Goal: Transaction & Acquisition: Book appointment/travel/reservation

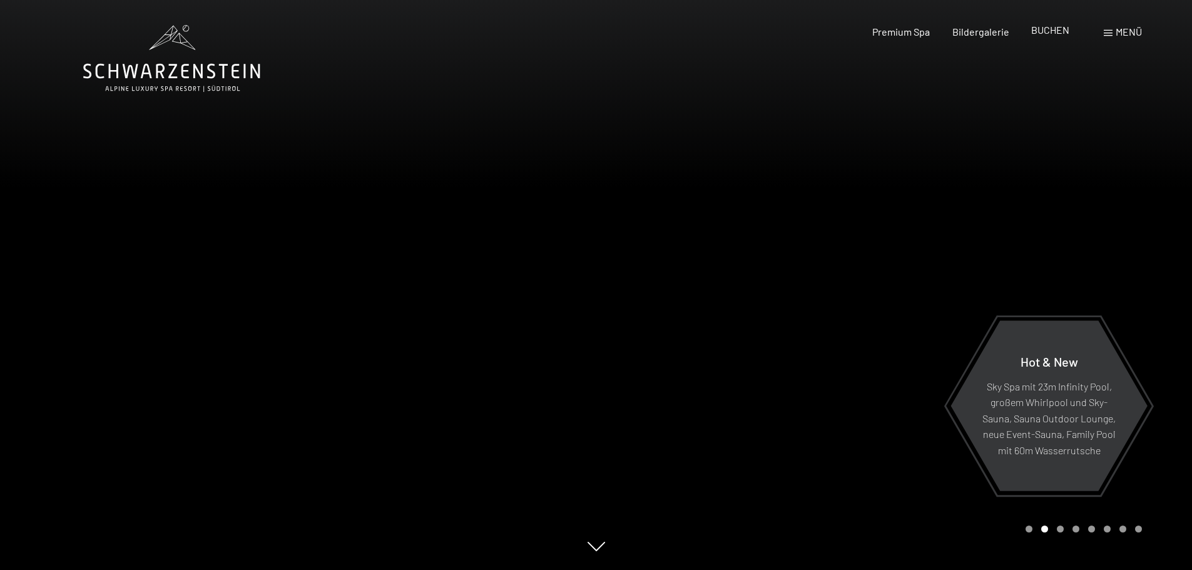
click at [1042, 29] on span "BUCHEN" at bounding box center [1050, 30] width 38 height 12
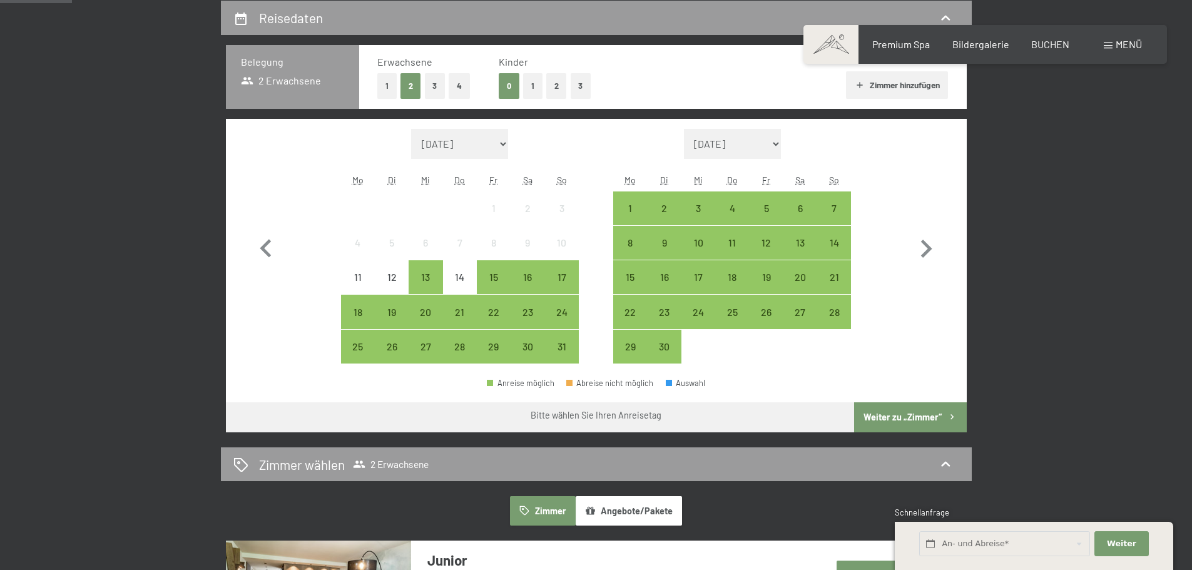
scroll to position [250, 0]
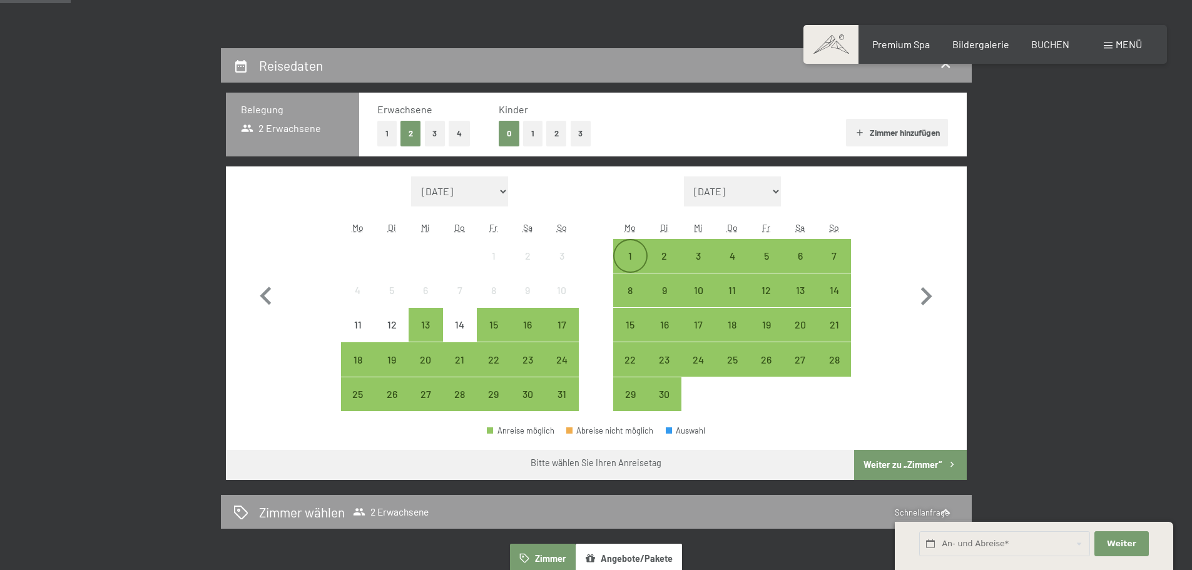
click at [638, 256] on div "1" at bounding box center [629, 266] width 31 height 31
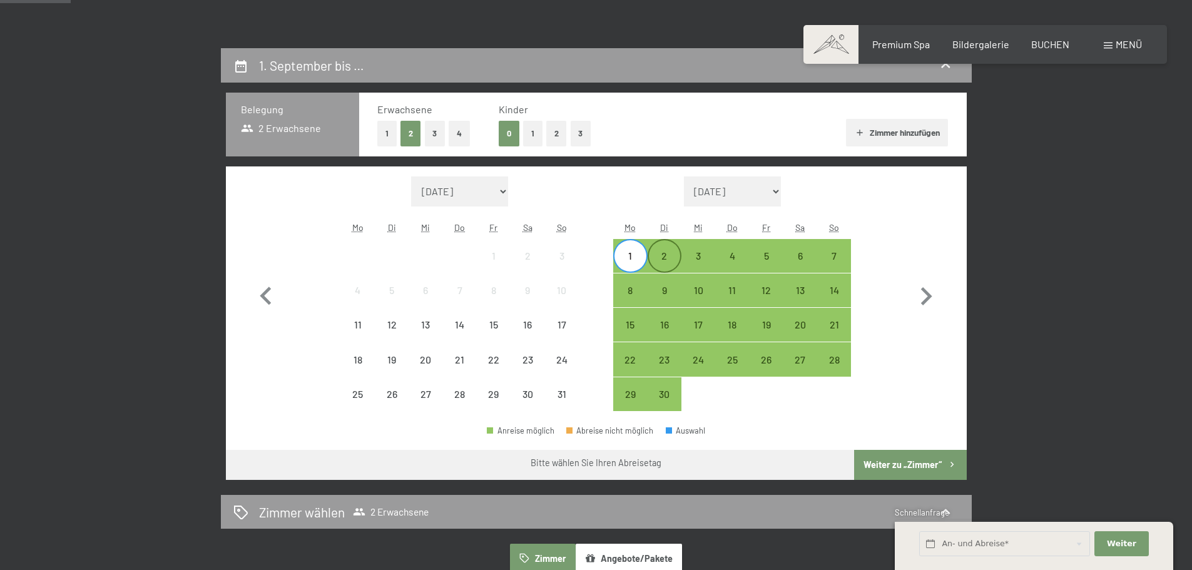
click at [662, 260] on div "2" at bounding box center [664, 266] width 31 height 31
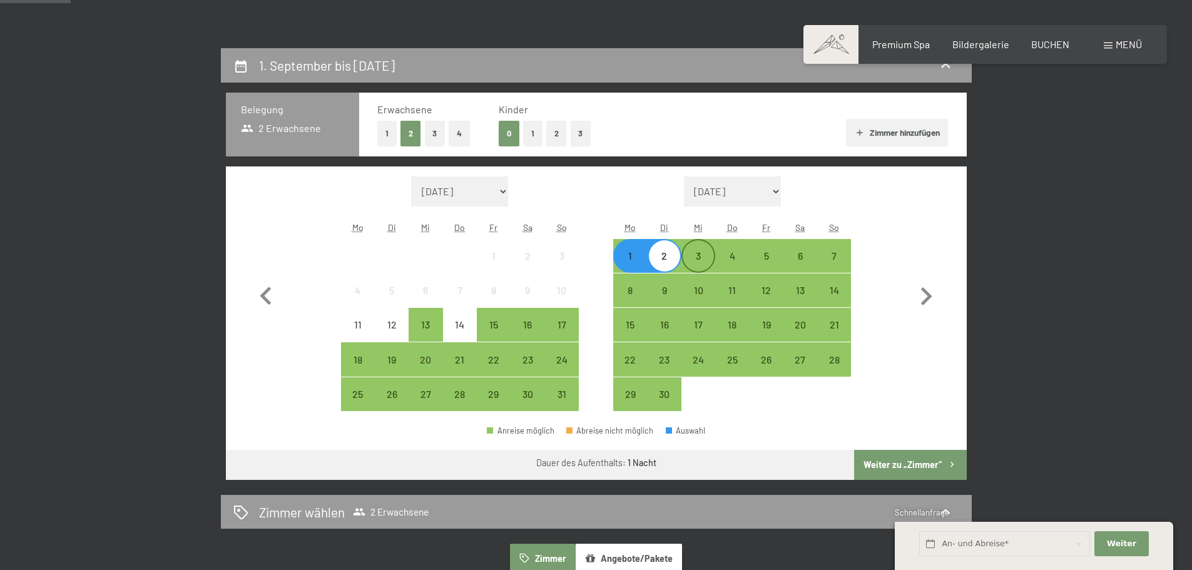
click at [691, 259] on div "3" at bounding box center [698, 266] width 31 height 31
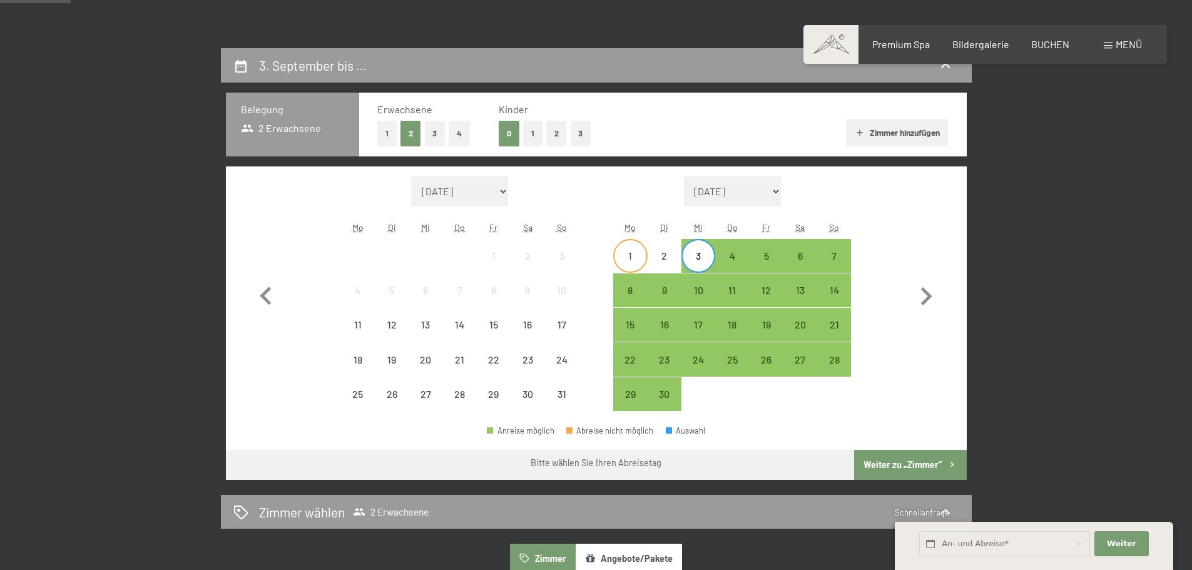
click at [631, 264] on div "1" at bounding box center [629, 266] width 31 height 31
click at [694, 260] on div "3" at bounding box center [698, 266] width 31 height 31
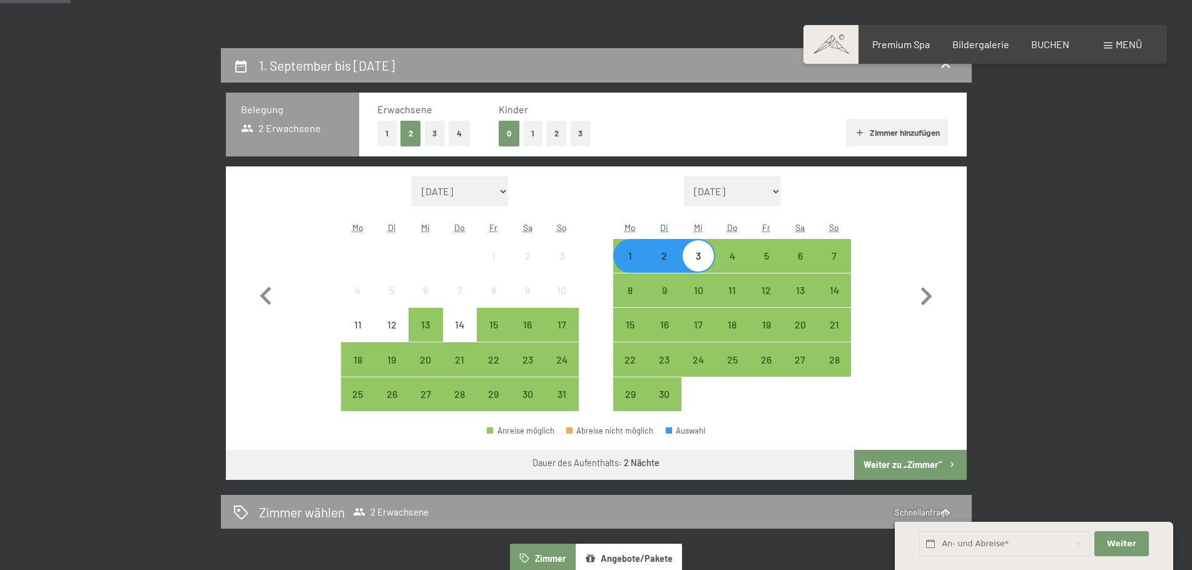
click at [889, 463] on button "Weiter zu „Zimmer“" at bounding box center [910, 465] width 112 height 30
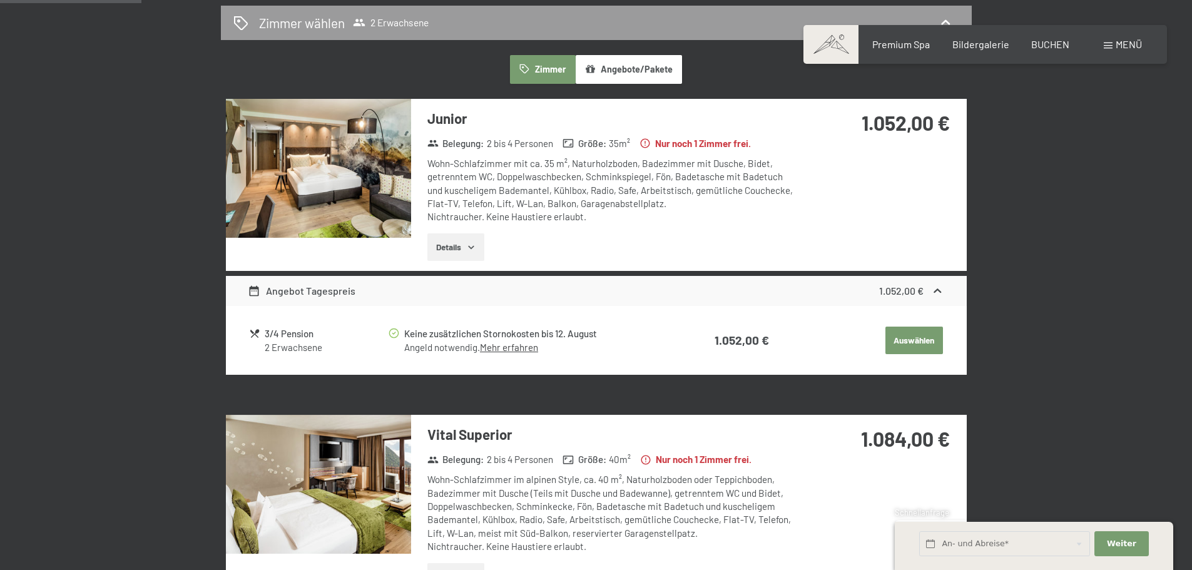
scroll to position [361, 0]
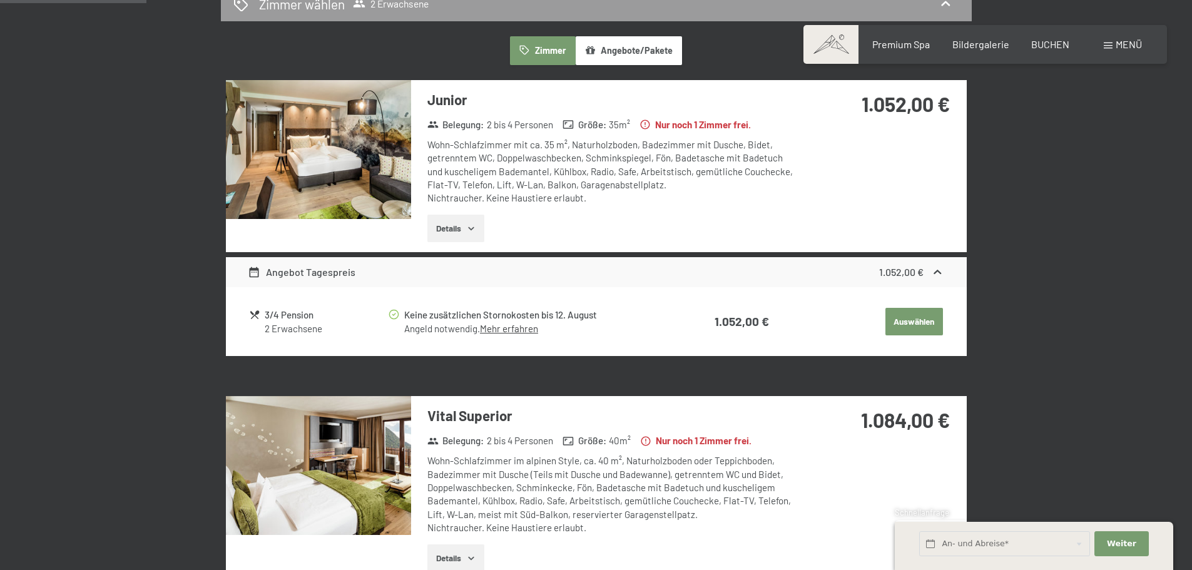
click at [374, 181] on img at bounding box center [318, 149] width 185 height 139
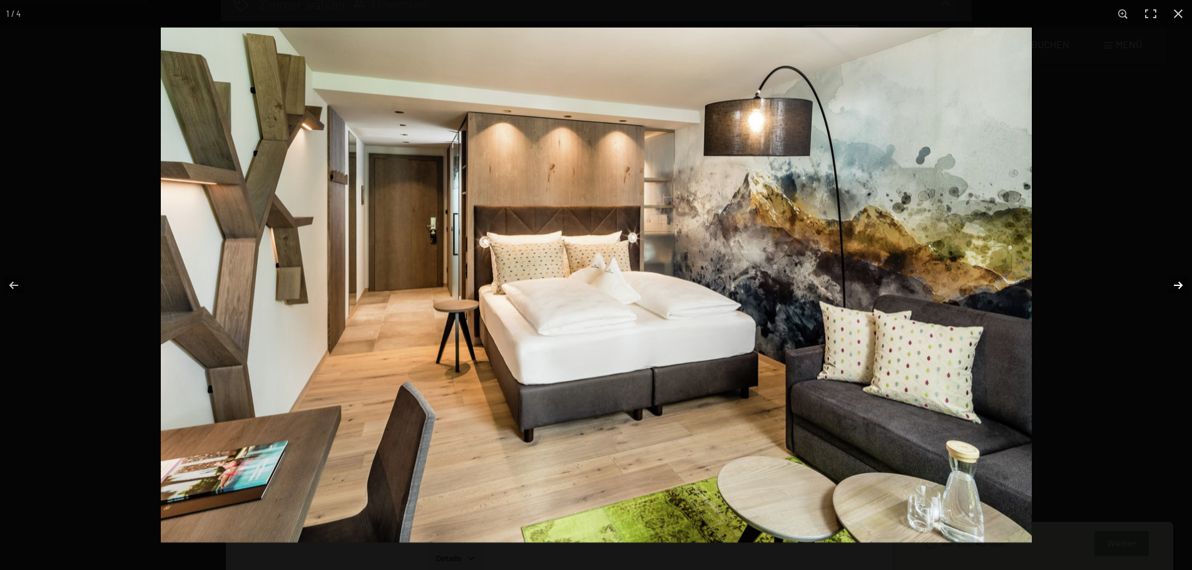
click at [1174, 277] on button "button" at bounding box center [1170, 285] width 44 height 63
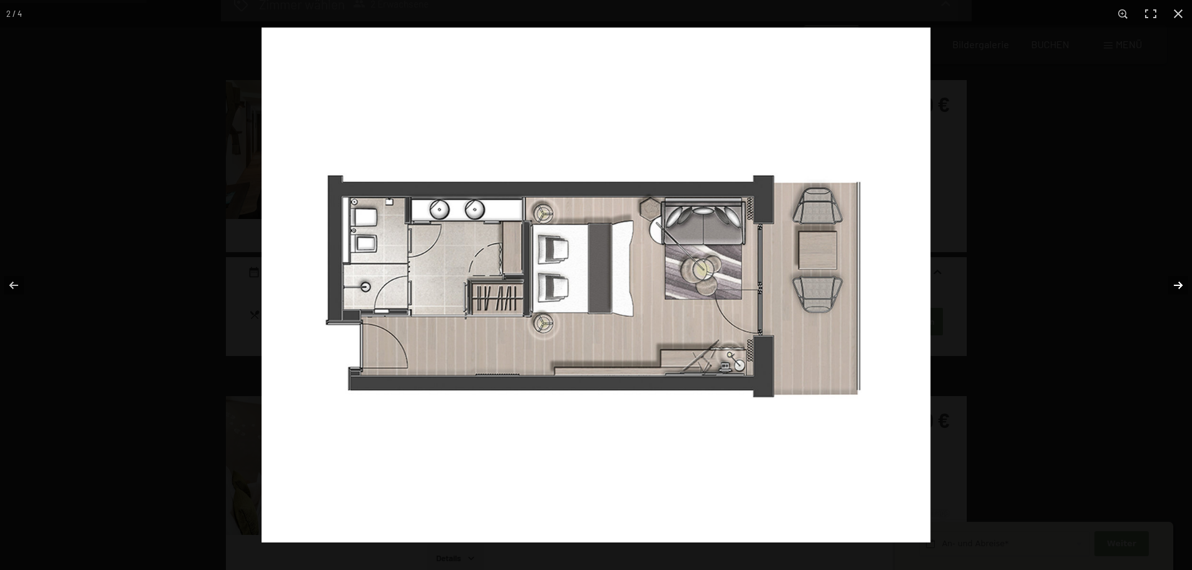
click at [1174, 277] on button "button" at bounding box center [1170, 285] width 44 height 63
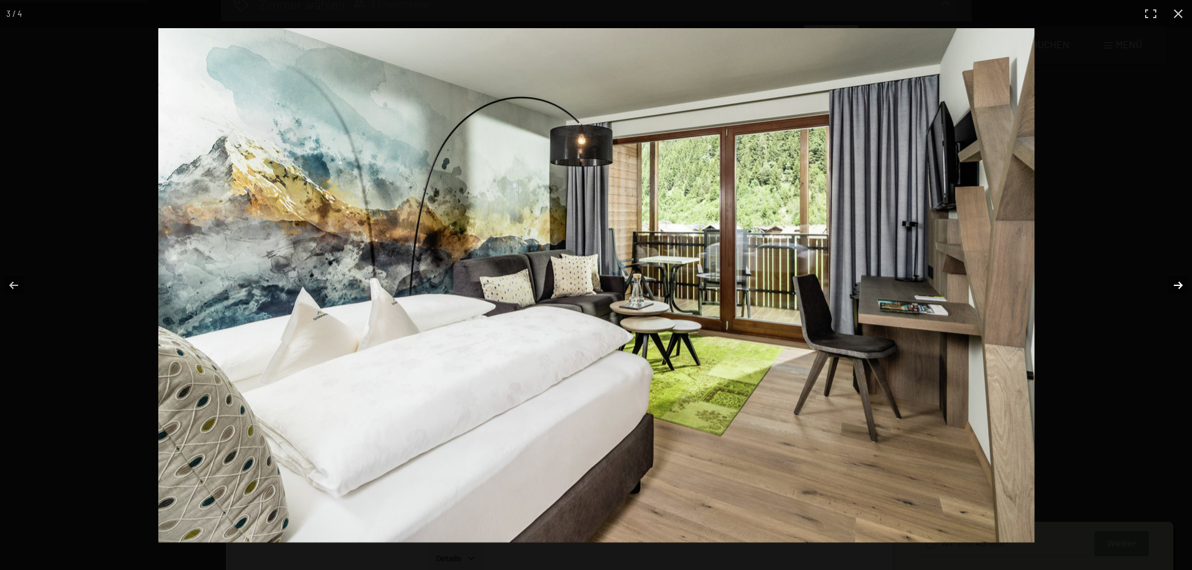
click at [1174, 277] on button "button" at bounding box center [1170, 285] width 44 height 63
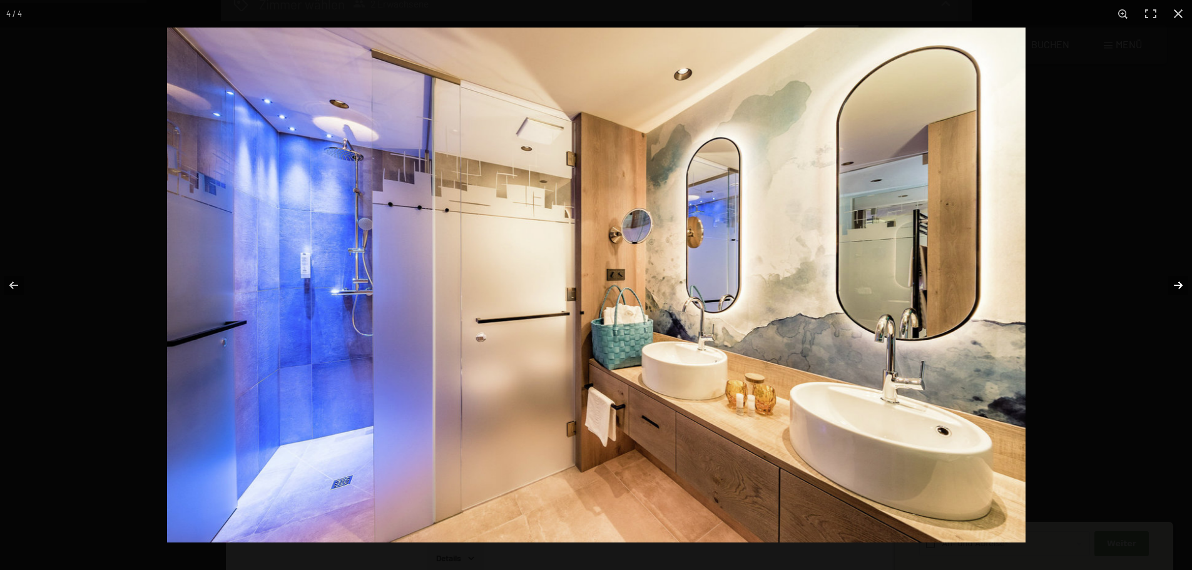
click at [1174, 277] on button "button" at bounding box center [1170, 285] width 44 height 63
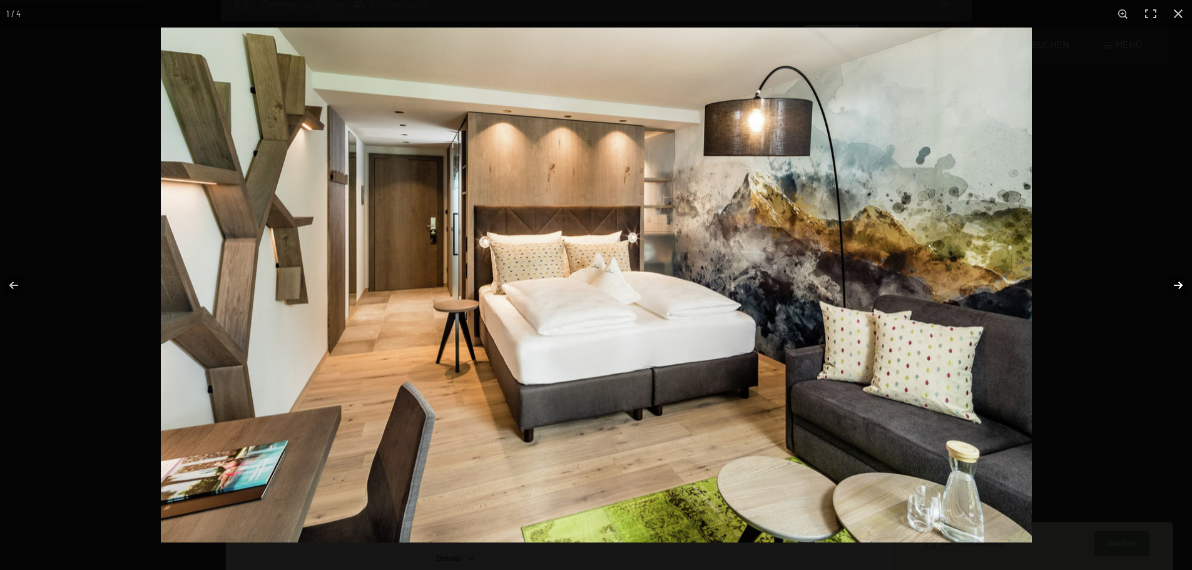
click at [1174, 277] on button "button" at bounding box center [1170, 285] width 44 height 63
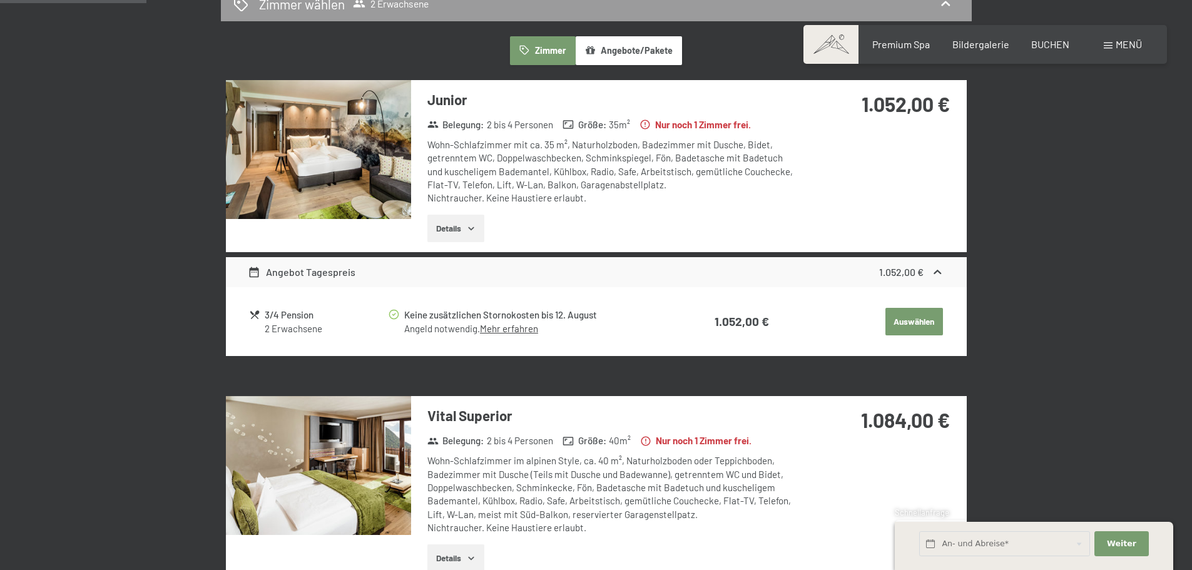
click at [0, 0] on div at bounding box center [0, 0] width 0 height 0
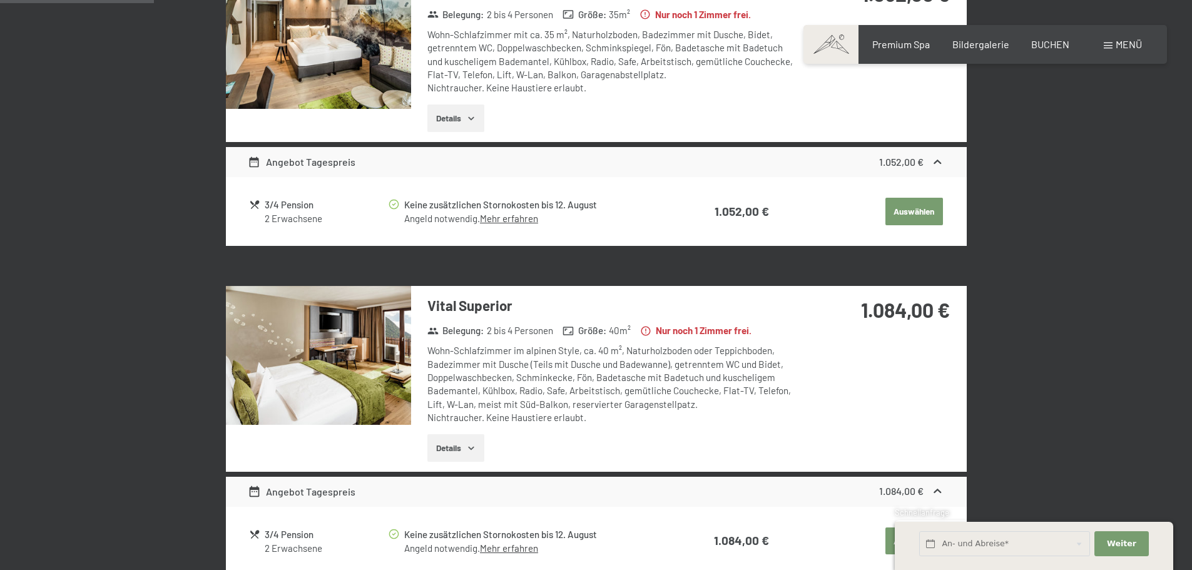
scroll to position [611, 0]
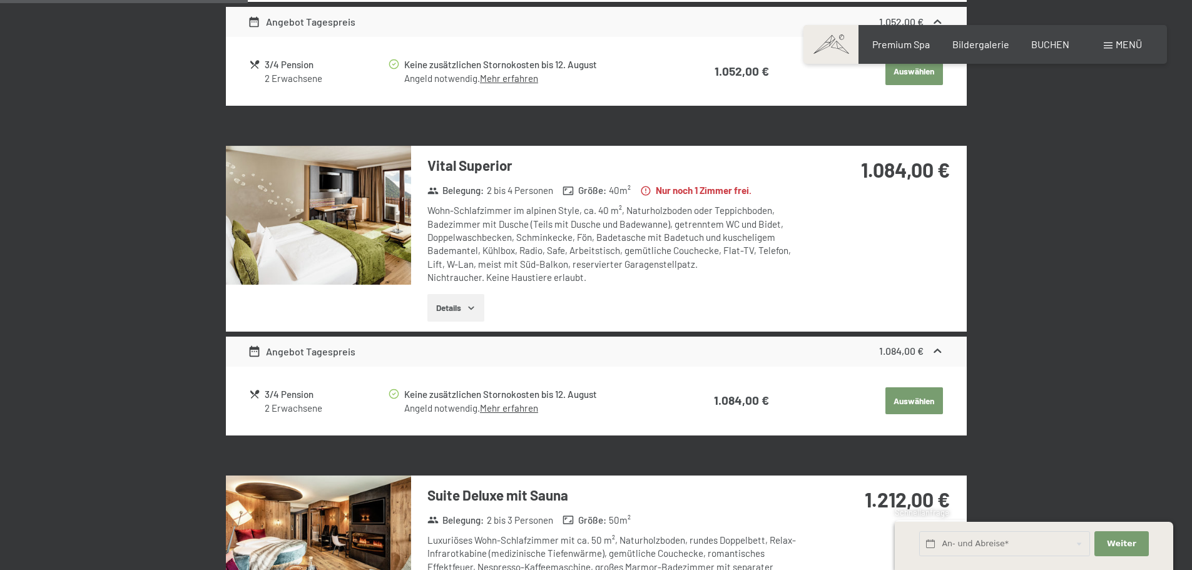
click at [328, 227] on img at bounding box center [318, 215] width 185 height 139
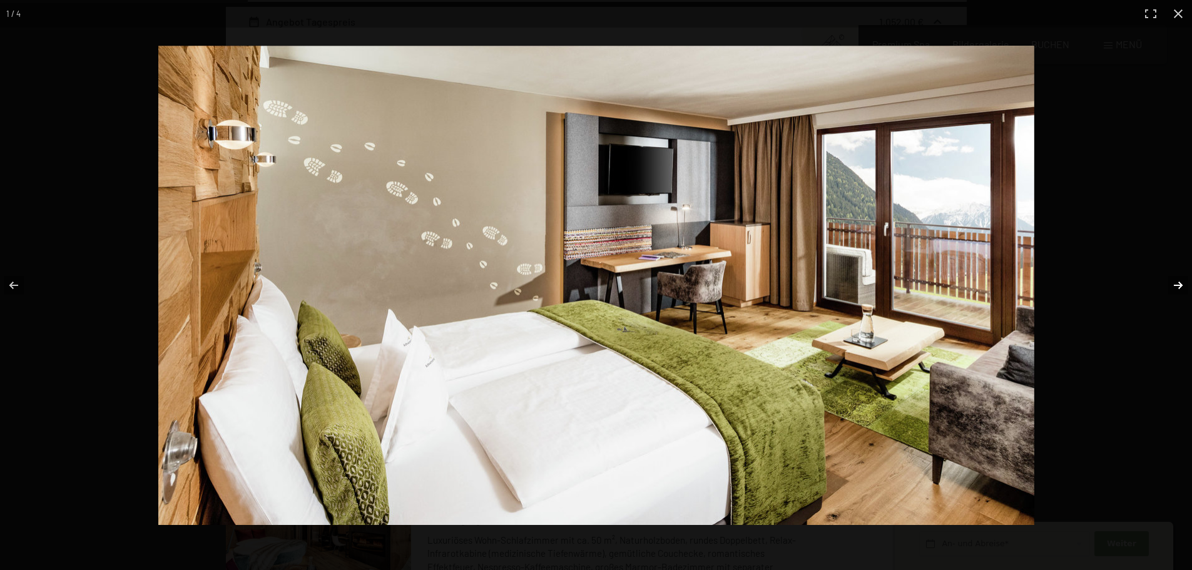
click at [1176, 278] on button "button" at bounding box center [1170, 285] width 44 height 63
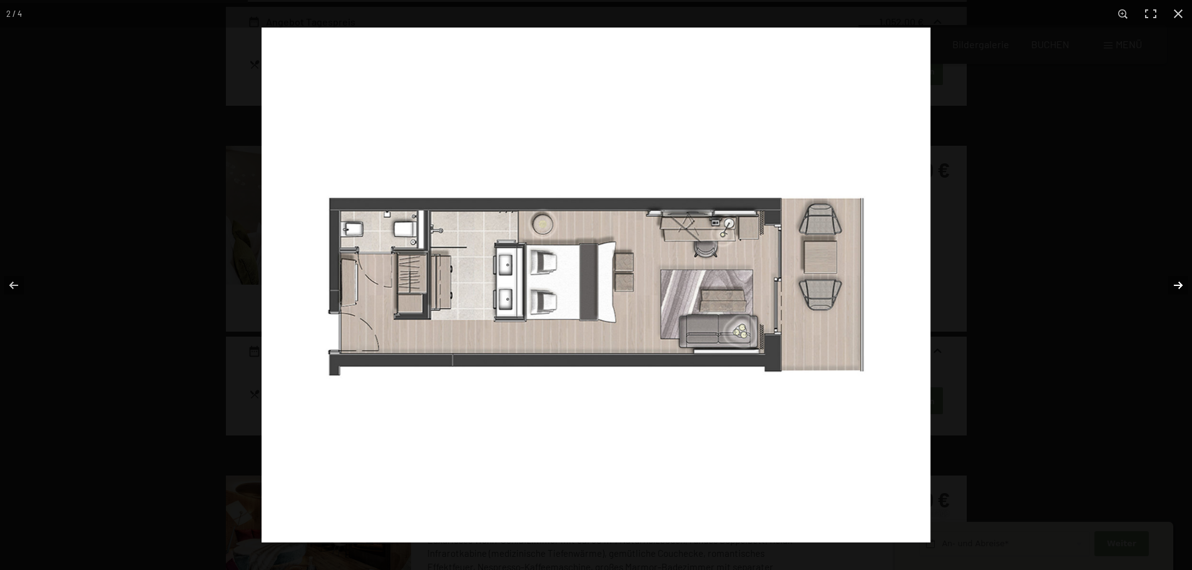
click at [1176, 278] on button "button" at bounding box center [1170, 285] width 44 height 63
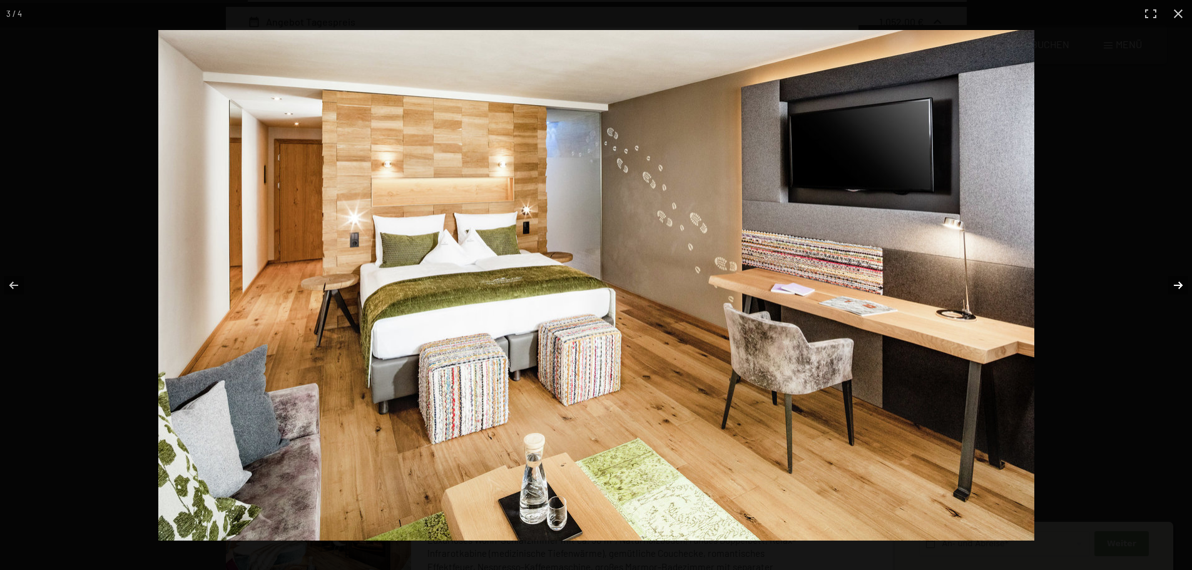
click at [1176, 278] on button "button" at bounding box center [1170, 285] width 44 height 63
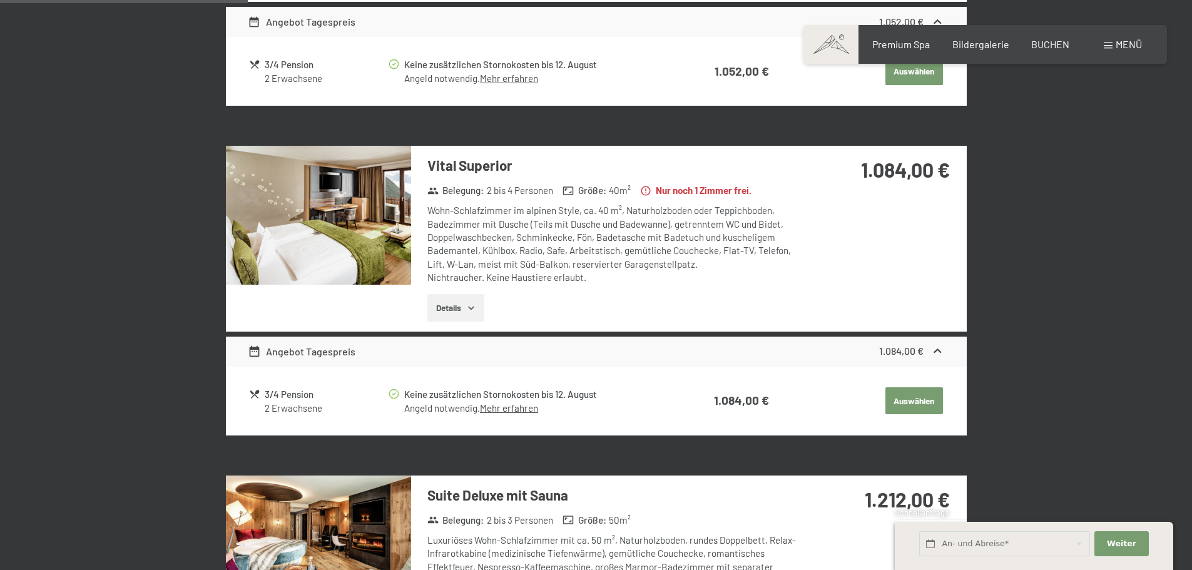
click at [0, 0] on div at bounding box center [0, 0] width 0 height 0
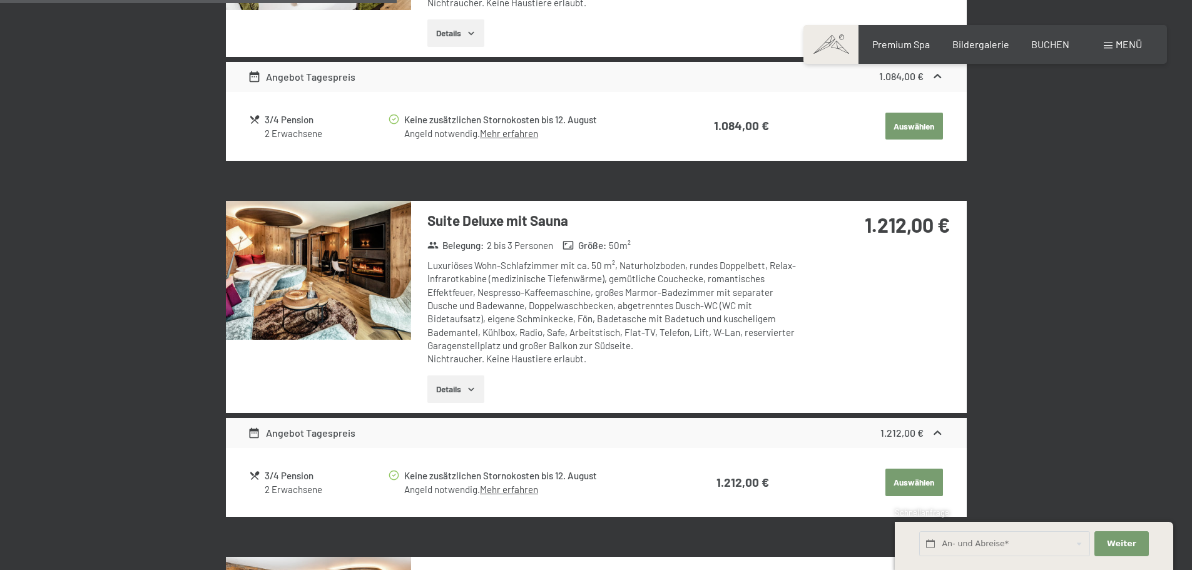
scroll to position [987, 0]
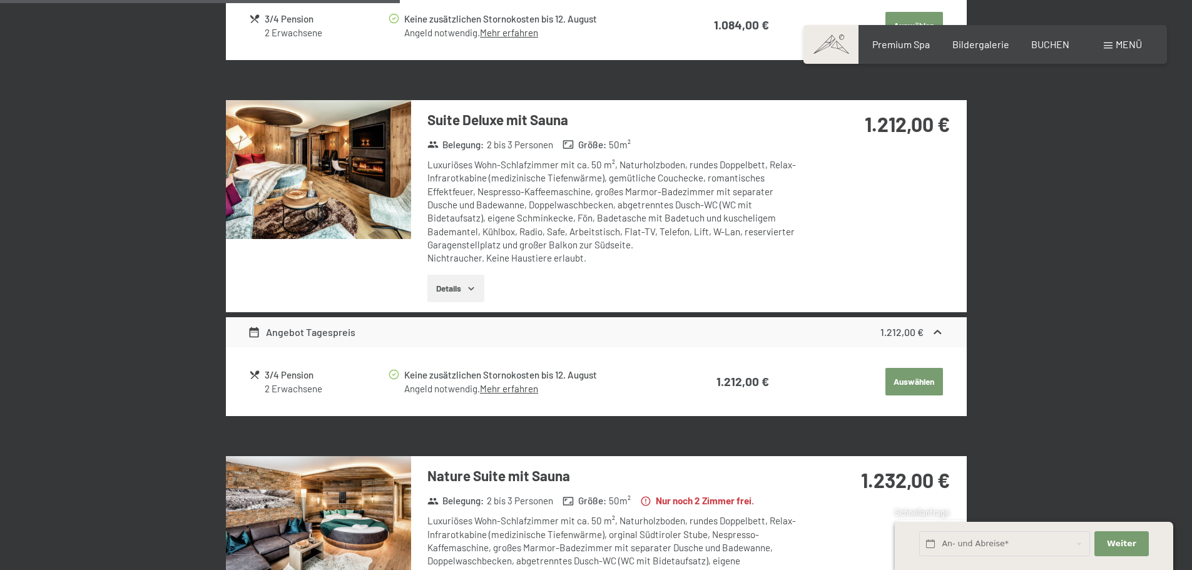
click at [333, 171] on img at bounding box center [318, 169] width 185 height 139
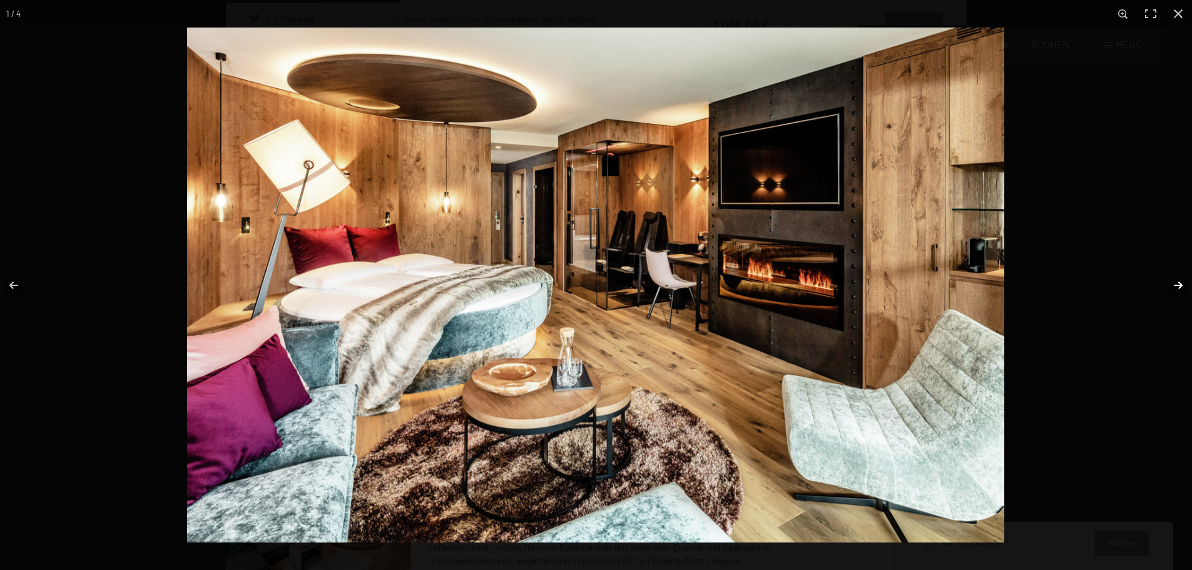
click at [1173, 275] on button "button" at bounding box center [1170, 285] width 44 height 63
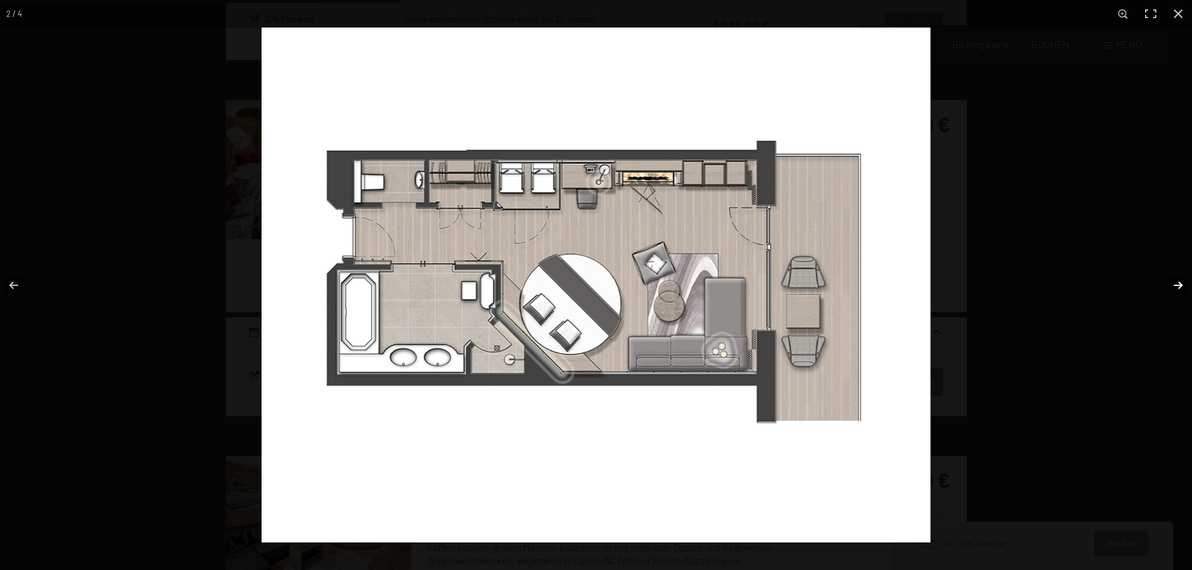
click at [1173, 275] on button "button" at bounding box center [1170, 285] width 44 height 63
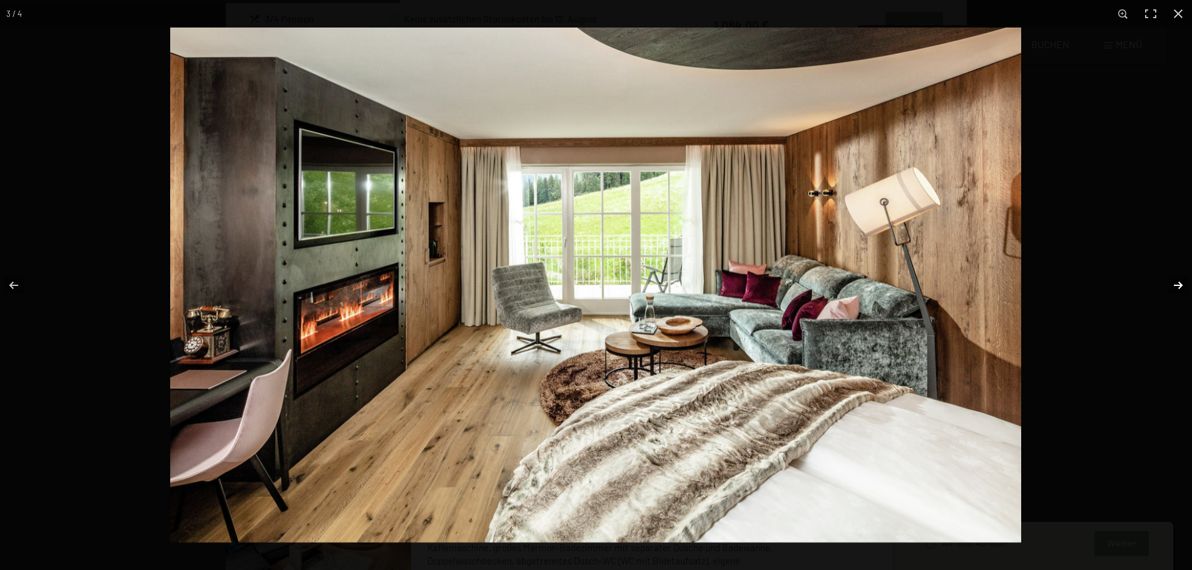
click at [1173, 275] on button "button" at bounding box center [1170, 285] width 44 height 63
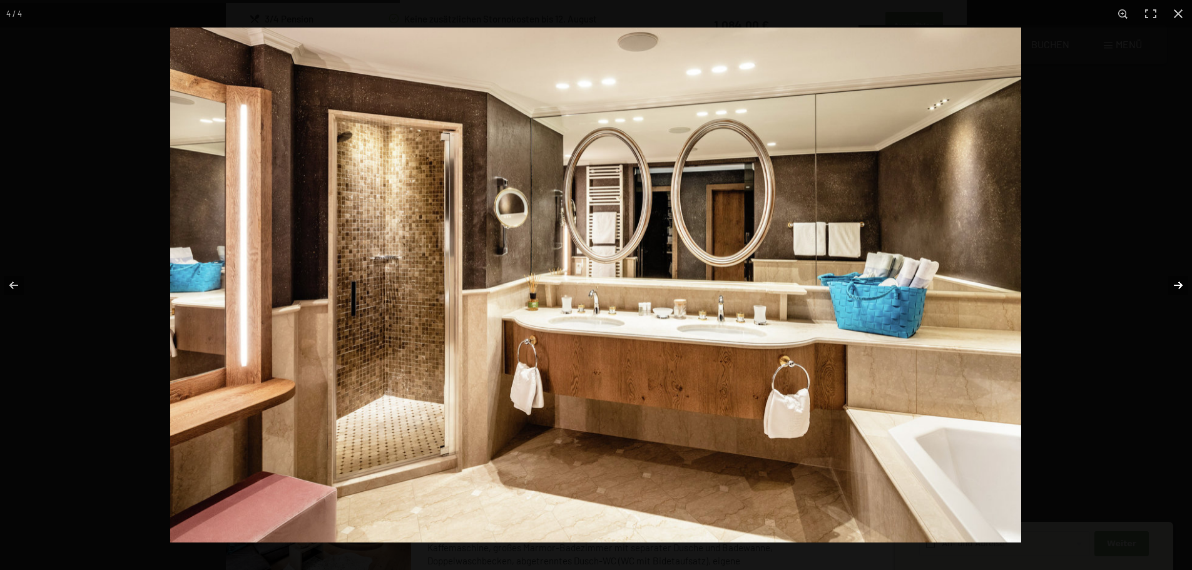
click at [1173, 275] on button "button" at bounding box center [1170, 285] width 44 height 63
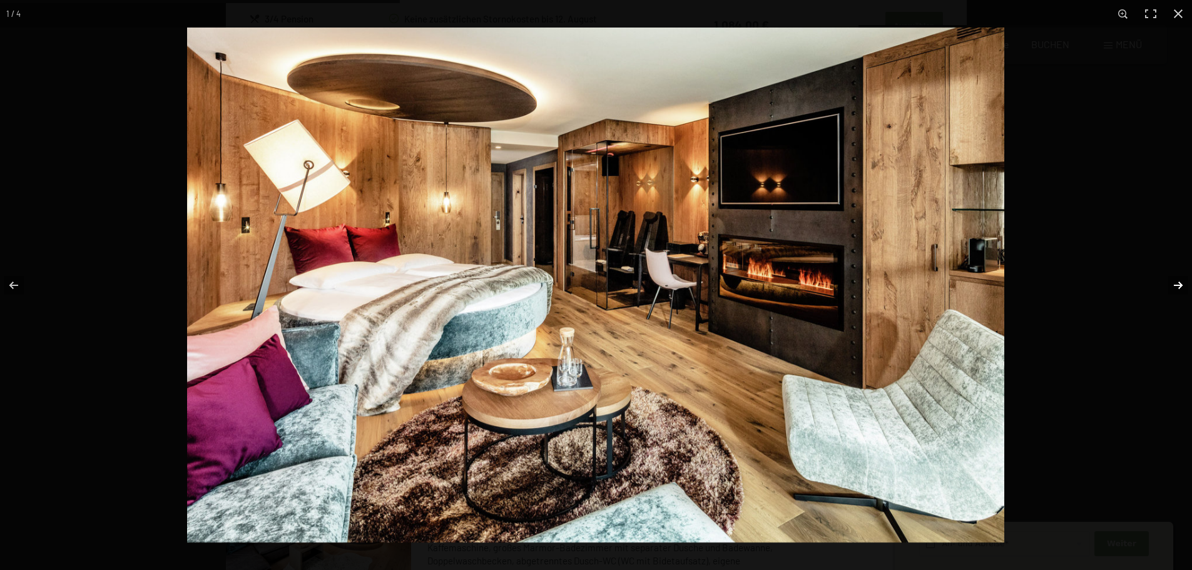
click at [1173, 275] on button "button" at bounding box center [1170, 285] width 44 height 63
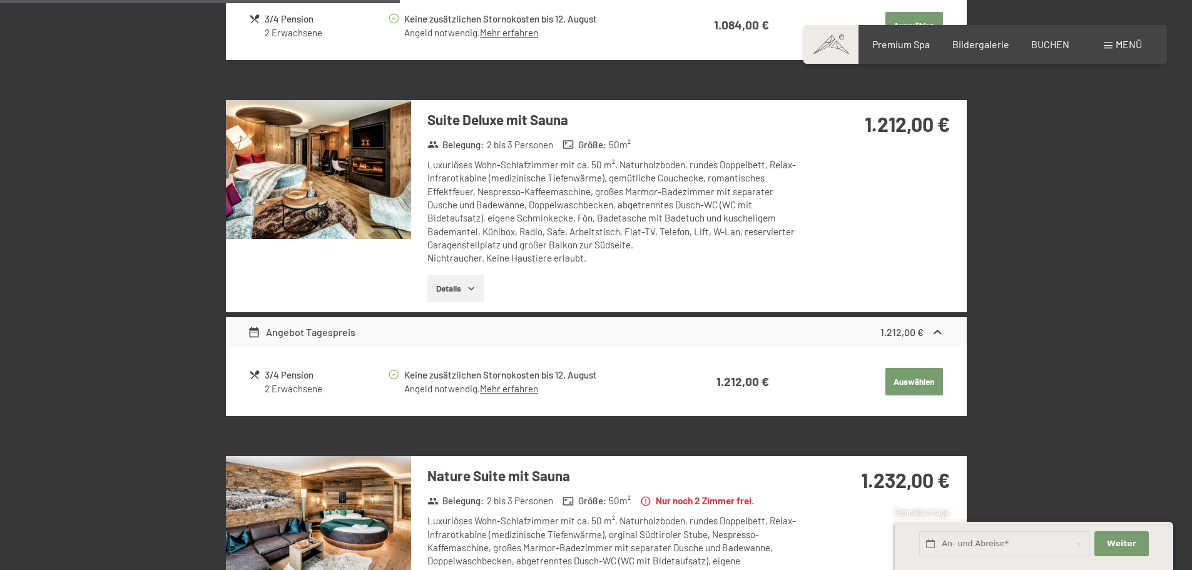
click at [0, 0] on div at bounding box center [0, 0] width 0 height 0
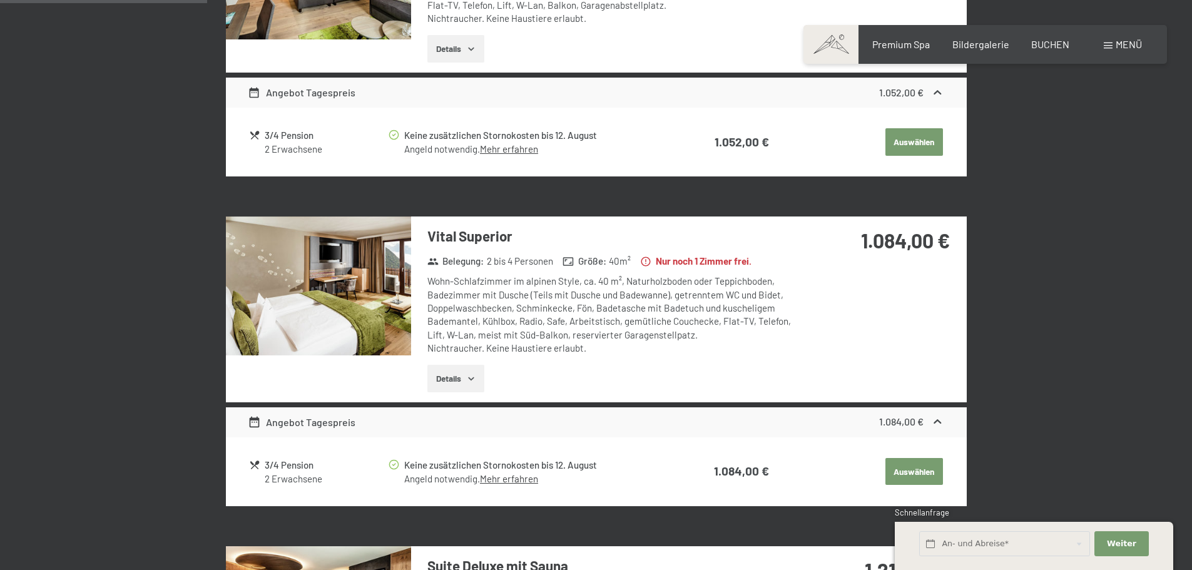
scroll to position [611, 0]
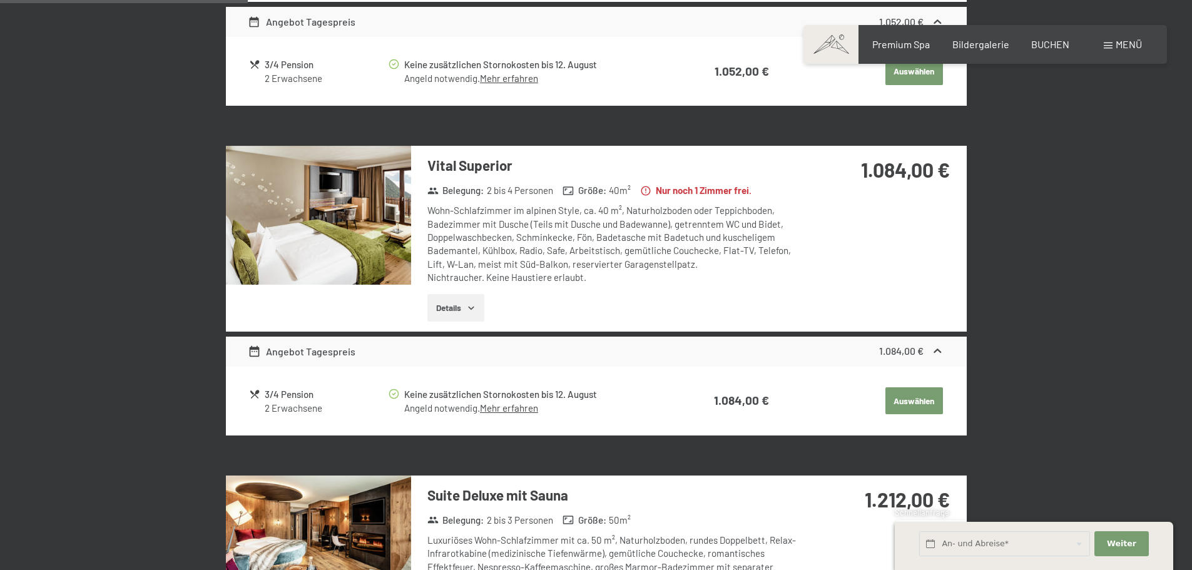
click at [916, 85] on button "Auswählen" at bounding box center [914, 72] width 58 height 28
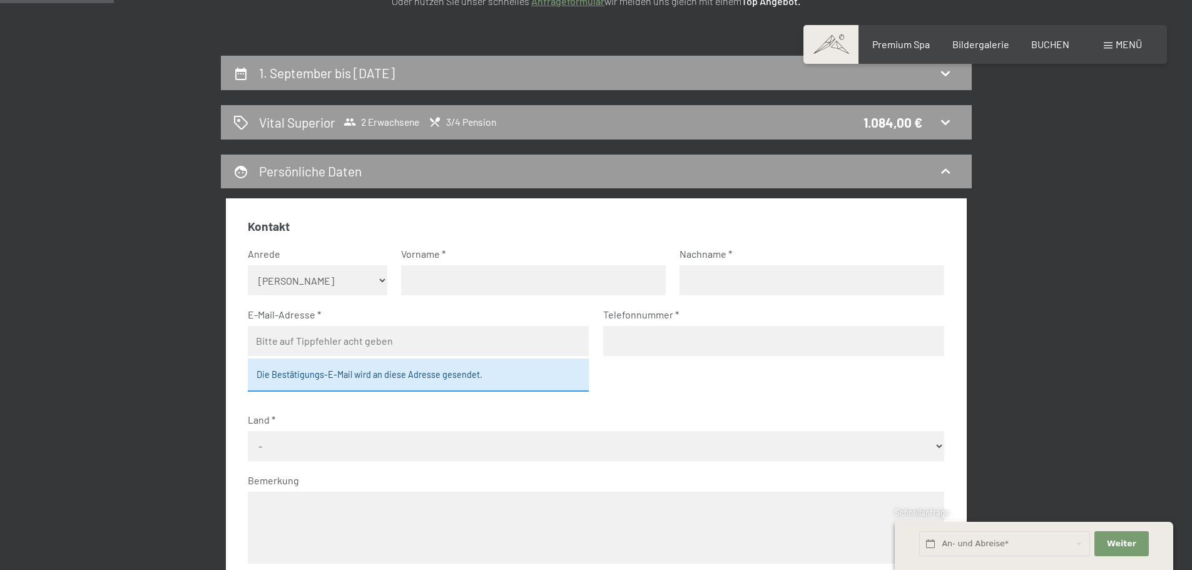
scroll to position [111, 0]
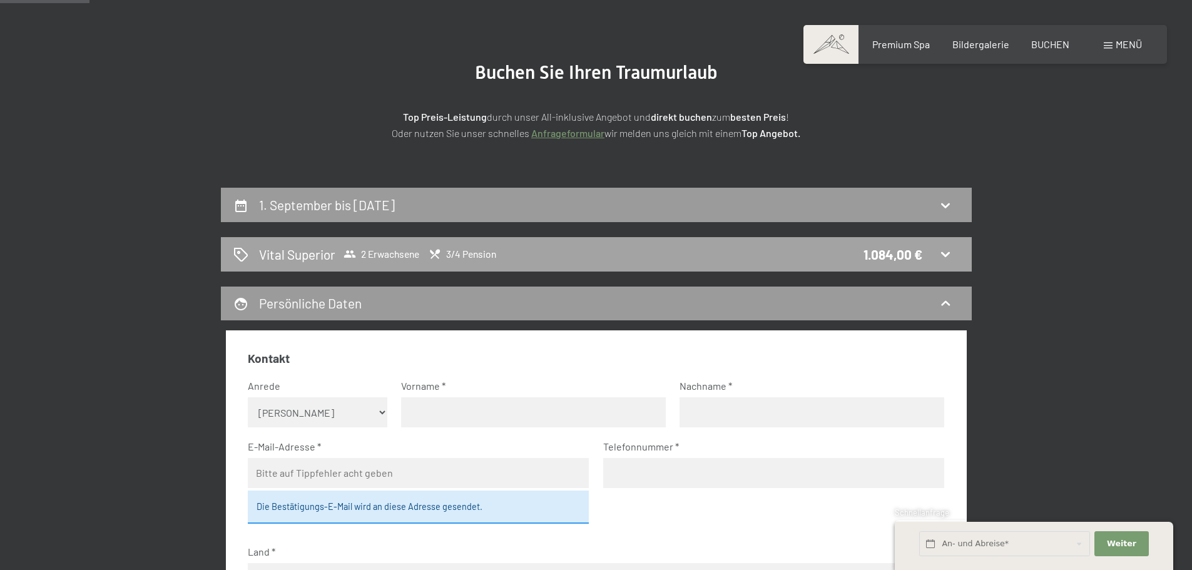
click at [927, 255] on div "Vital Superior 2 Erwachsene 3/4 Pension 1.084,00 €" at bounding box center [596, 254] width 726 height 18
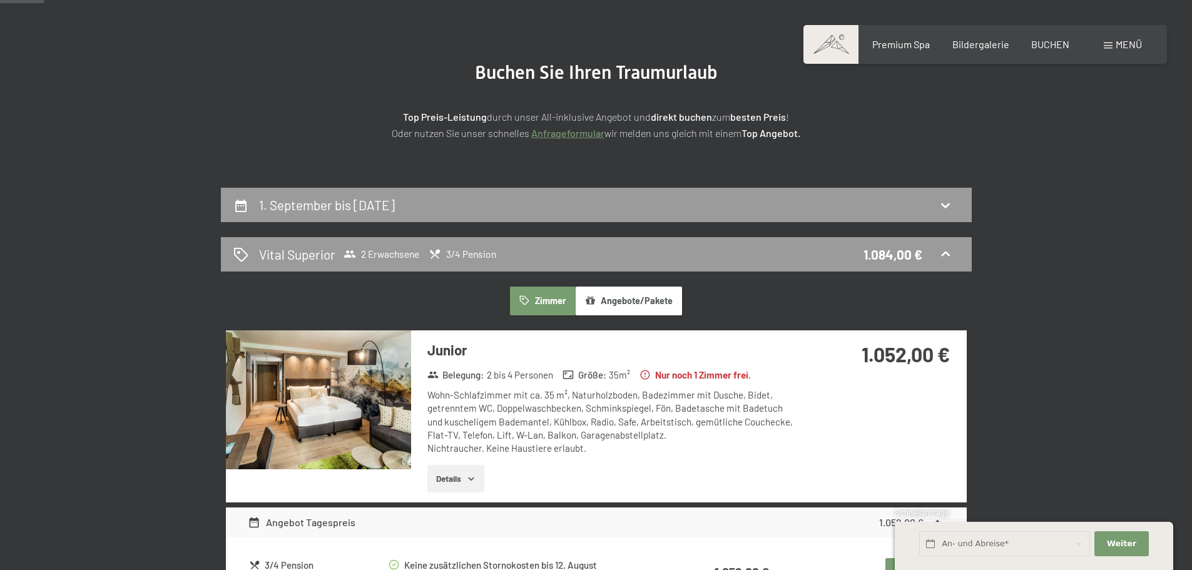
click at [316, 410] on img at bounding box center [318, 399] width 185 height 139
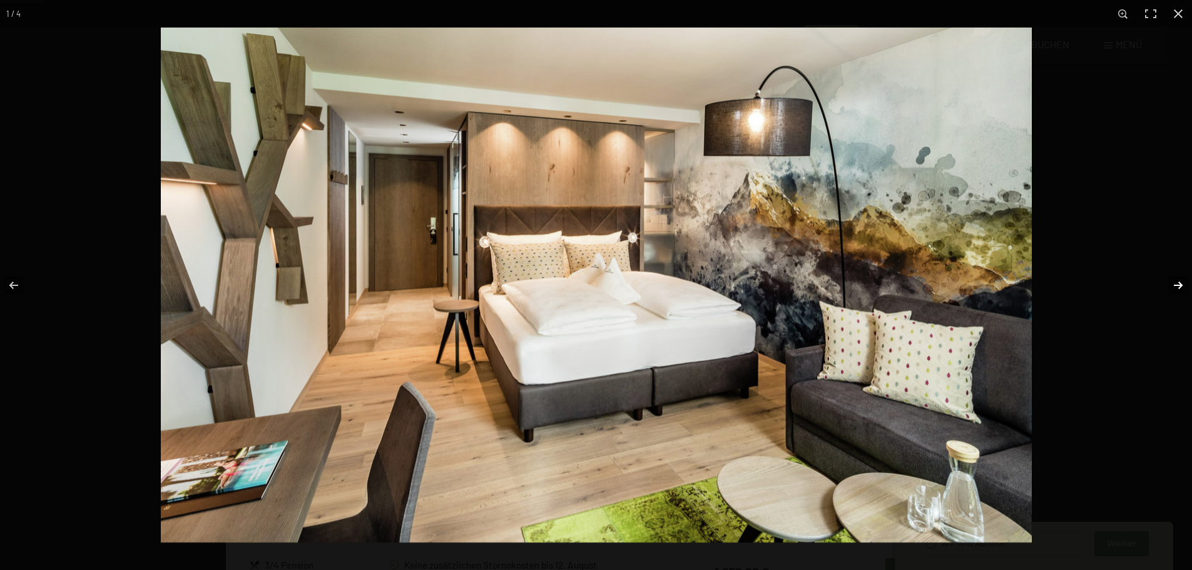
click at [1177, 285] on button "button" at bounding box center [1170, 285] width 44 height 63
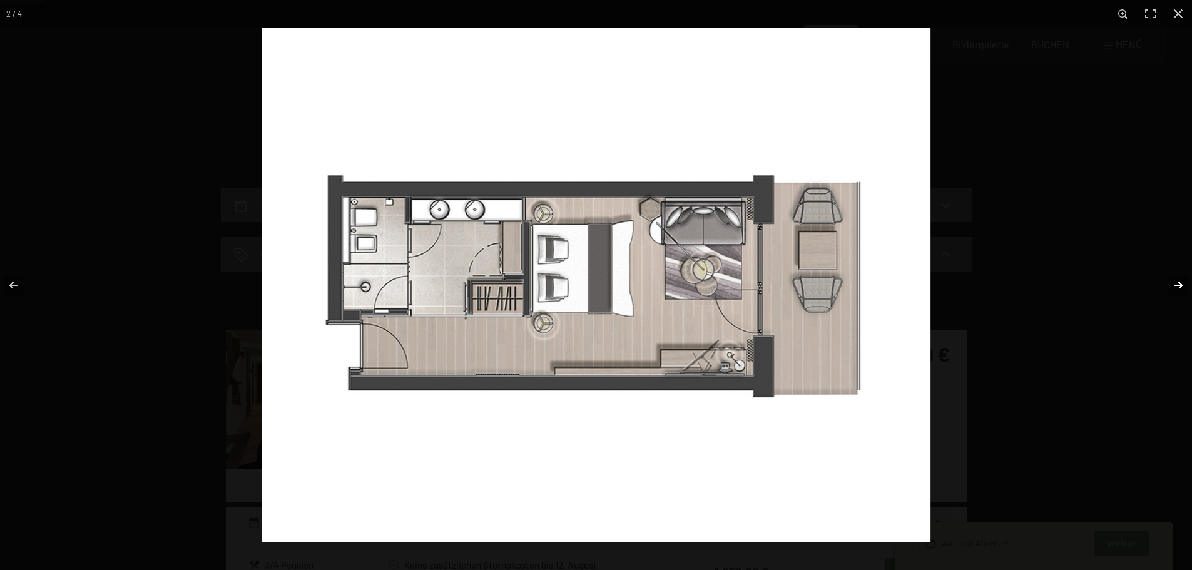
click at [1177, 285] on button "button" at bounding box center [1170, 285] width 44 height 63
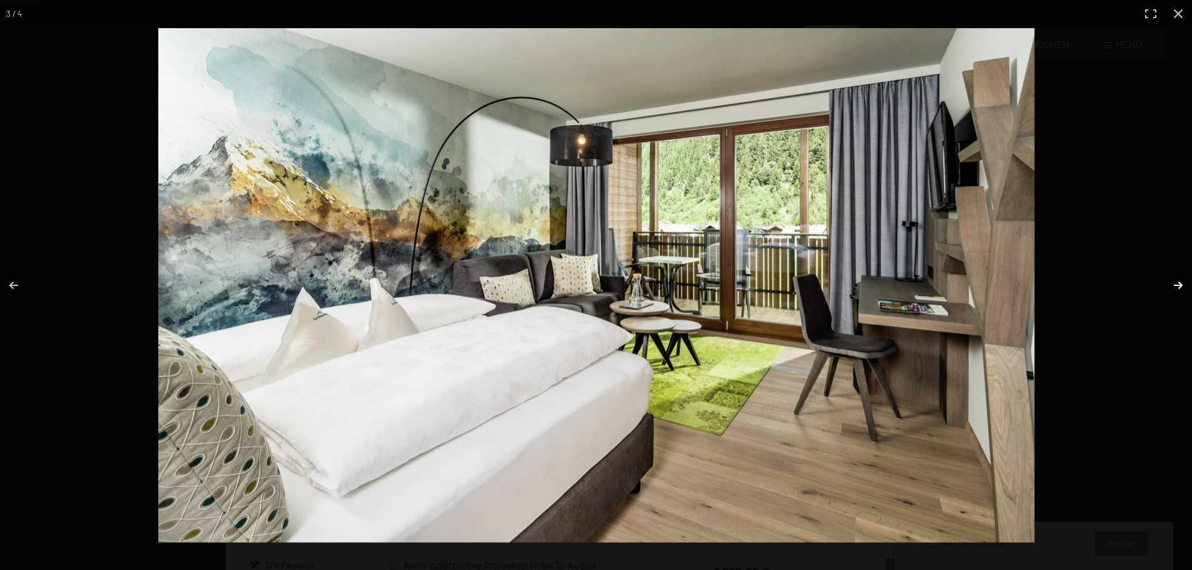
click at [1177, 285] on button "button" at bounding box center [1170, 285] width 44 height 63
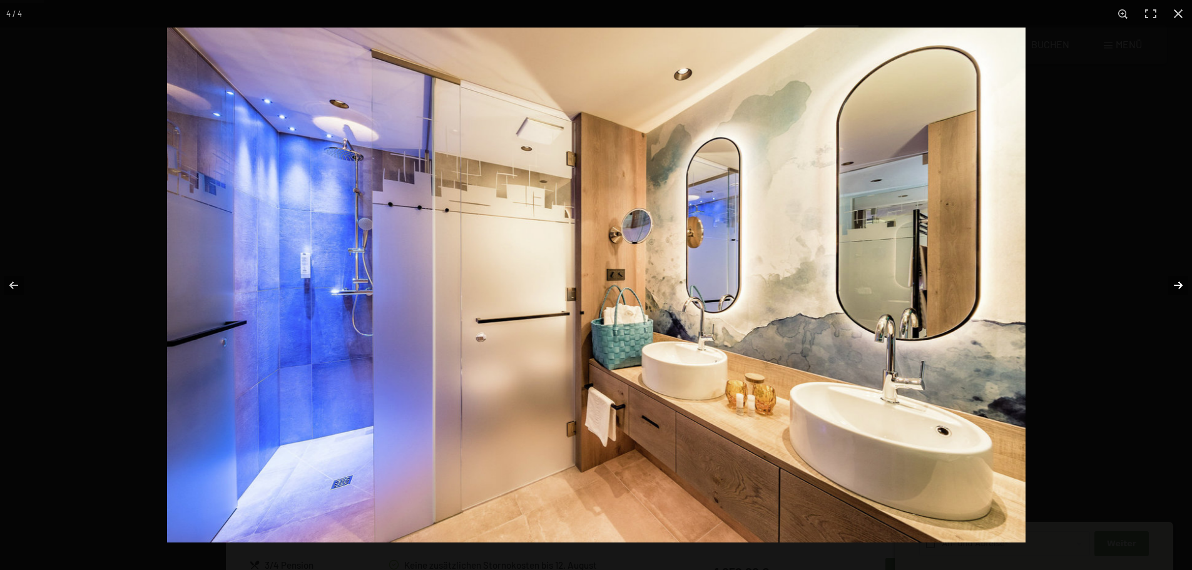
click at [1177, 285] on button "button" at bounding box center [1170, 285] width 44 height 63
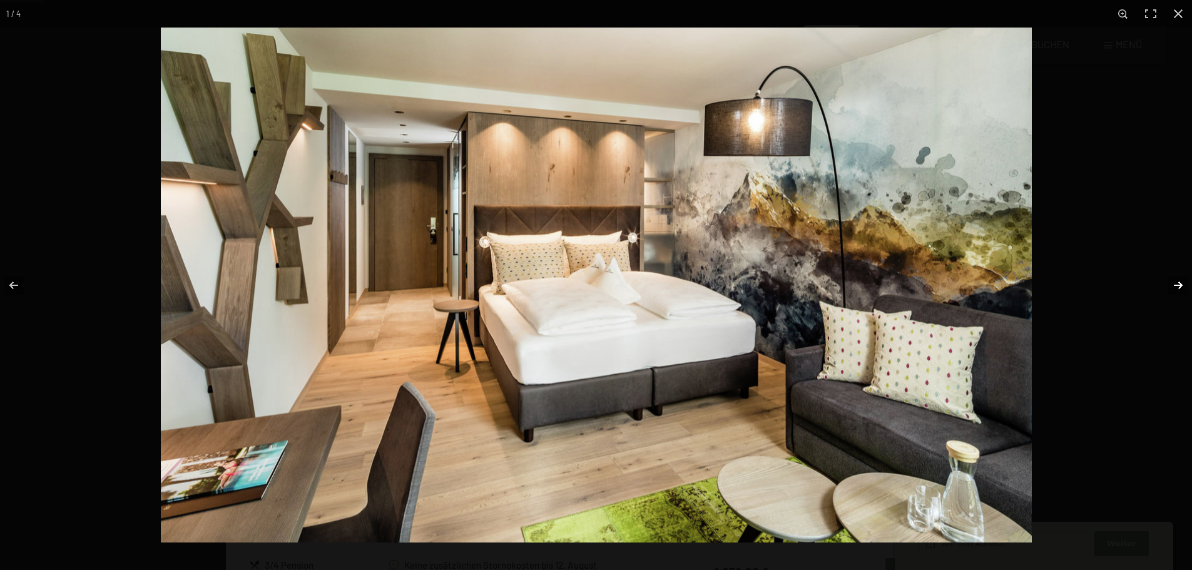
click at [1177, 285] on button "button" at bounding box center [1170, 285] width 44 height 63
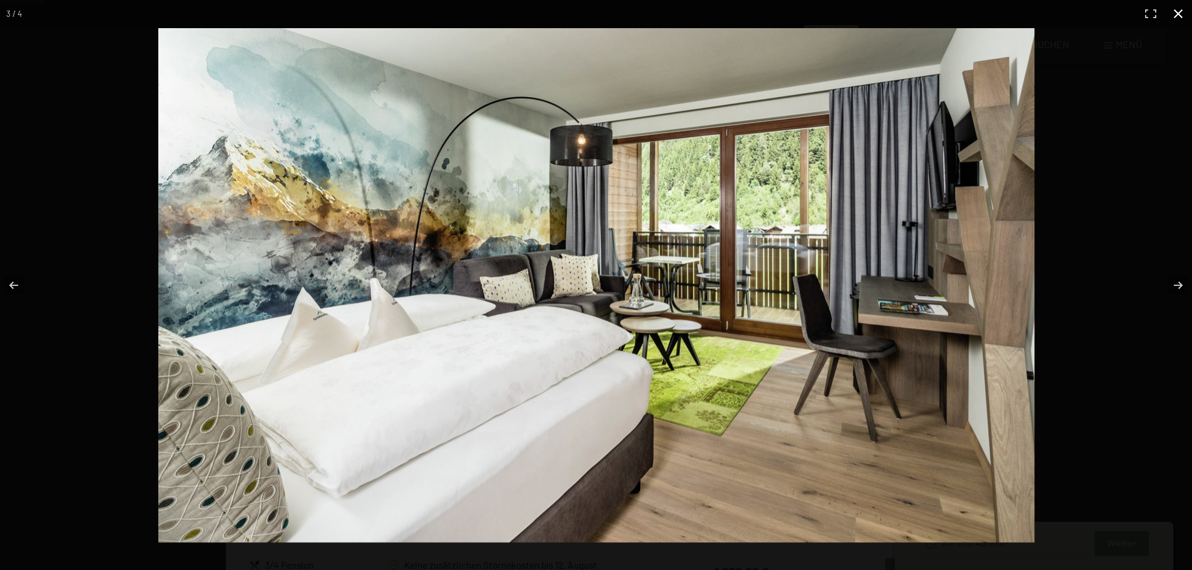
click at [1123, 180] on div at bounding box center [753, 312] width 1191 height 569
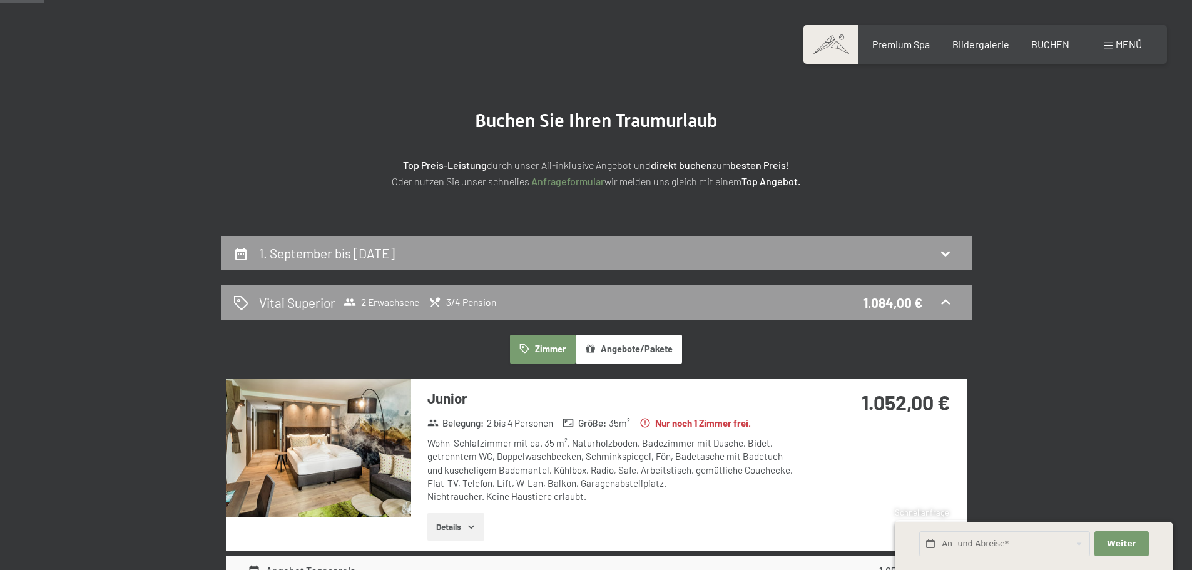
scroll to position [0, 0]
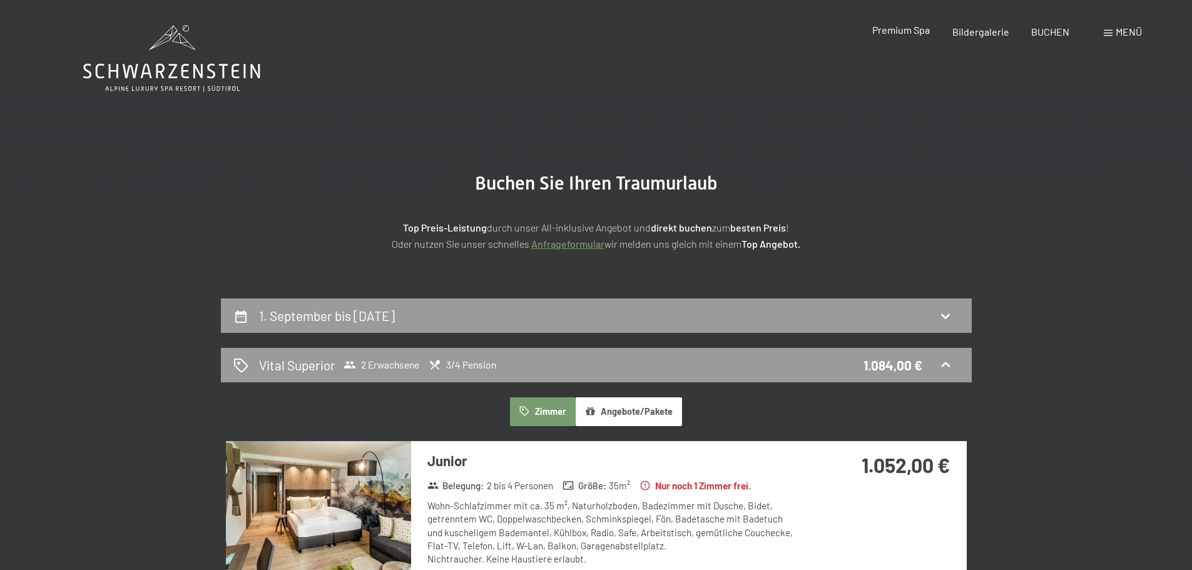
click at [912, 30] on span "Premium Spa" at bounding box center [901, 30] width 58 height 12
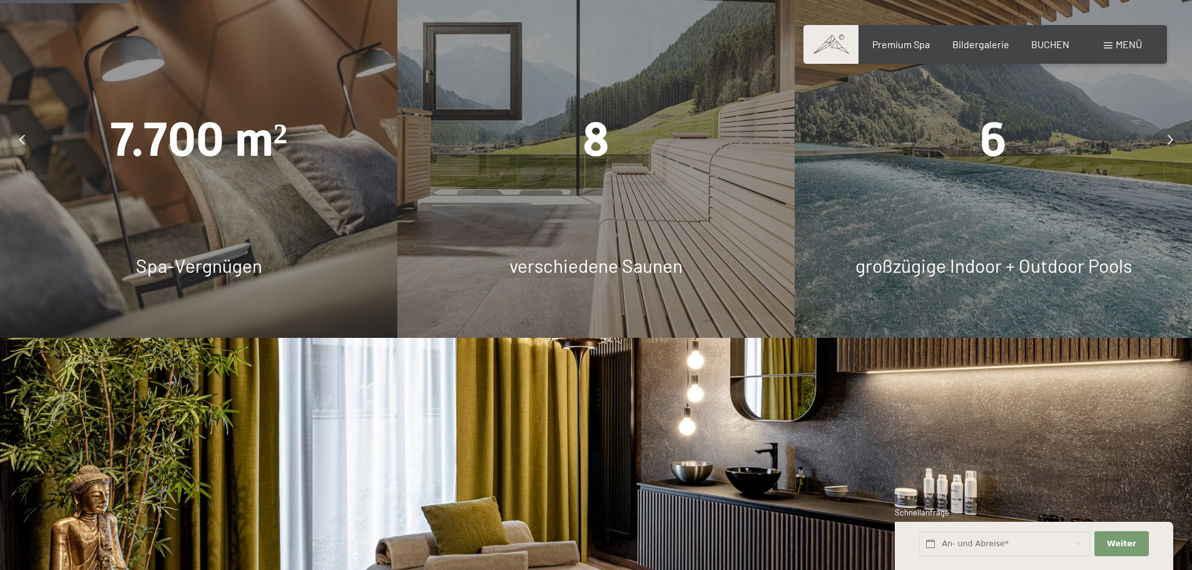
scroll to position [1001, 0]
click at [1171, 144] on div at bounding box center [1169, 138] width 31 height 31
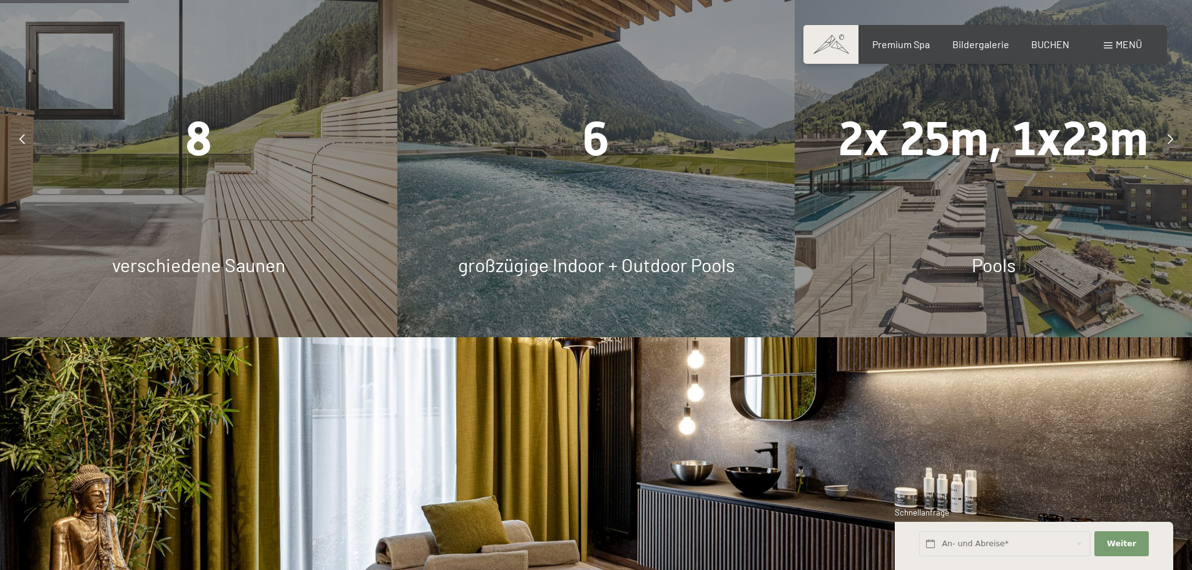
click at [1171, 144] on div at bounding box center [1169, 138] width 31 height 31
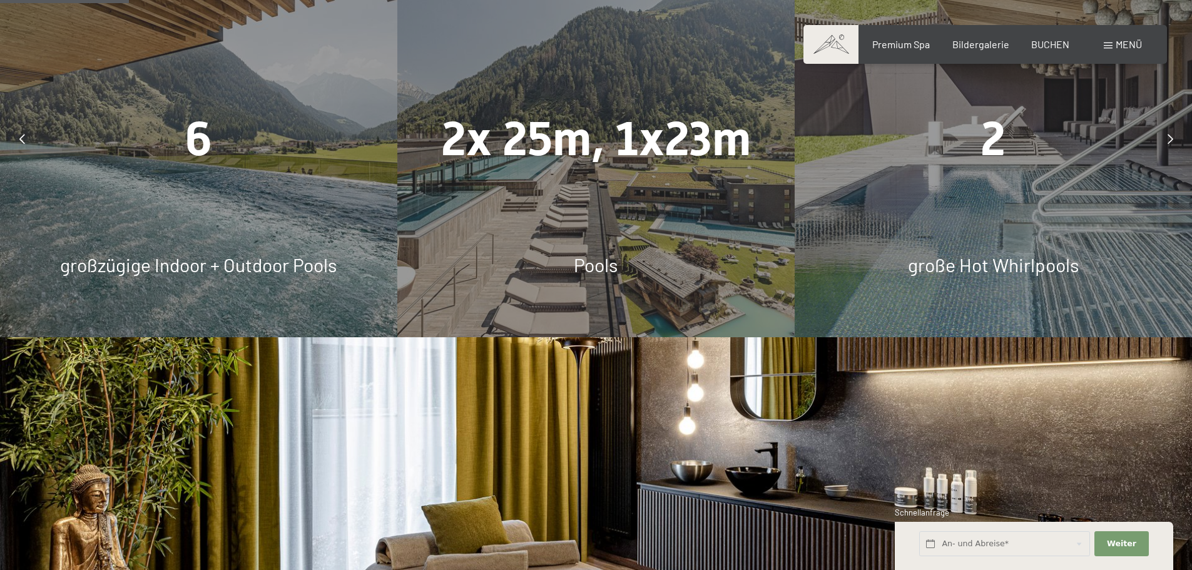
click at [1171, 144] on div at bounding box center [1169, 138] width 31 height 31
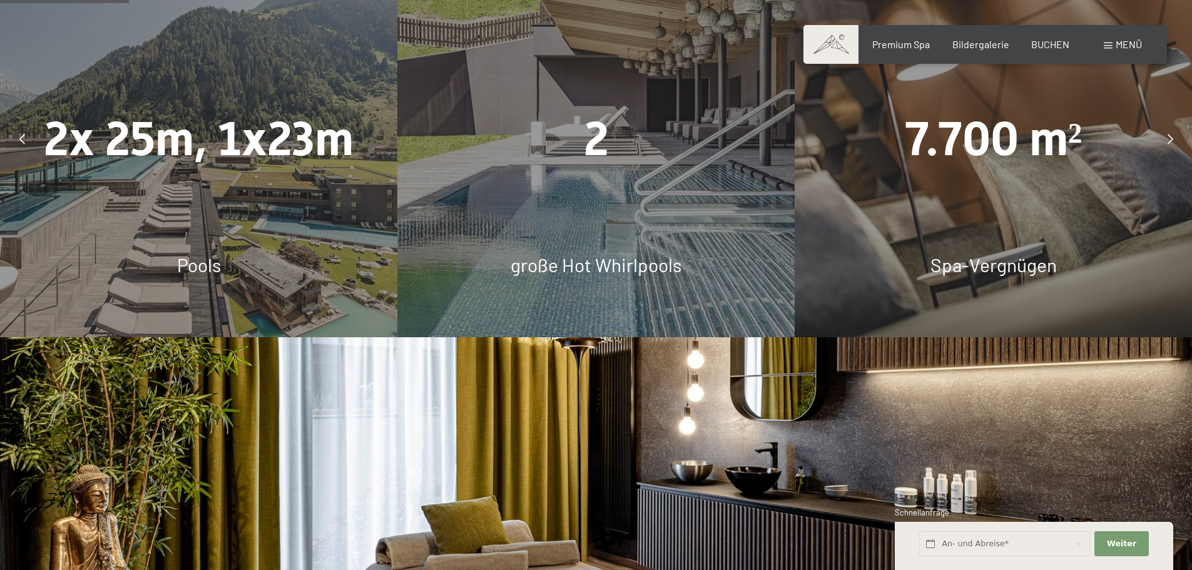
click at [1171, 144] on div at bounding box center [1169, 138] width 31 height 31
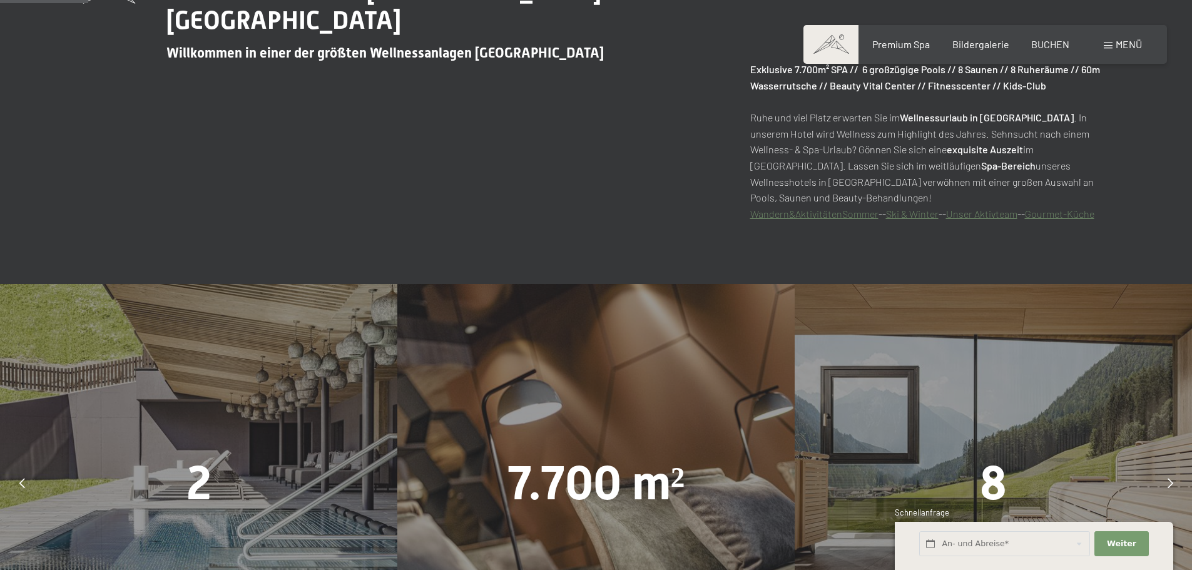
scroll to position [438, 0]
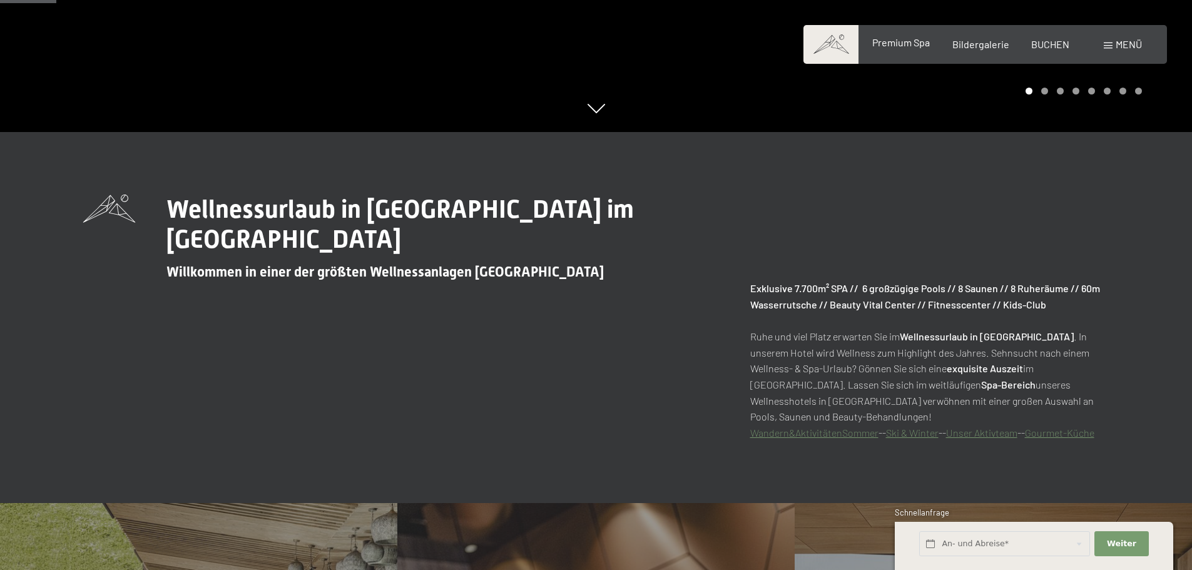
click at [889, 48] on span "Premium Spa" at bounding box center [901, 42] width 58 height 12
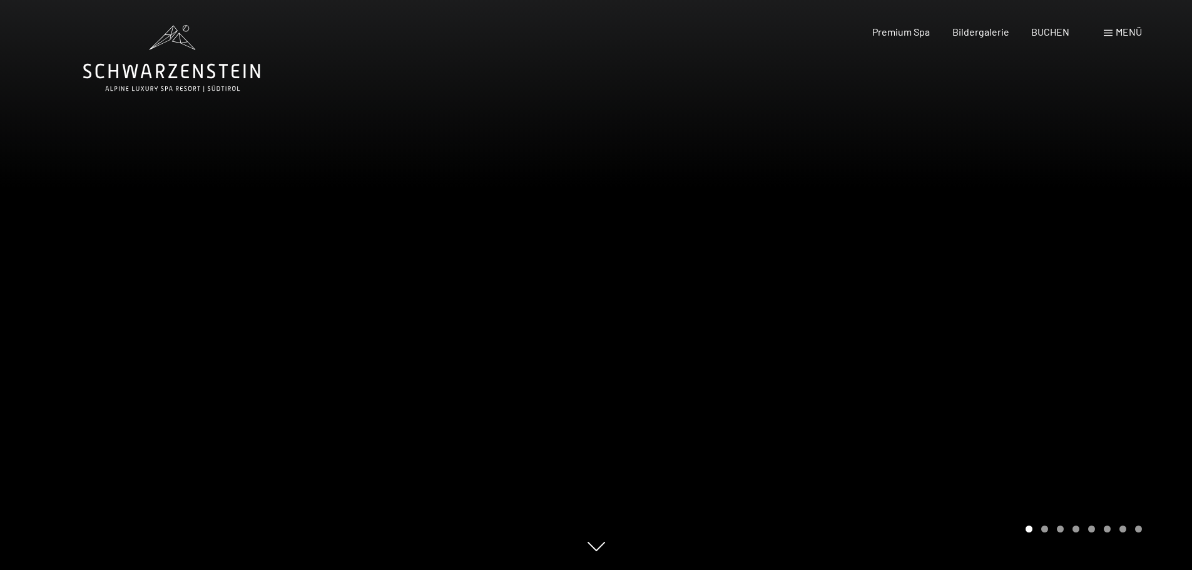
click at [195, 73] on icon at bounding box center [171, 71] width 177 height 15
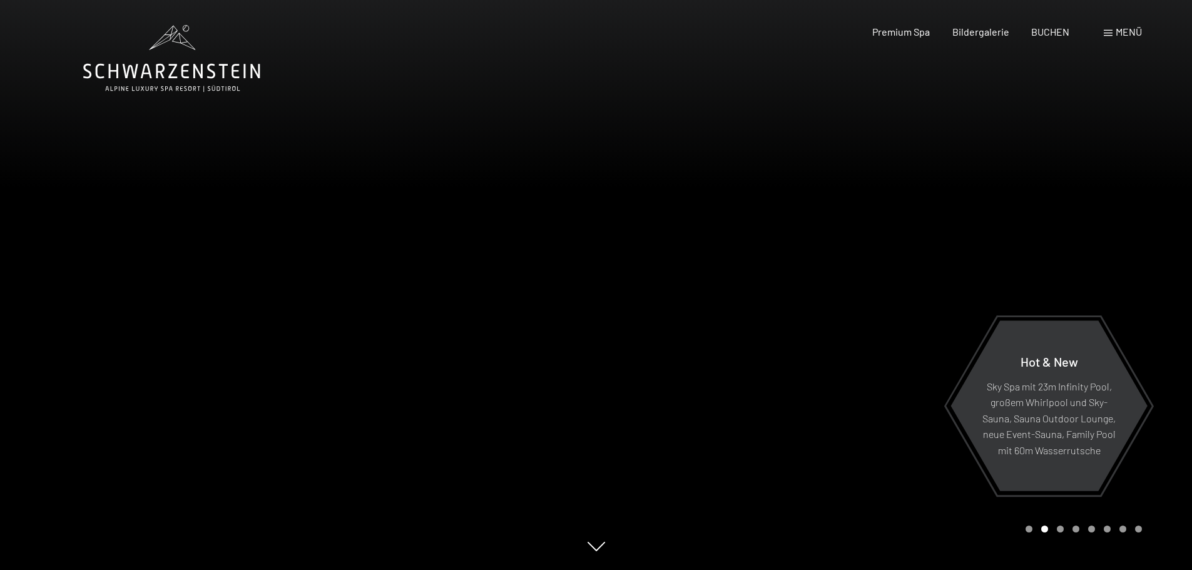
click at [204, 64] on icon at bounding box center [171, 58] width 177 height 67
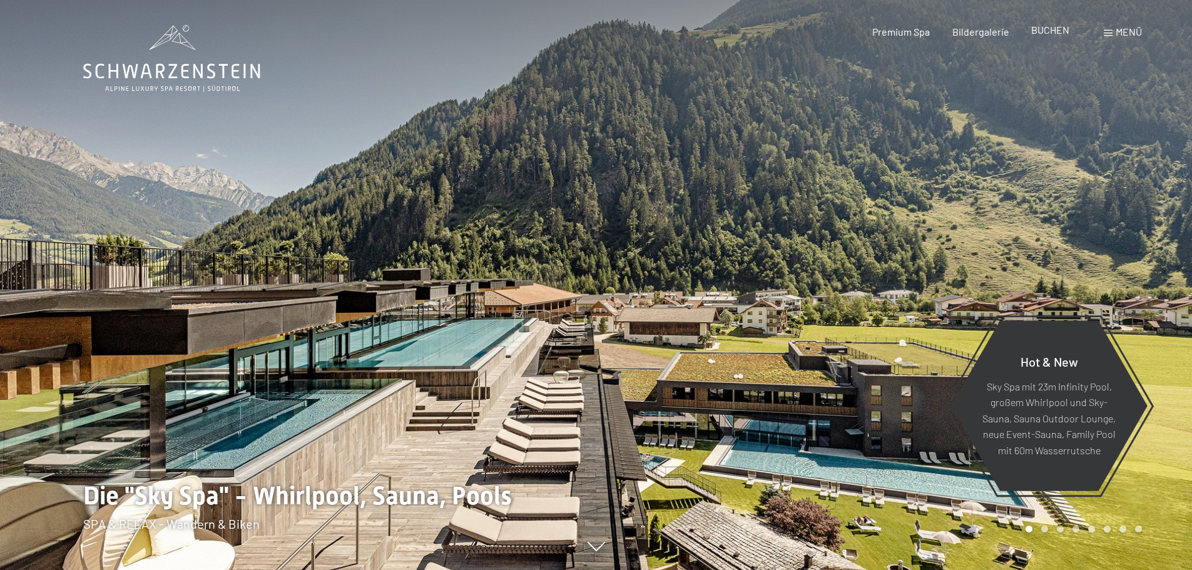
click at [1049, 30] on span "BUCHEN" at bounding box center [1050, 30] width 38 height 12
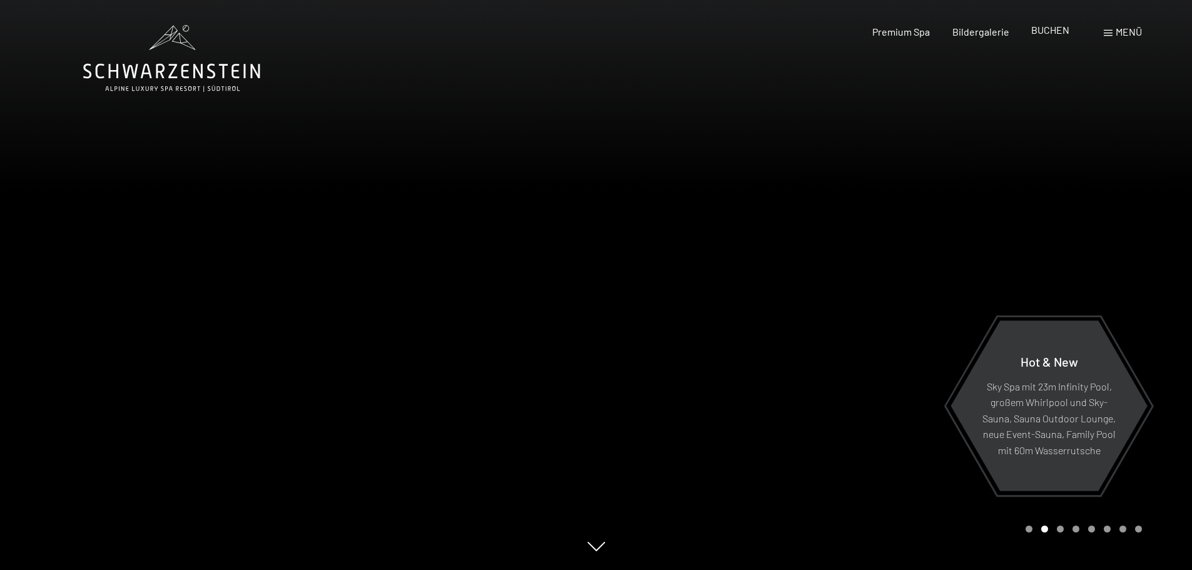
click at [1049, 29] on span "BUCHEN" at bounding box center [1050, 30] width 38 height 12
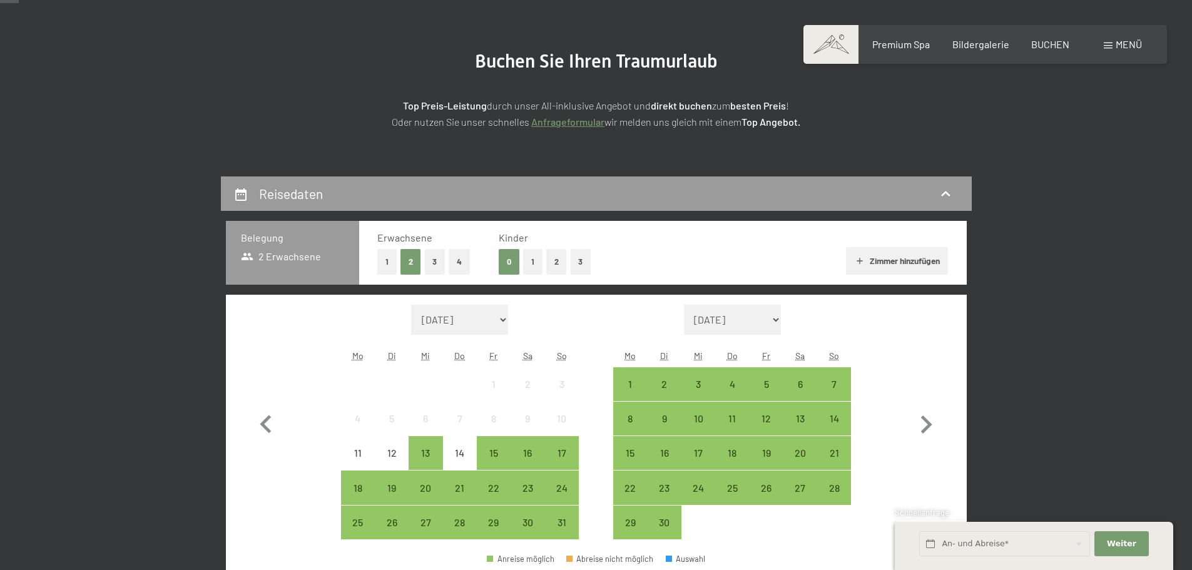
scroll to position [250, 0]
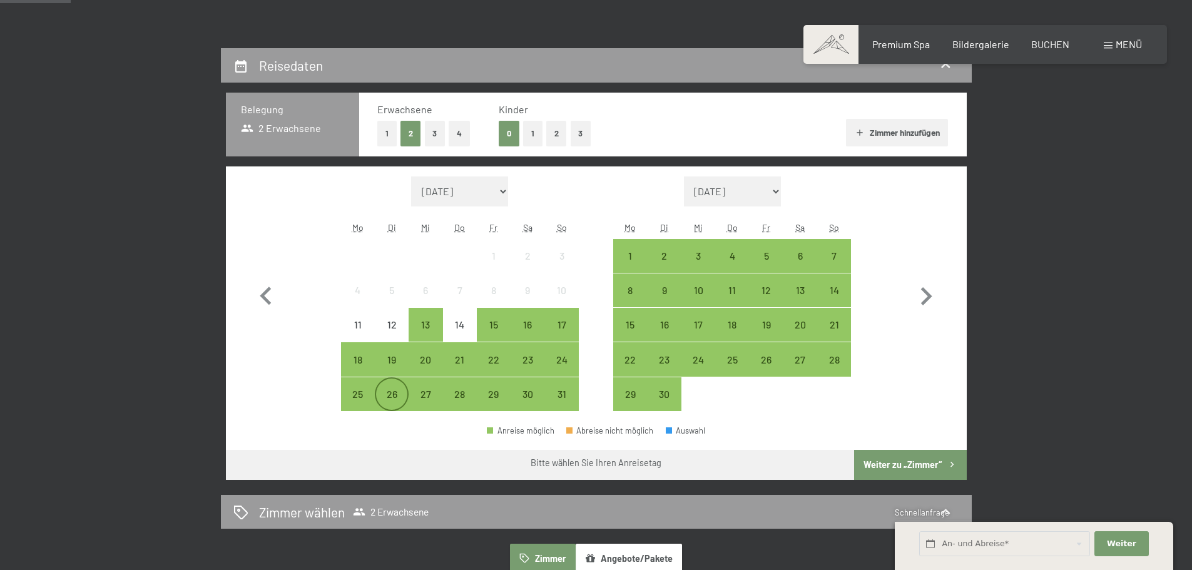
drag, startPoint x: 345, startPoint y: 392, endPoint x: 394, endPoint y: 397, distance: 49.1
click at [346, 392] on div "25" at bounding box center [357, 404] width 31 height 31
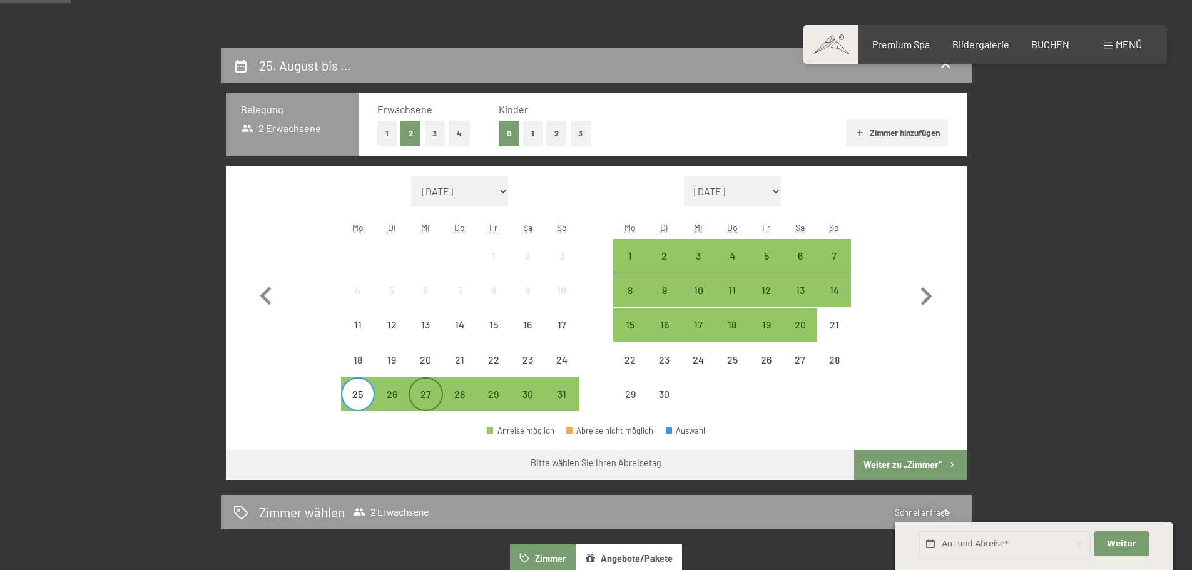
click at [426, 397] on div "27" at bounding box center [425, 404] width 31 height 31
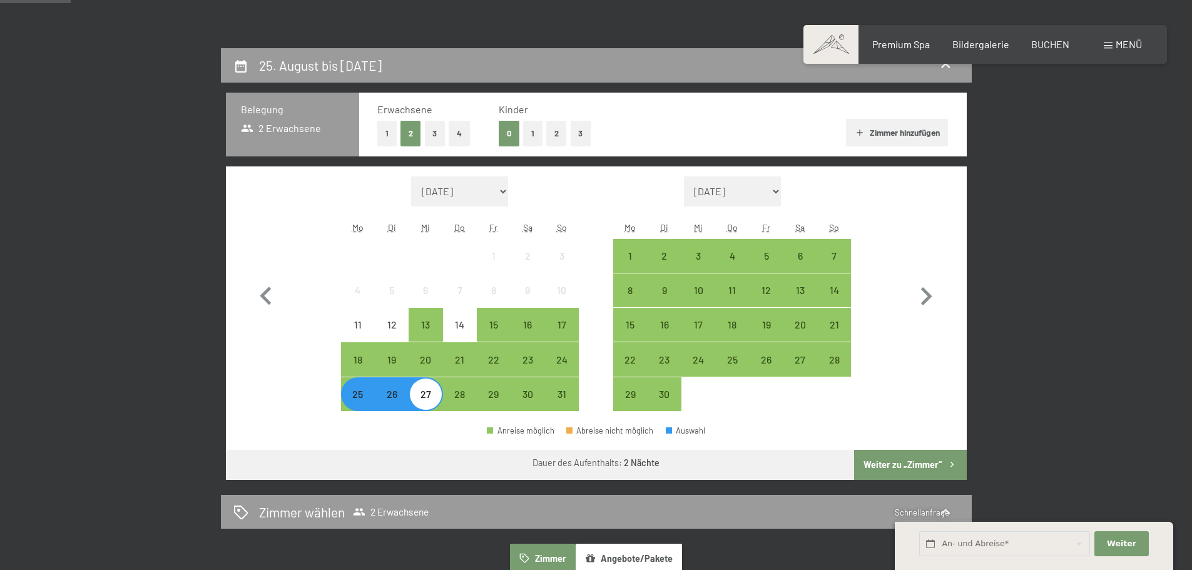
click at [947, 467] on icon "button" at bounding box center [952, 464] width 11 height 11
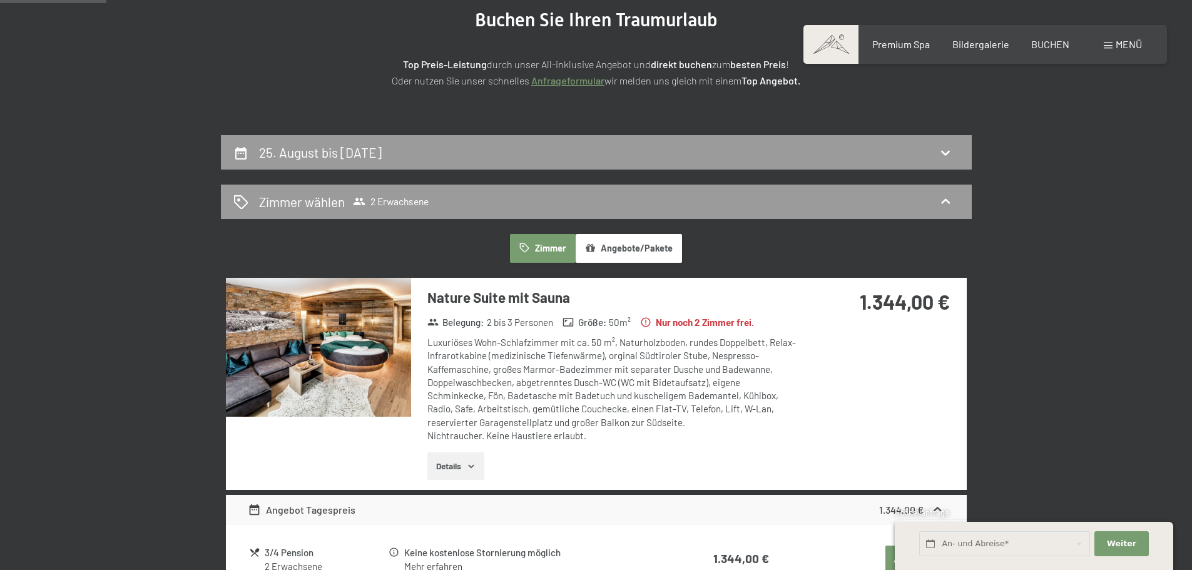
scroll to position [0, 0]
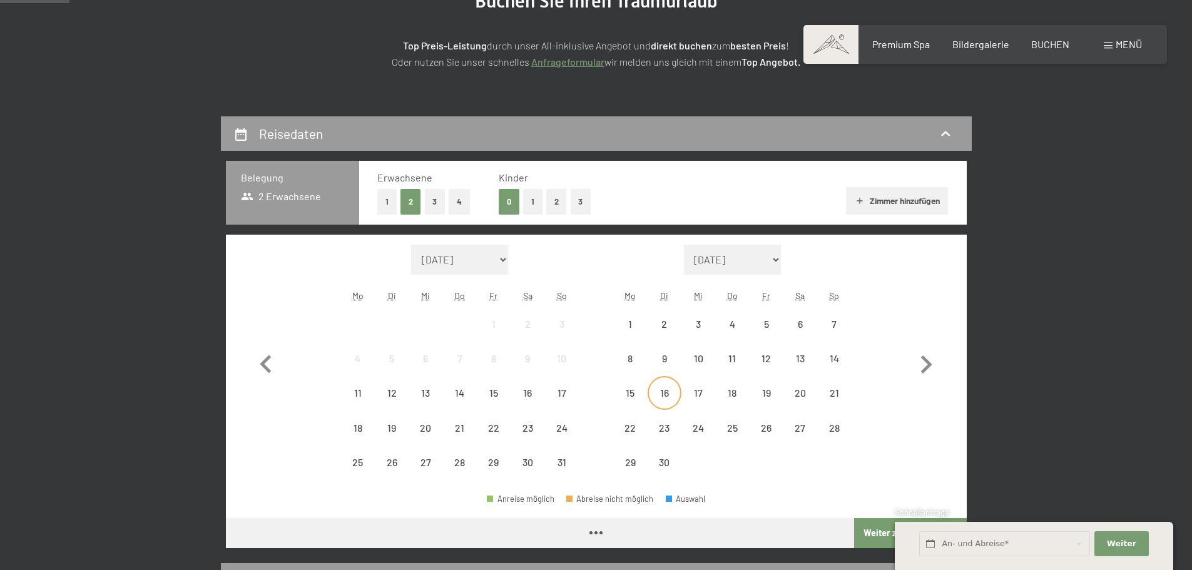
scroll to position [250, 0]
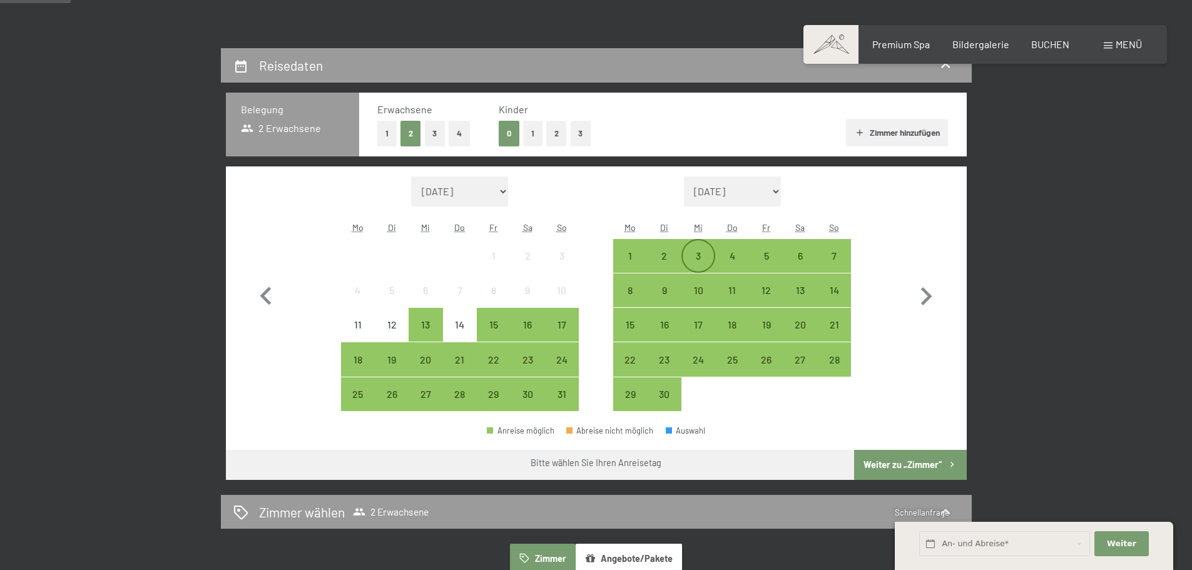
click at [706, 253] on div "3" at bounding box center [698, 266] width 31 height 31
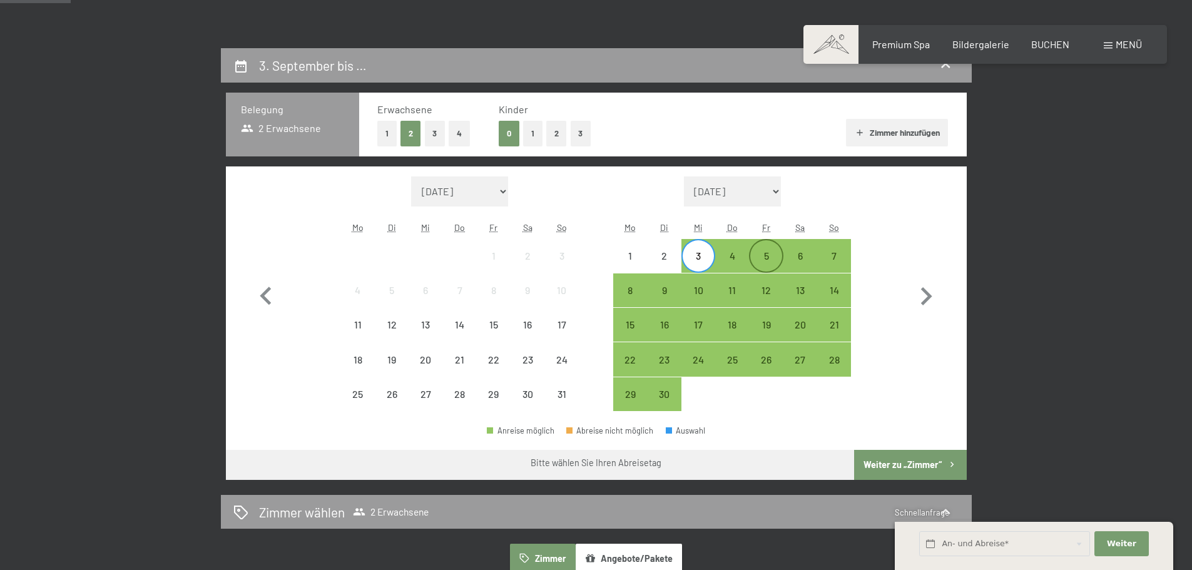
click at [753, 254] on div "5" at bounding box center [765, 266] width 31 height 31
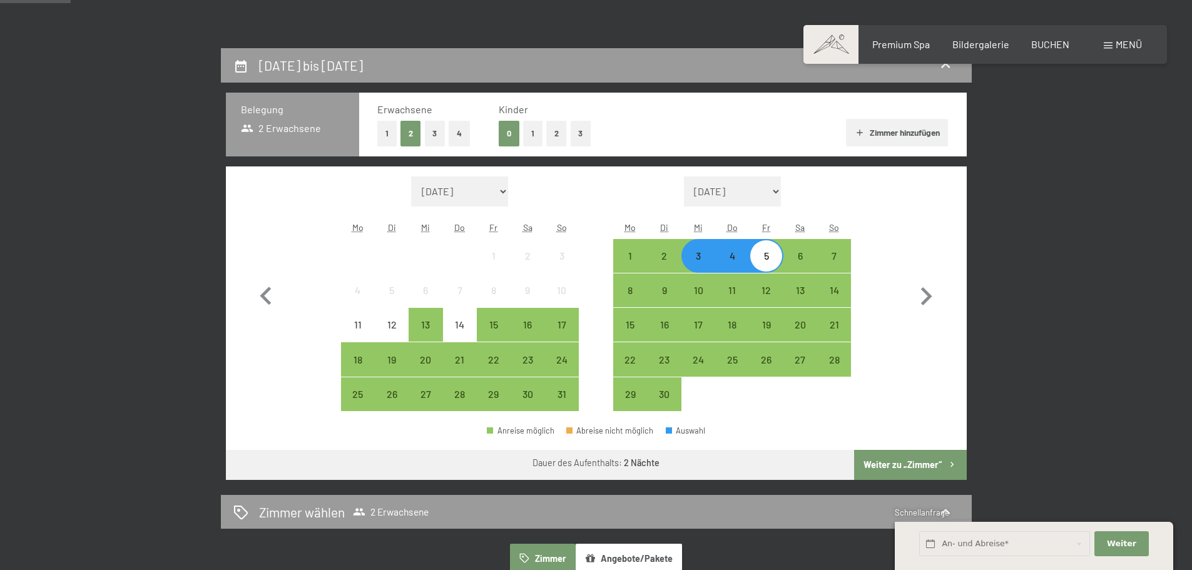
click at [944, 463] on button "Weiter zu „Zimmer“" at bounding box center [910, 465] width 112 height 30
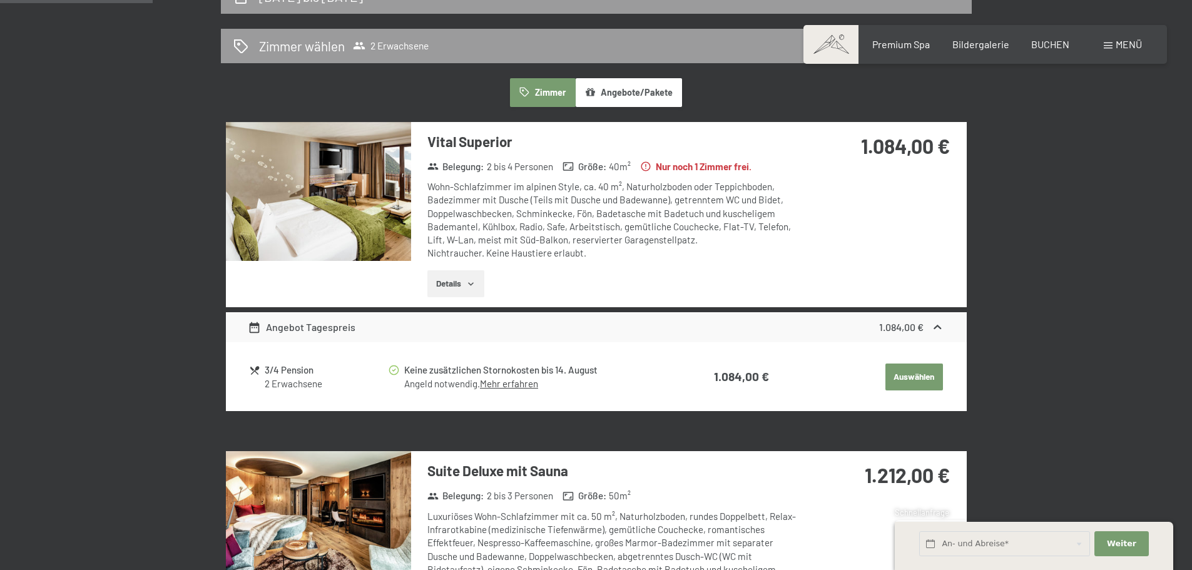
scroll to position [236, 0]
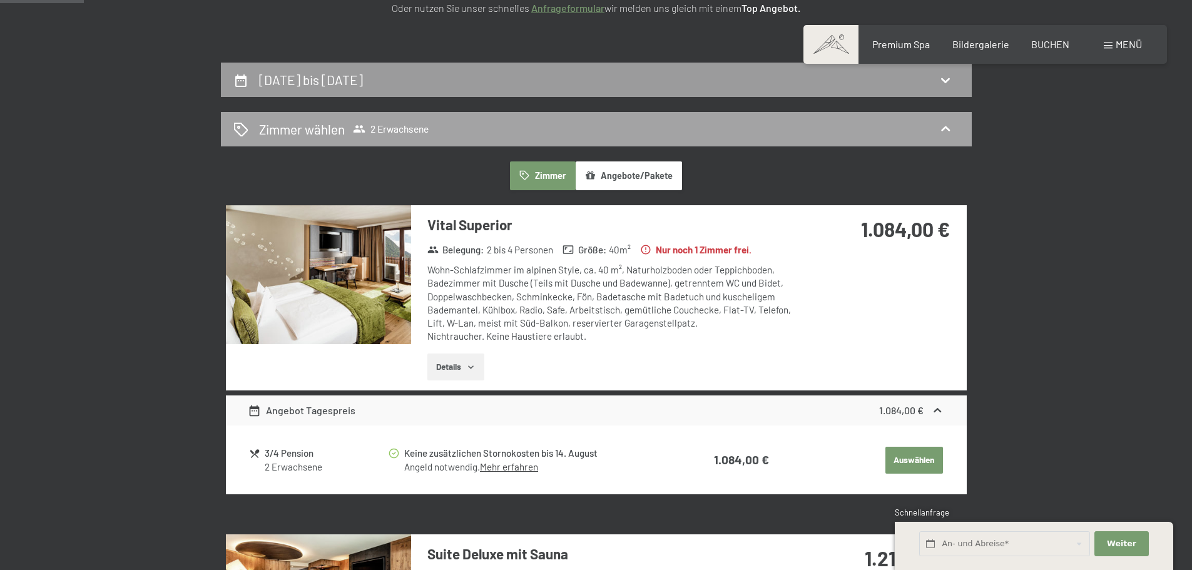
click at [470, 131] on div "Zimmer wählen 2 Erwachsene" at bounding box center [596, 129] width 726 height 18
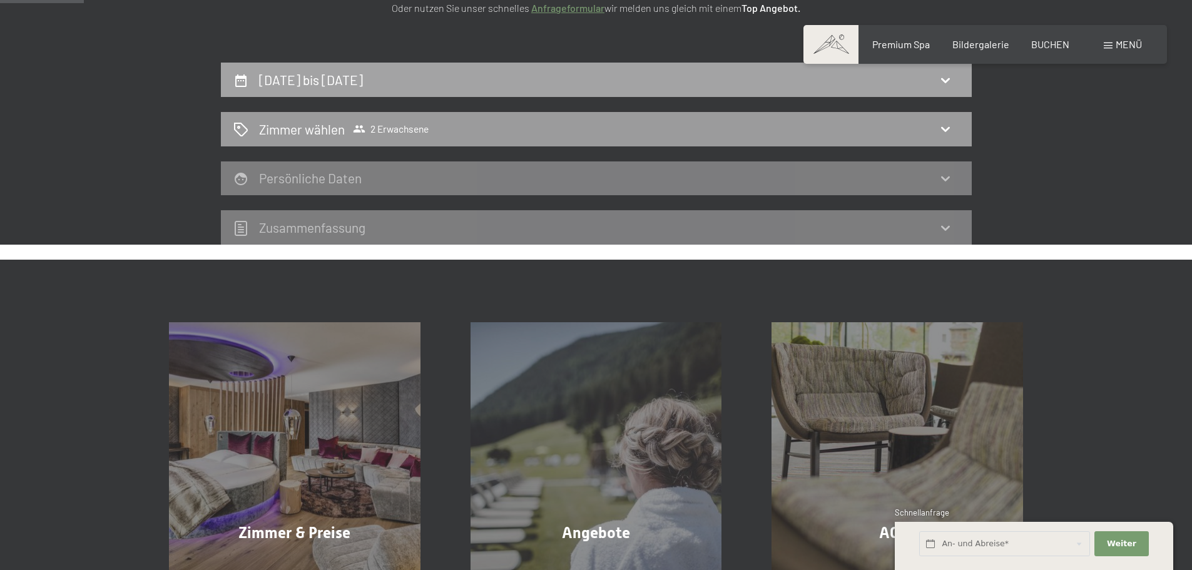
click at [488, 84] on div "3. September bis 5. September 2025" at bounding box center [596, 80] width 726 height 18
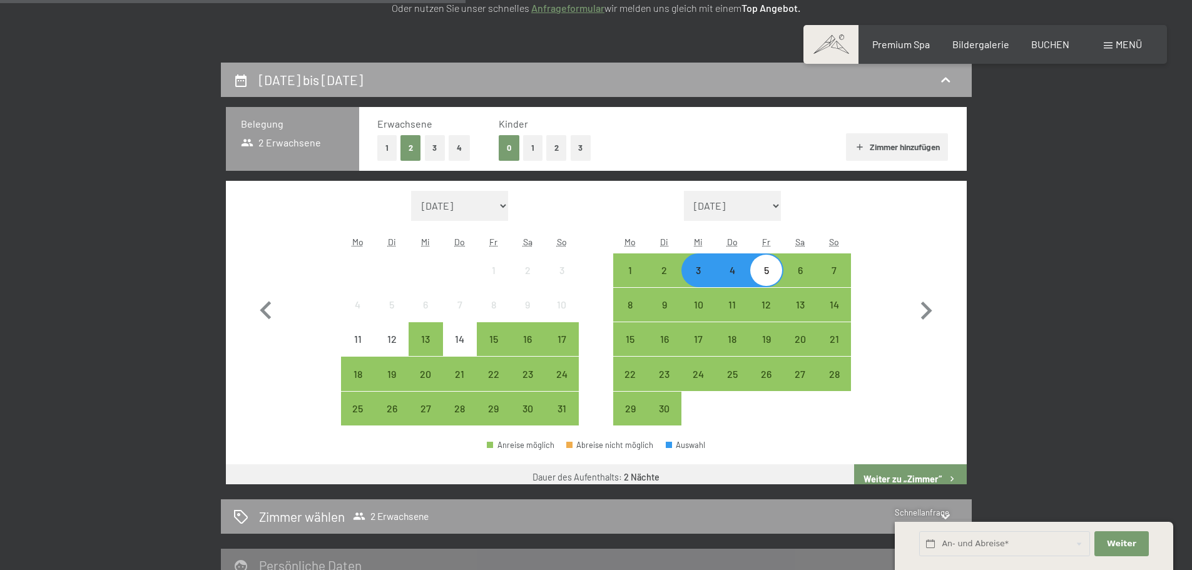
scroll to position [298, 0]
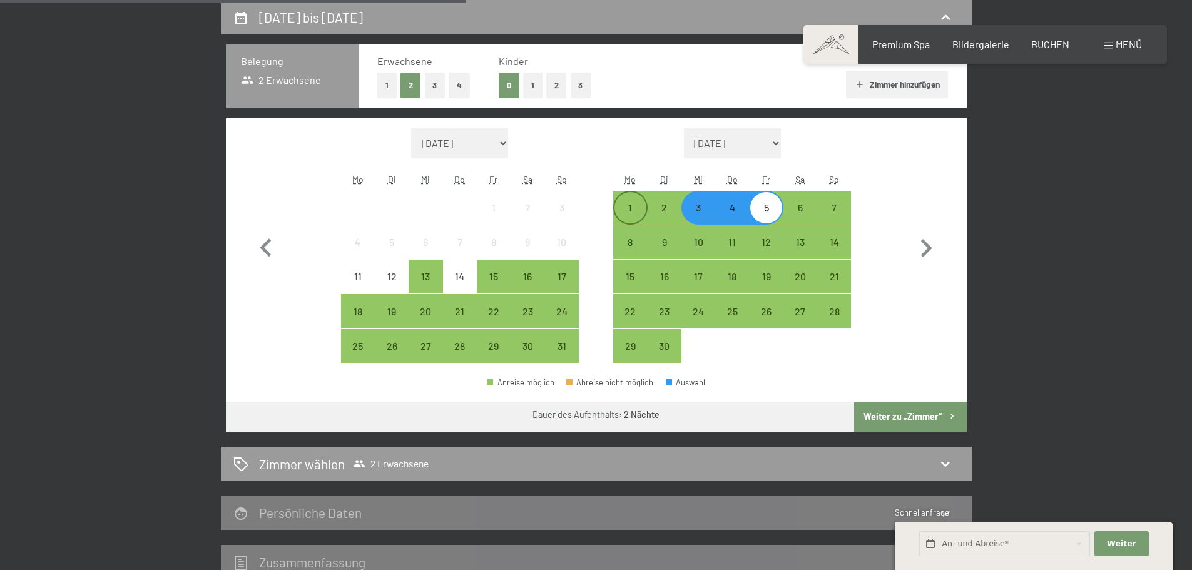
click at [638, 216] on div "1" at bounding box center [629, 218] width 31 height 31
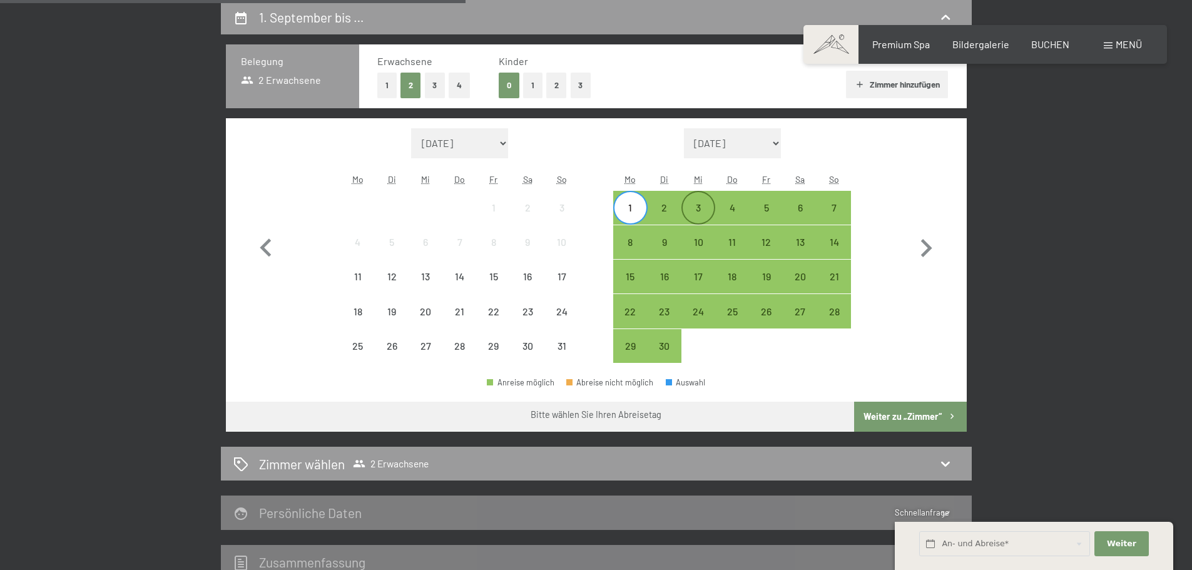
click at [700, 213] on div "3" at bounding box center [698, 218] width 31 height 31
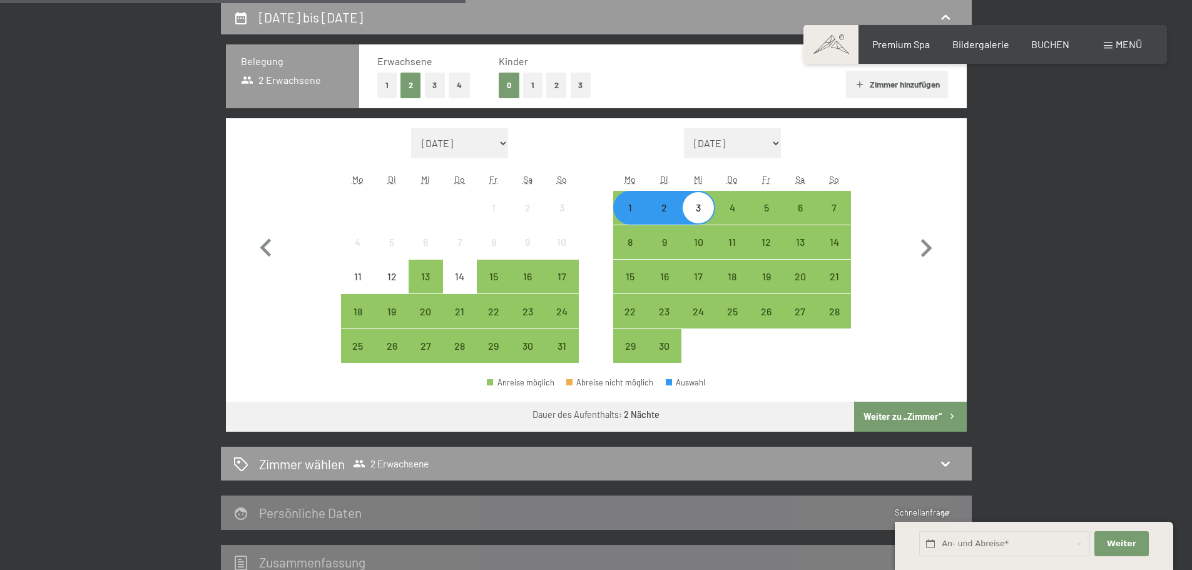
click at [633, 205] on div "1" at bounding box center [629, 218] width 31 height 31
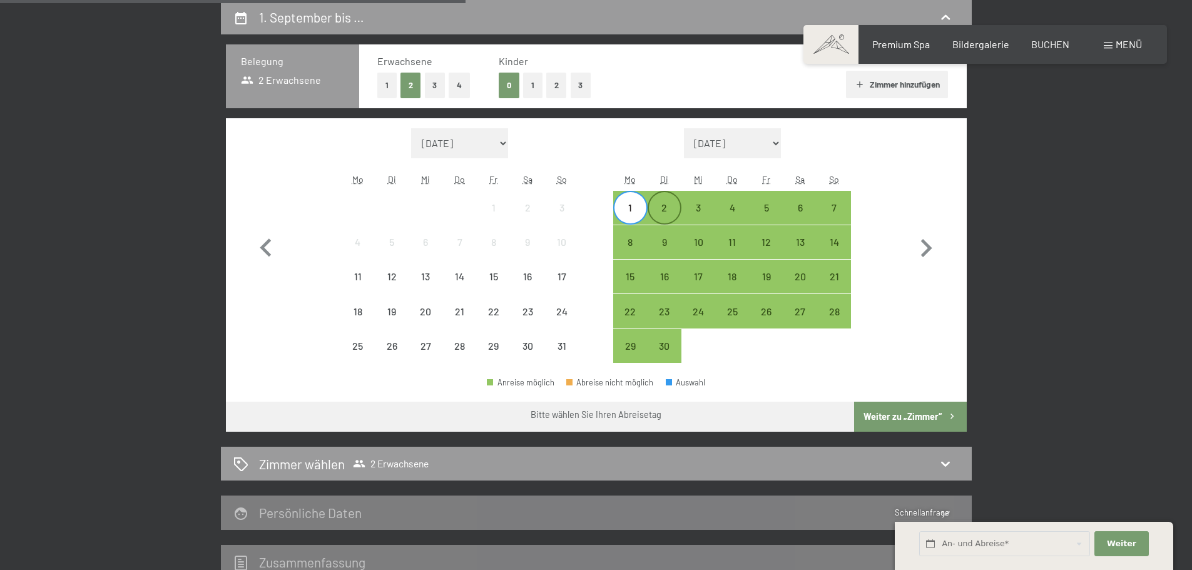
click at [663, 215] on div "2" at bounding box center [664, 218] width 31 height 31
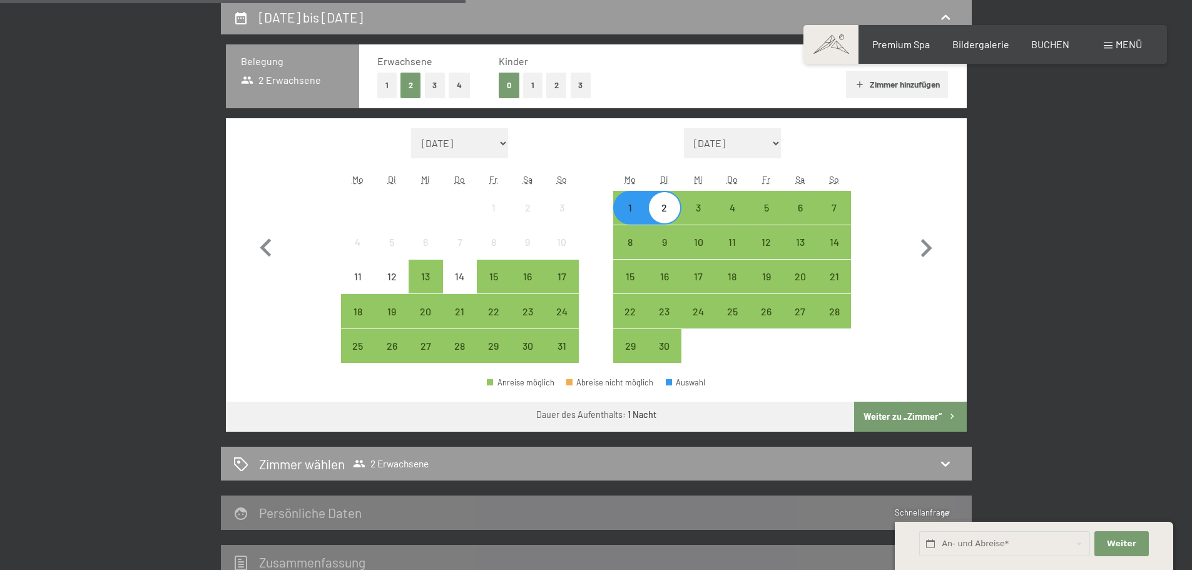
click at [639, 210] on div "1" at bounding box center [629, 218] width 31 height 31
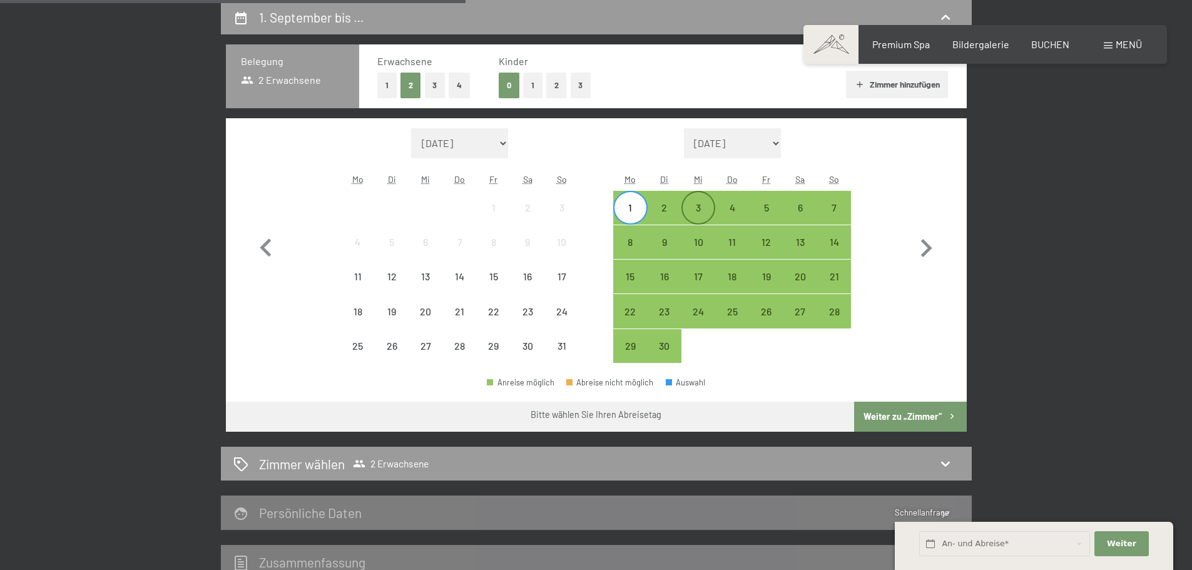
click at [690, 211] on div "3" at bounding box center [698, 218] width 31 height 31
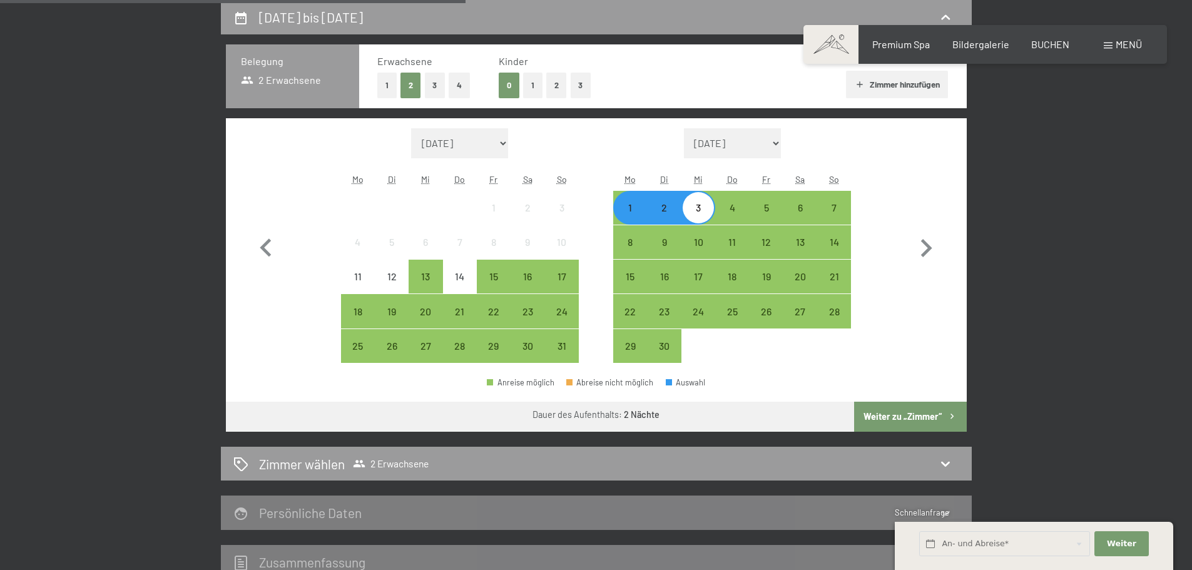
click at [912, 412] on button "Weiter zu „Zimmer“" at bounding box center [910, 417] width 112 height 30
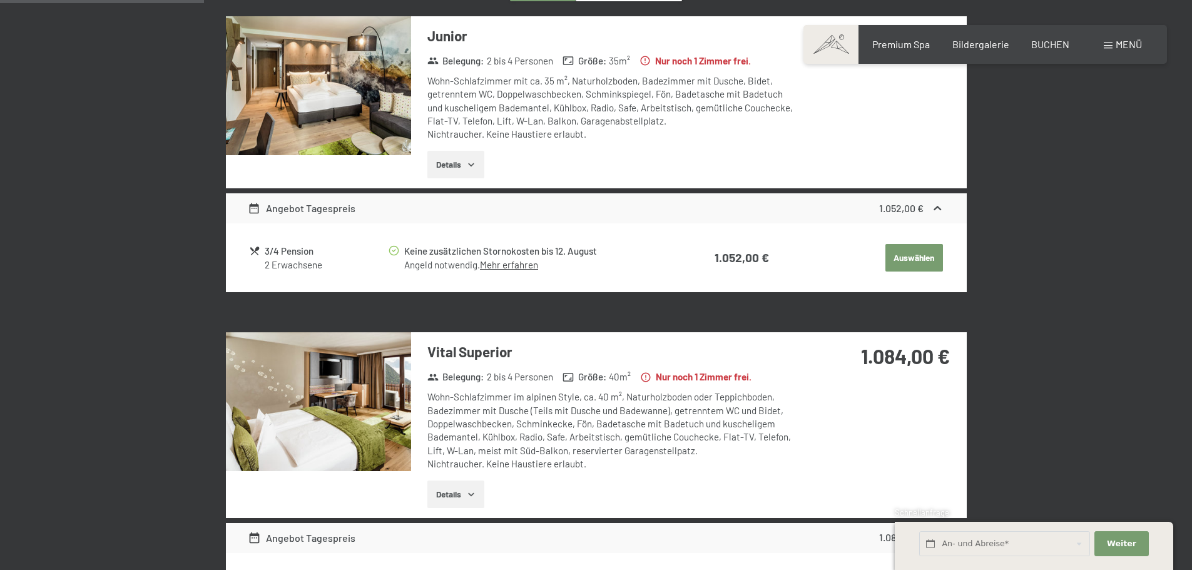
scroll to position [424, 0]
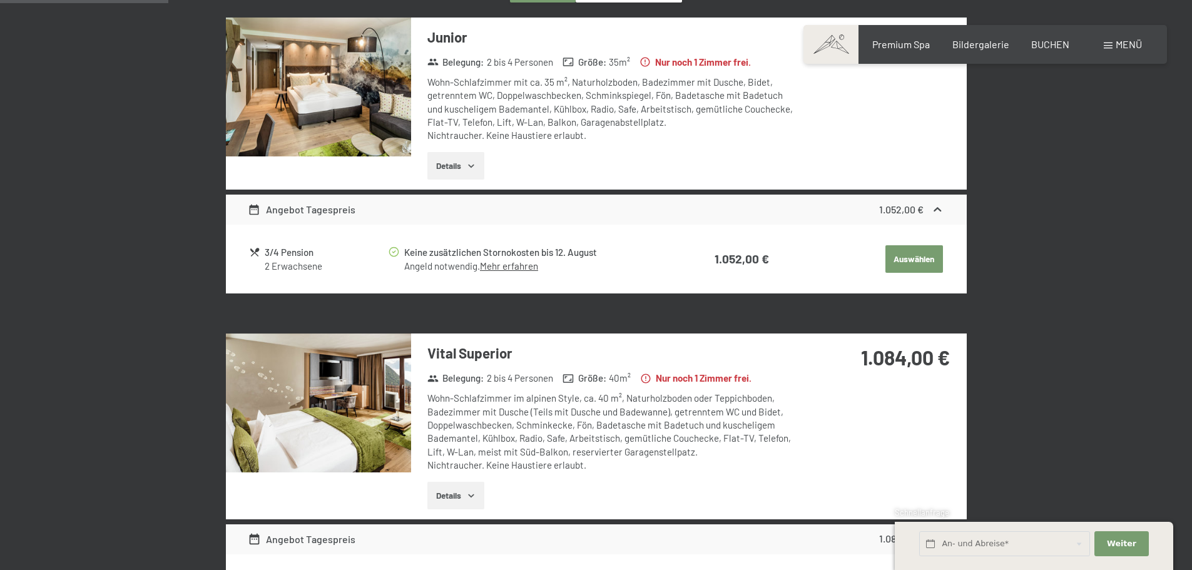
click at [346, 385] on img at bounding box center [318, 403] width 185 height 139
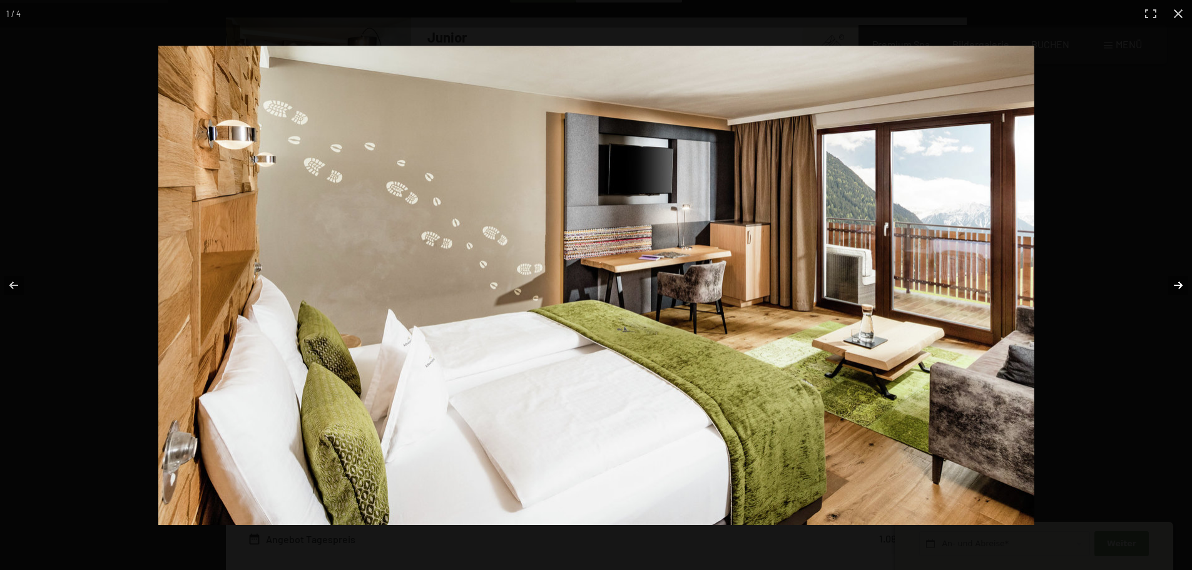
click at [1178, 278] on button "button" at bounding box center [1170, 285] width 44 height 63
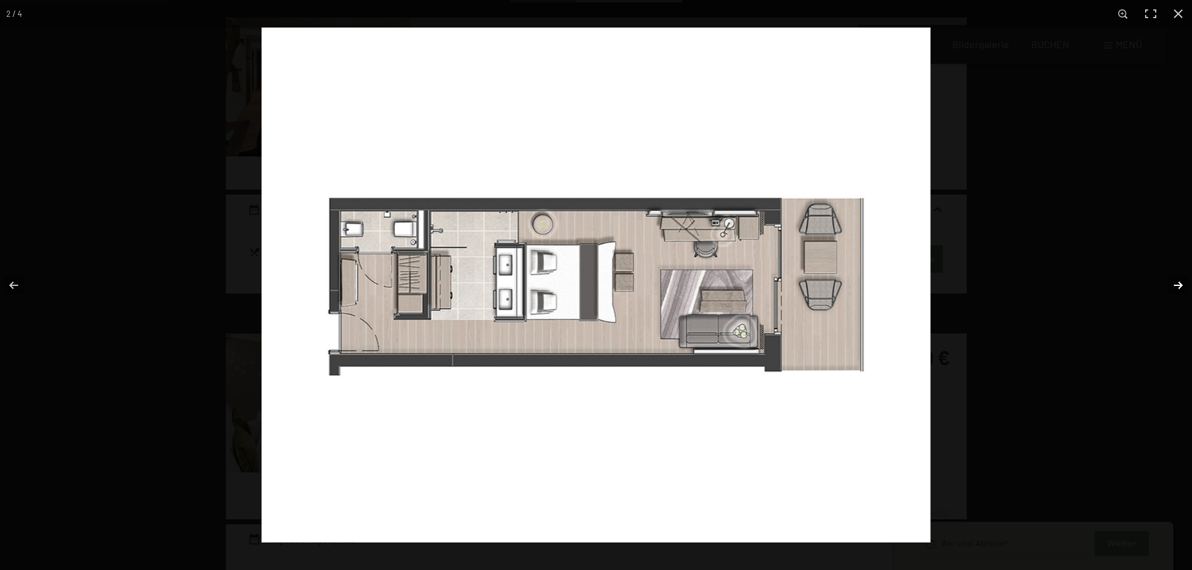
click at [1178, 278] on button "button" at bounding box center [1170, 285] width 44 height 63
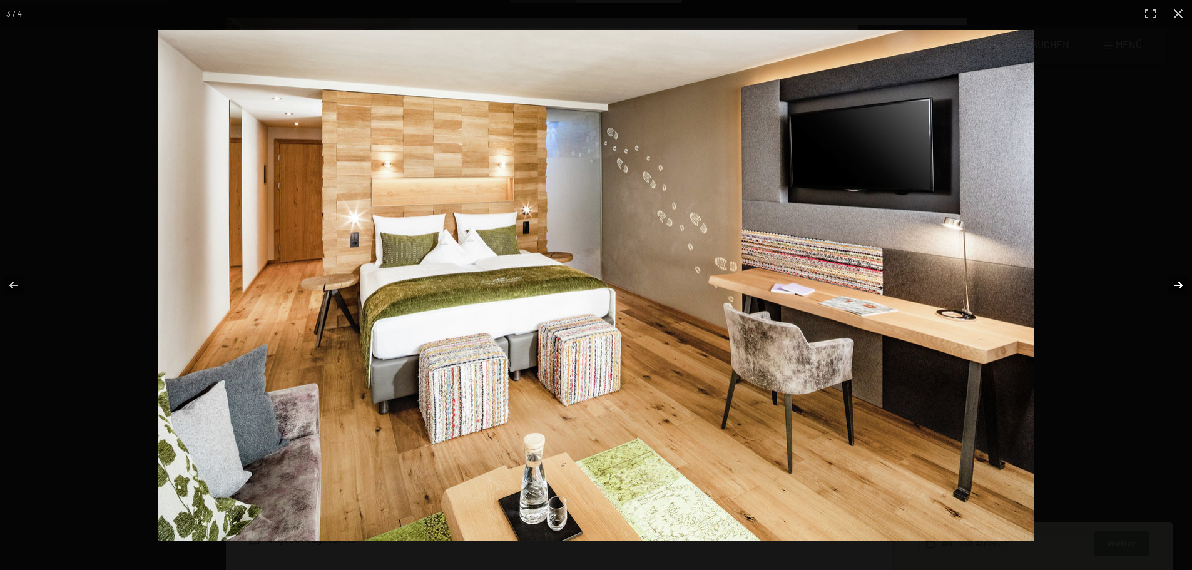
click at [1178, 278] on button "button" at bounding box center [1170, 285] width 44 height 63
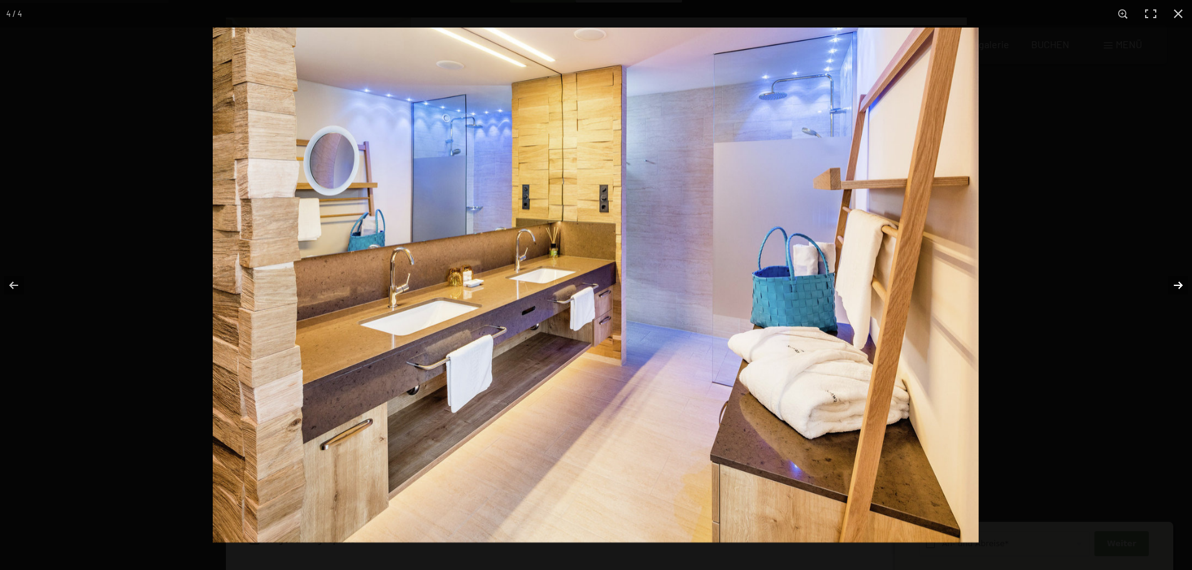
click at [1178, 278] on button "button" at bounding box center [1170, 285] width 44 height 63
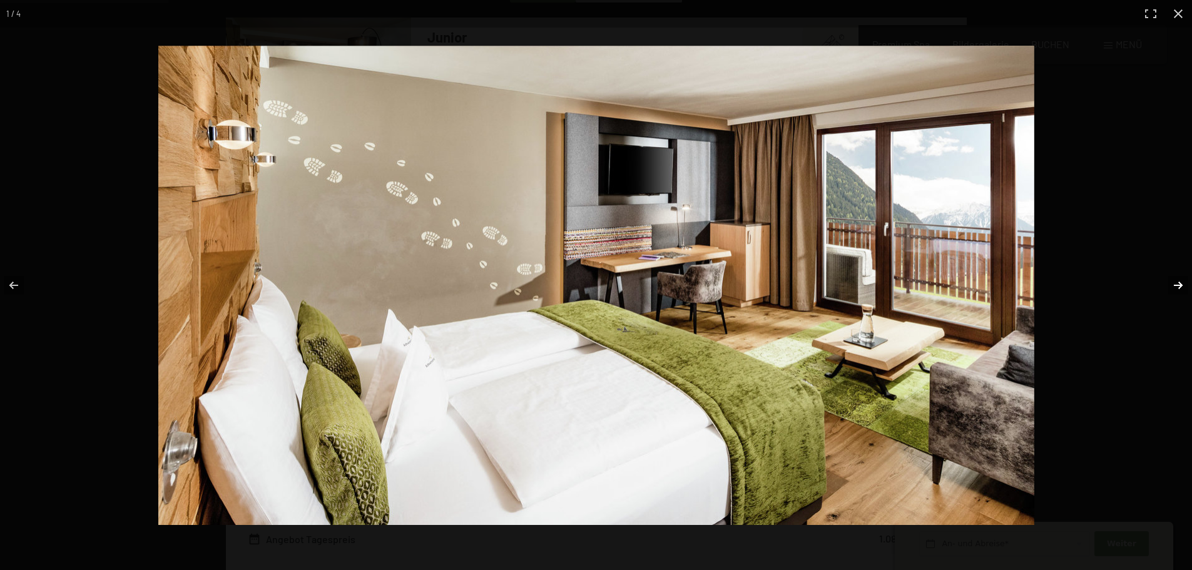
click at [1178, 278] on button "button" at bounding box center [1170, 285] width 44 height 63
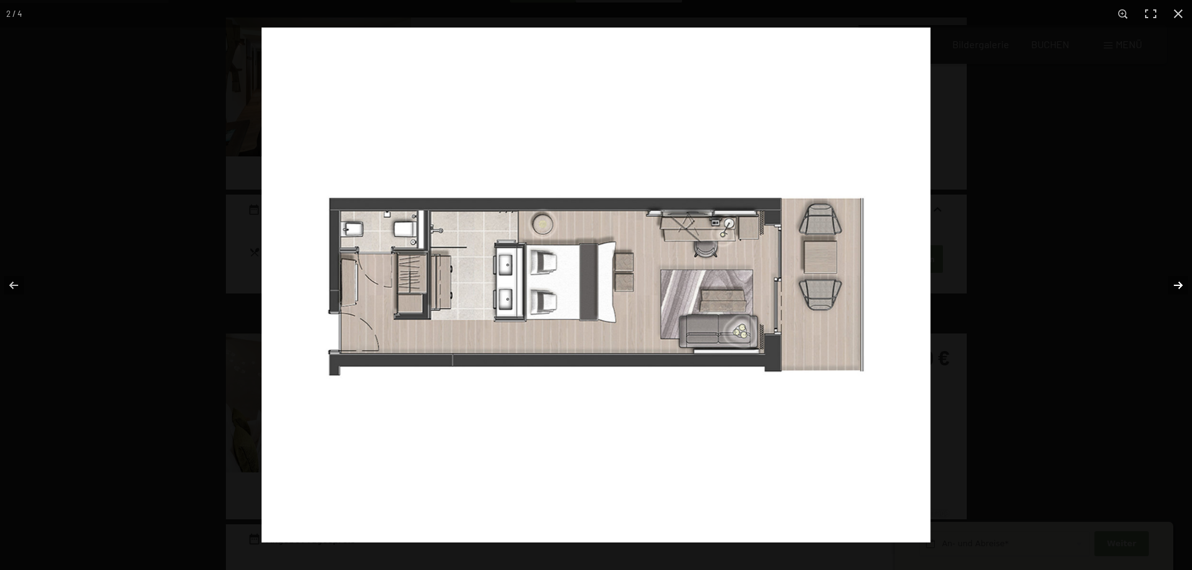
click at [1178, 278] on button "button" at bounding box center [1170, 285] width 44 height 63
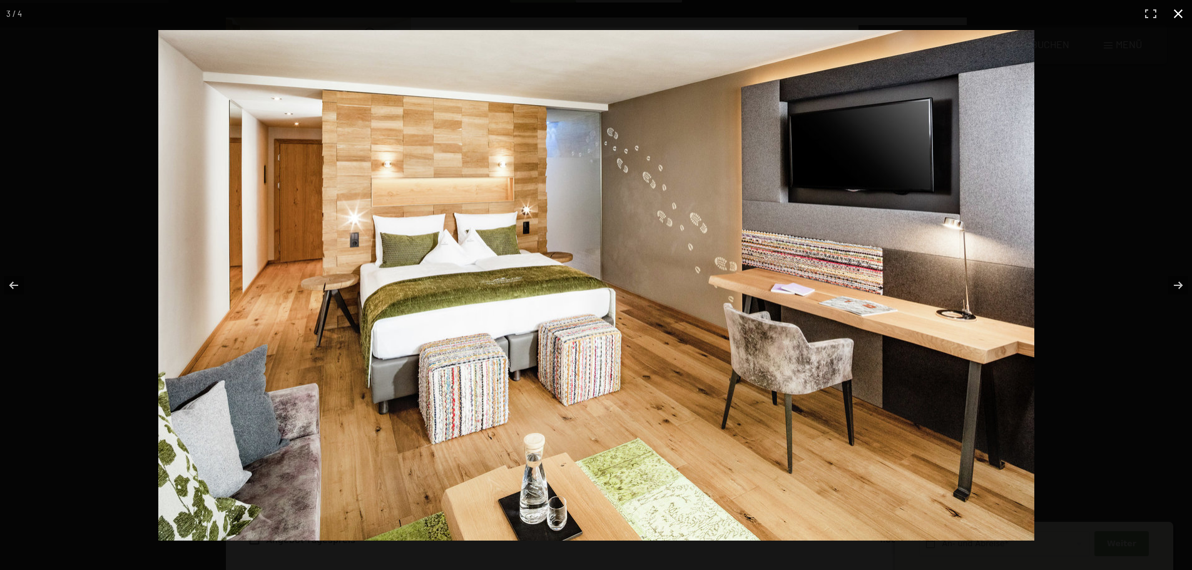
click at [1131, 121] on div at bounding box center [749, 312] width 1182 height 565
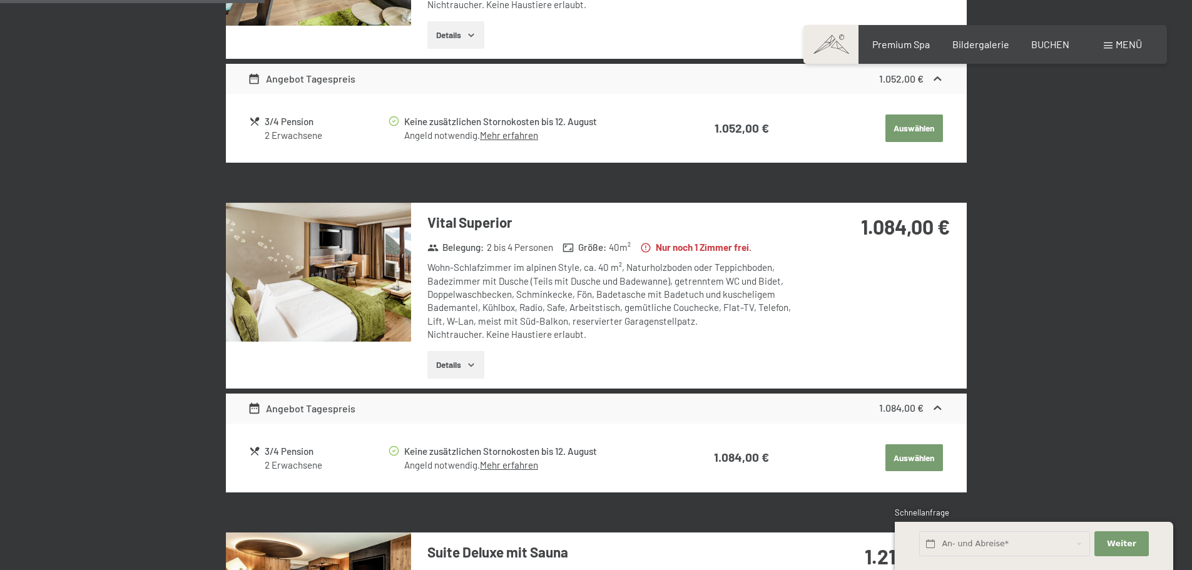
scroll to position [549, 0]
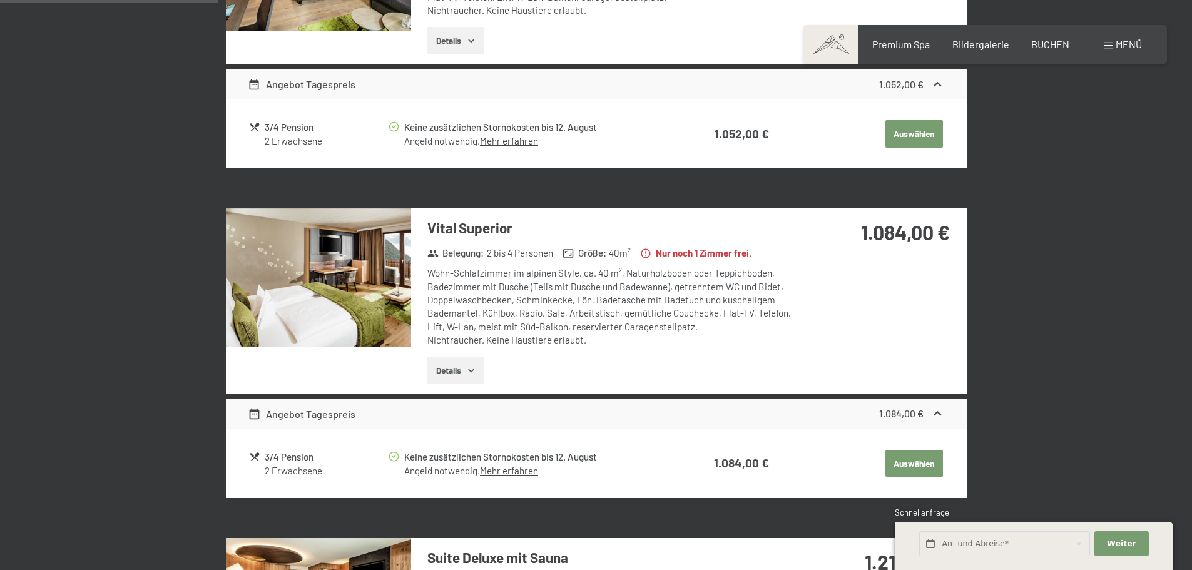
click at [286, 148] on div "2 Erwachsene" at bounding box center [326, 141] width 122 height 13
drag, startPoint x: 311, startPoint y: 456, endPoint x: 259, endPoint y: 458, distance: 52.0
click at [259, 148] on div "3/4 Pension 2 Erwachsene" at bounding box center [318, 134] width 138 height 28
click at [303, 135] on div "3/4 Pension" at bounding box center [326, 127] width 122 height 14
drag, startPoint x: 299, startPoint y: 456, endPoint x: 263, endPoint y: 455, distance: 36.3
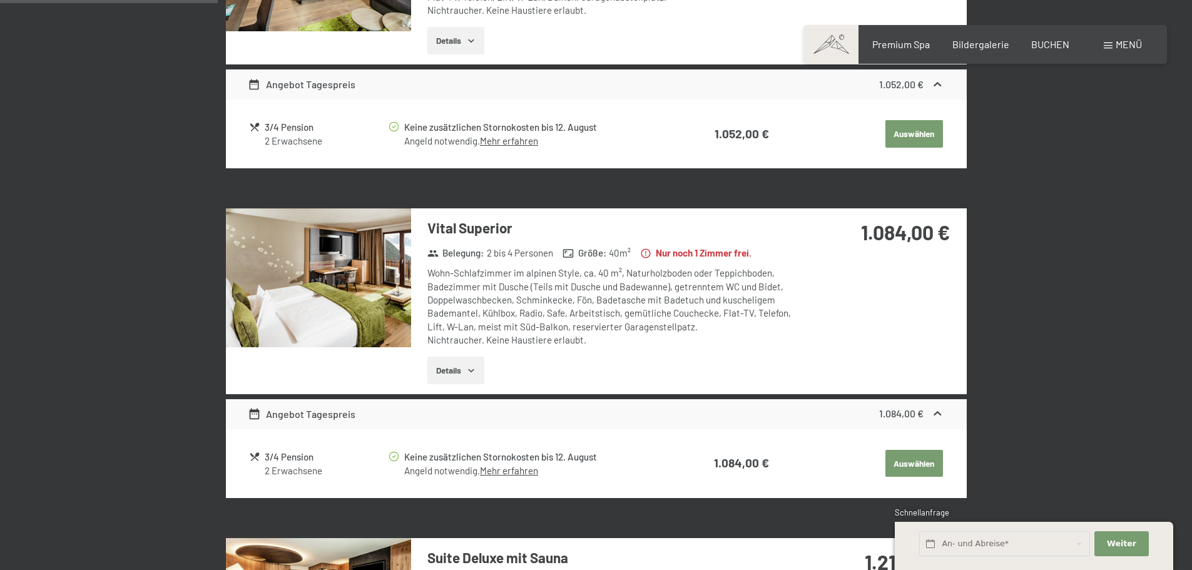
click at [263, 148] on div "3/4 Pension 2 Erwachsene" at bounding box center [318, 134] width 138 height 28
copy div "3/4 Pension"
click at [914, 148] on button "Auswählen" at bounding box center [914, 134] width 58 height 28
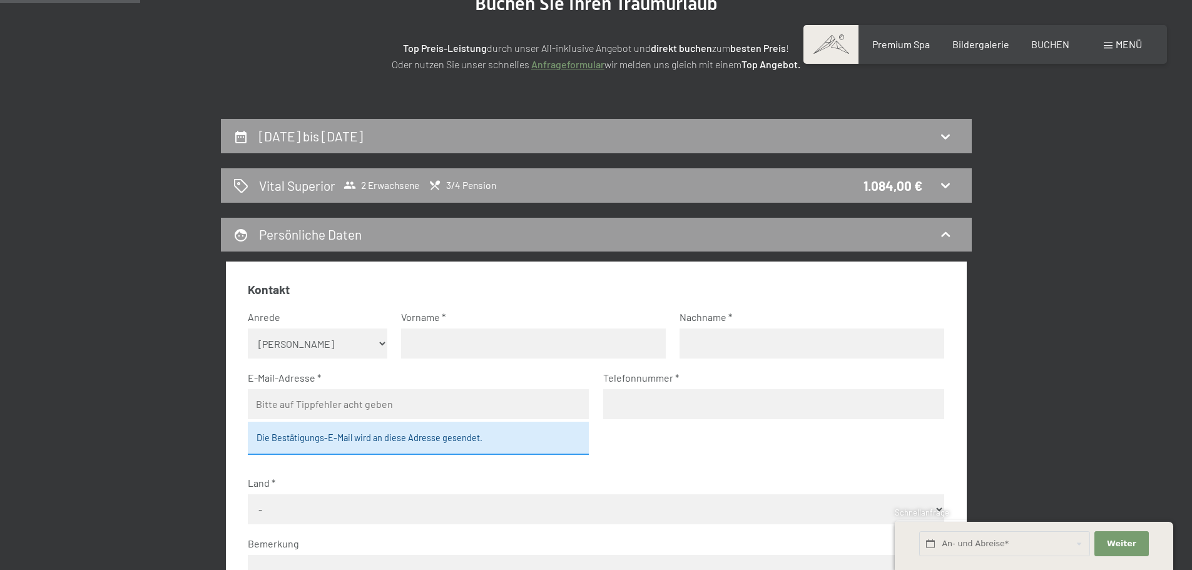
scroll to position [173, 0]
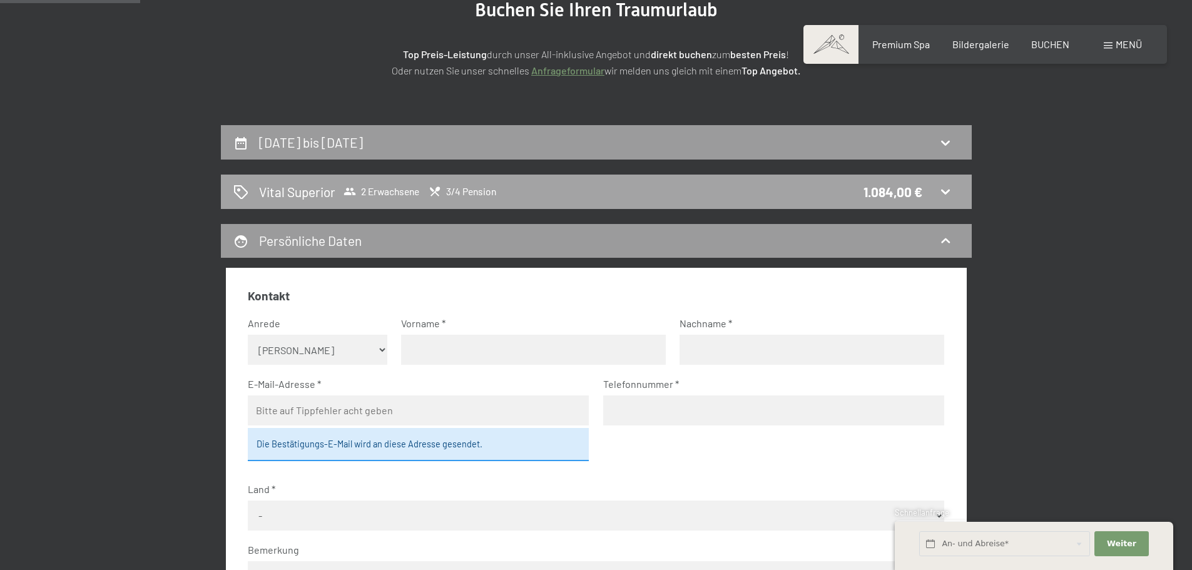
click at [404, 199] on span "Vital Superior 2 Erwachsene 3/4 Pension" at bounding box center [377, 192] width 237 height 18
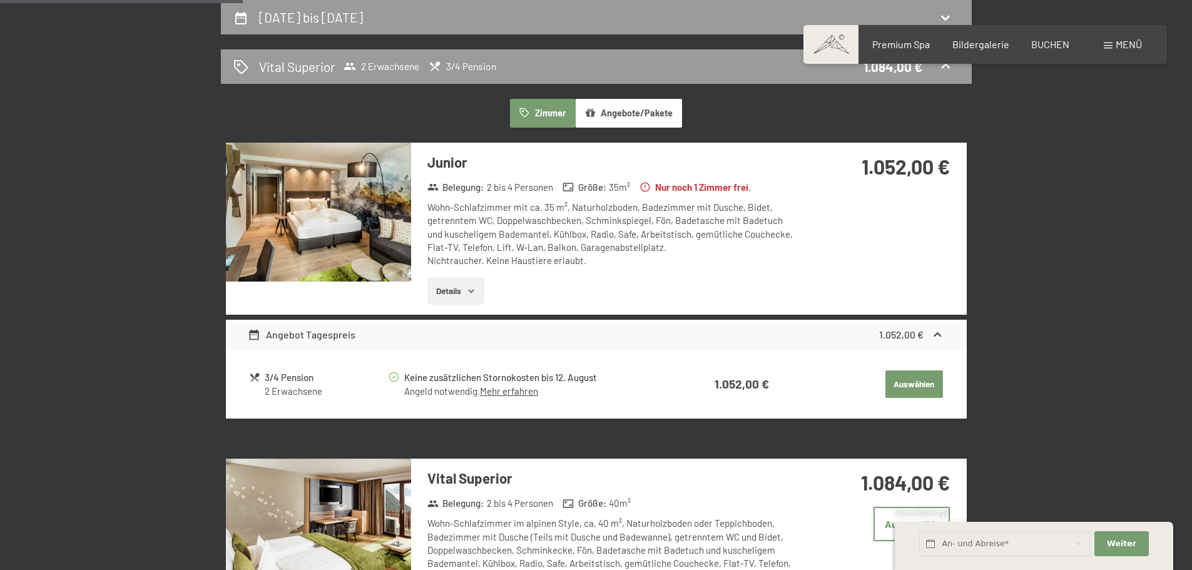
click at [449, 291] on button "Details" at bounding box center [455, 291] width 57 height 28
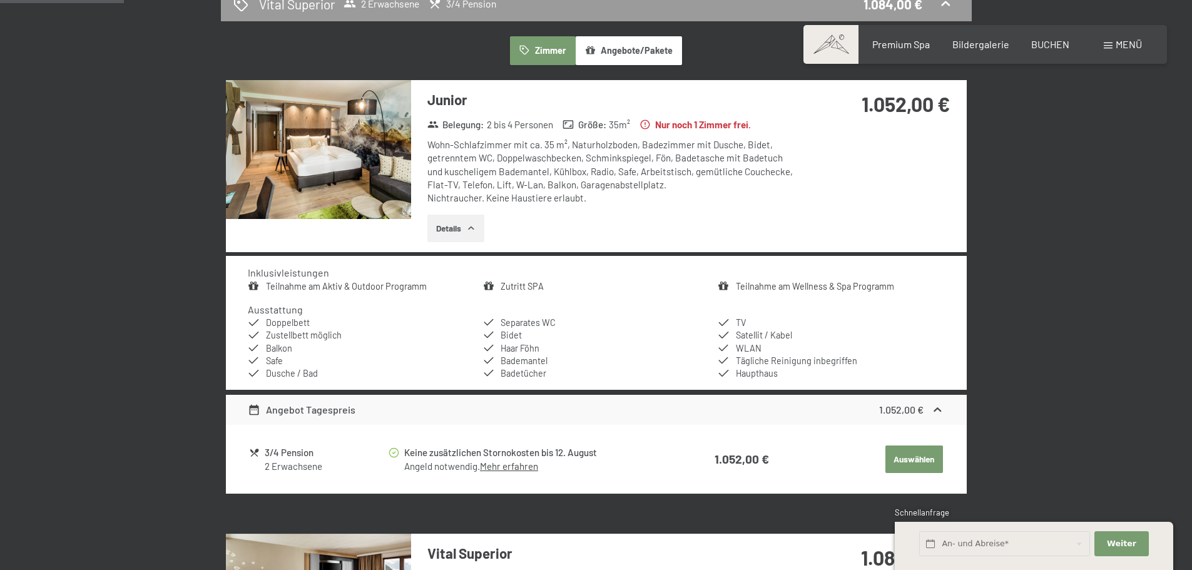
scroll to position [236, 0]
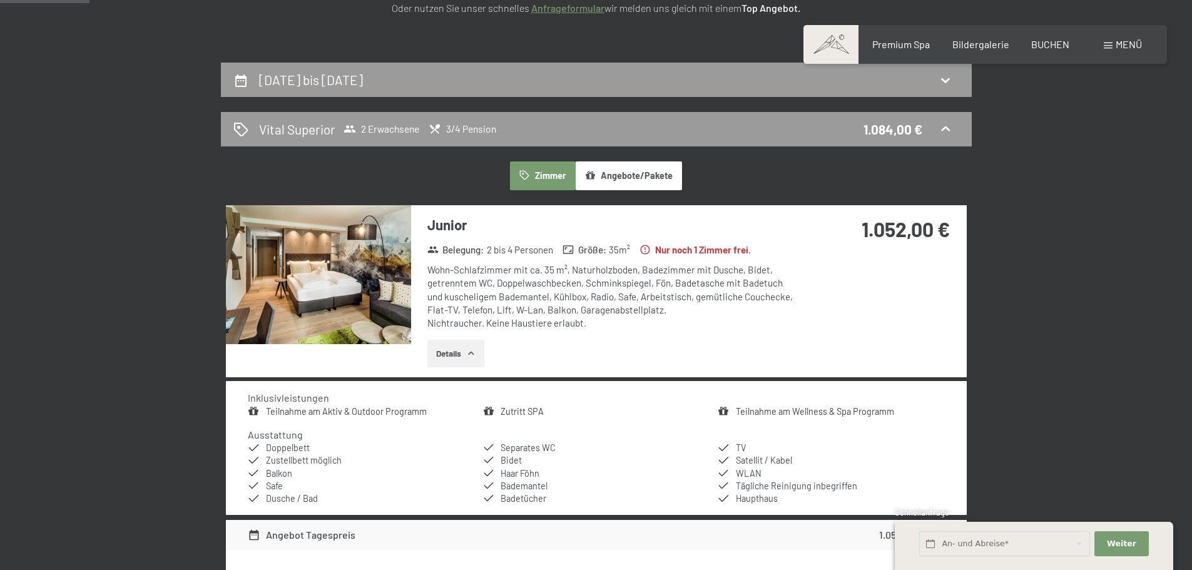
click at [641, 173] on button "Angebote/Pakete" at bounding box center [629, 175] width 106 height 29
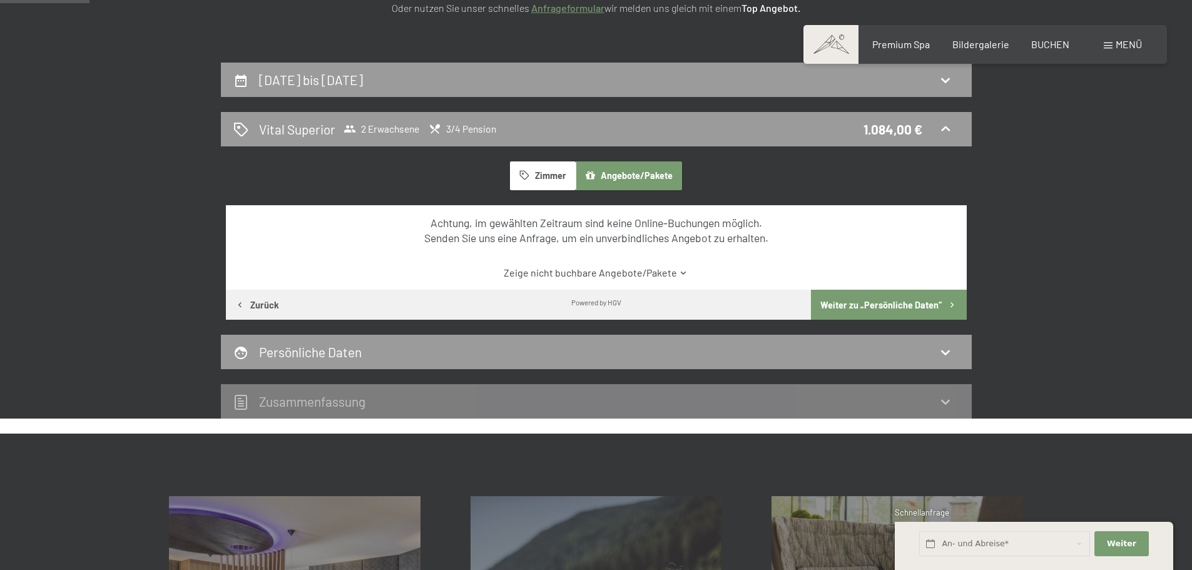
click at [570, 185] on button "Zimmer" at bounding box center [542, 175] width 65 height 29
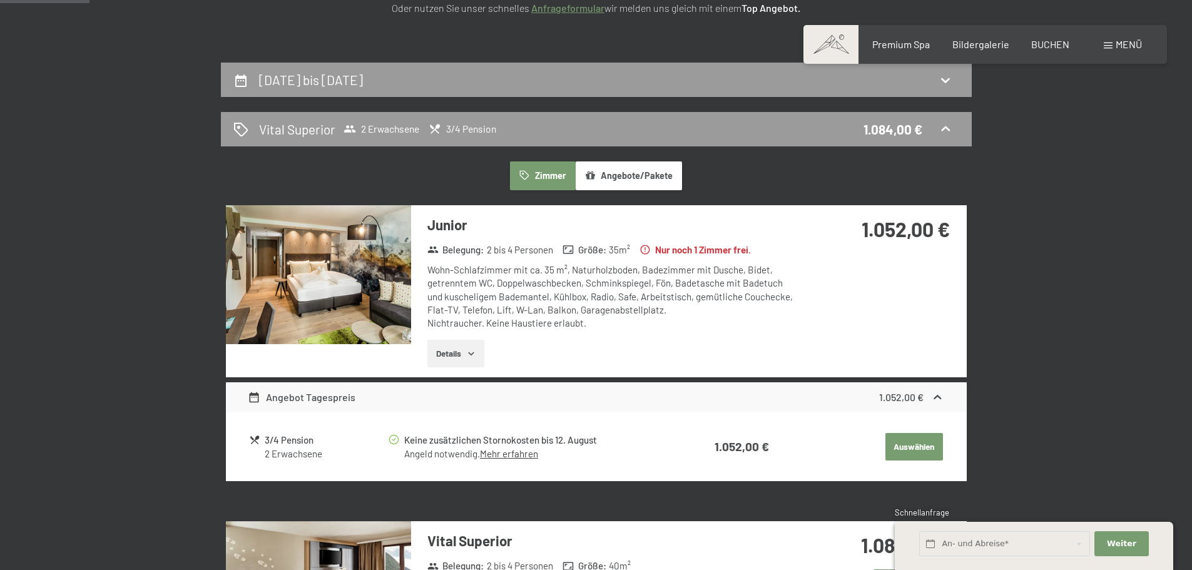
click at [472, 355] on icon "button" at bounding box center [471, 353] width 6 height 3
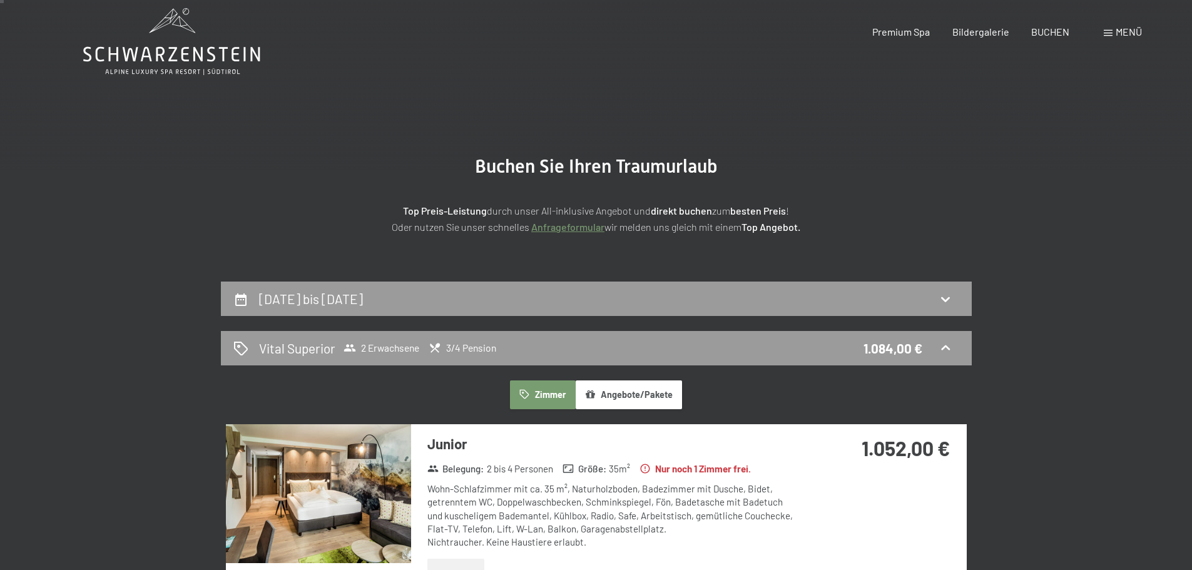
scroll to position [0, 0]
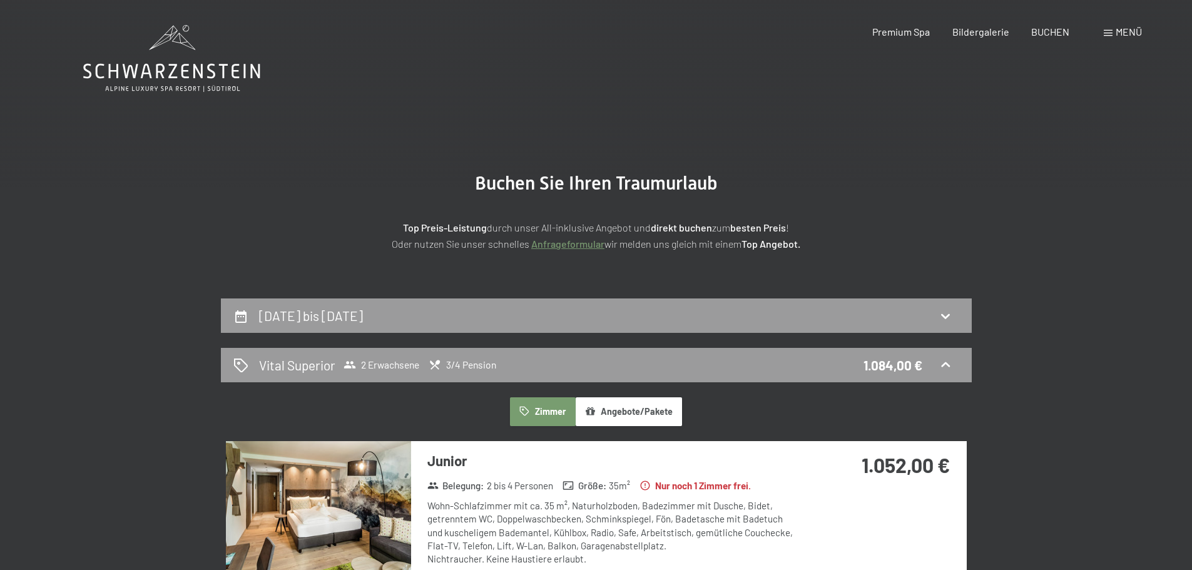
click at [206, 63] on icon at bounding box center [171, 58] width 177 height 67
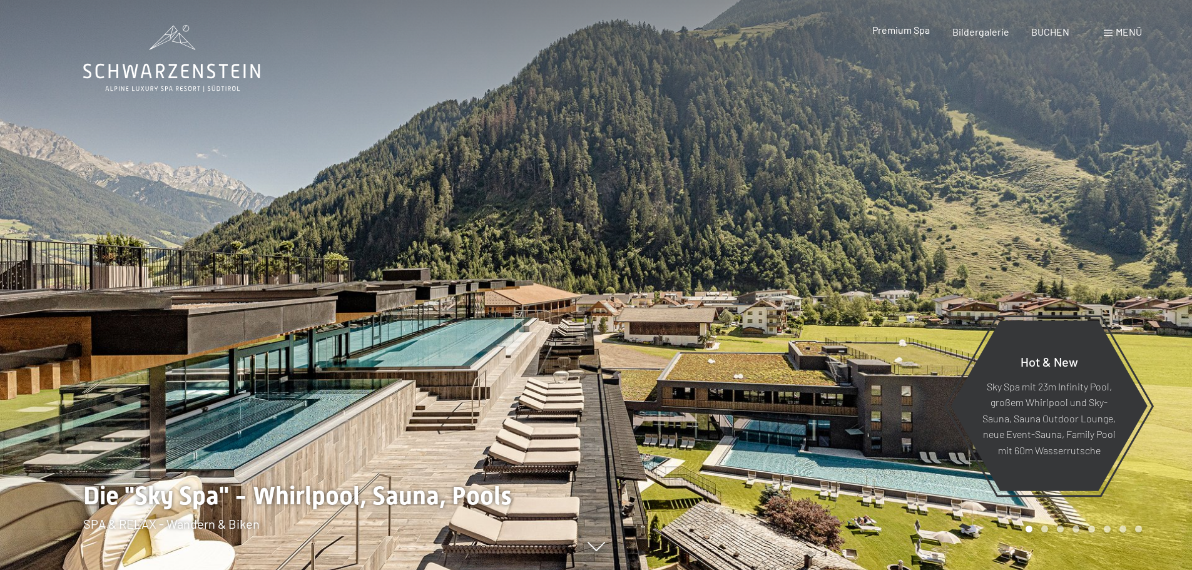
click at [923, 33] on span "Premium Spa" at bounding box center [901, 30] width 58 height 12
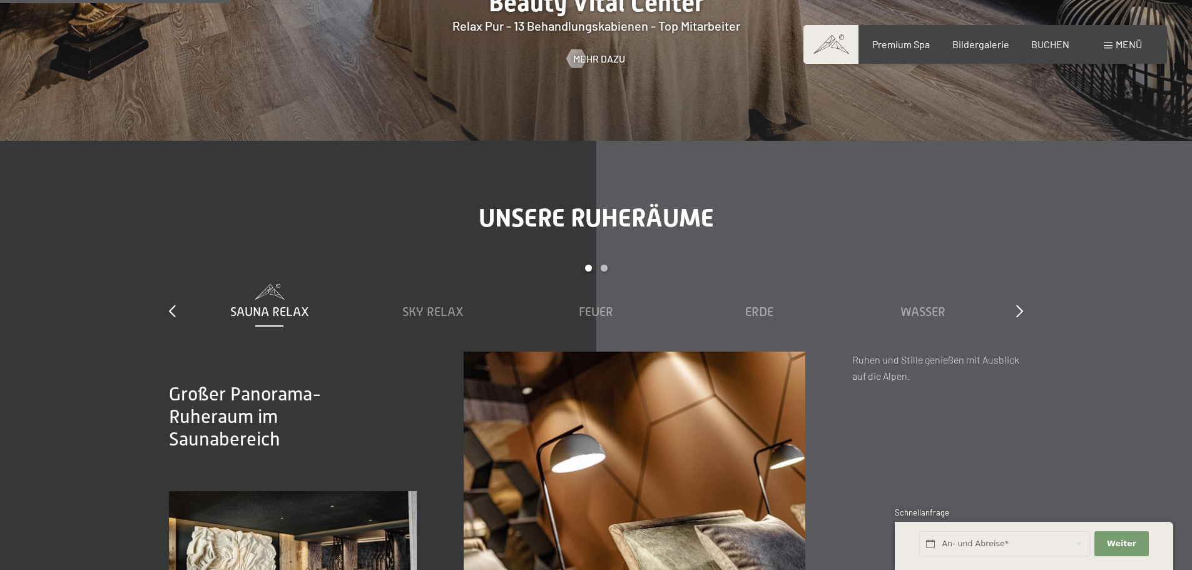
scroll to position [1815, 0]
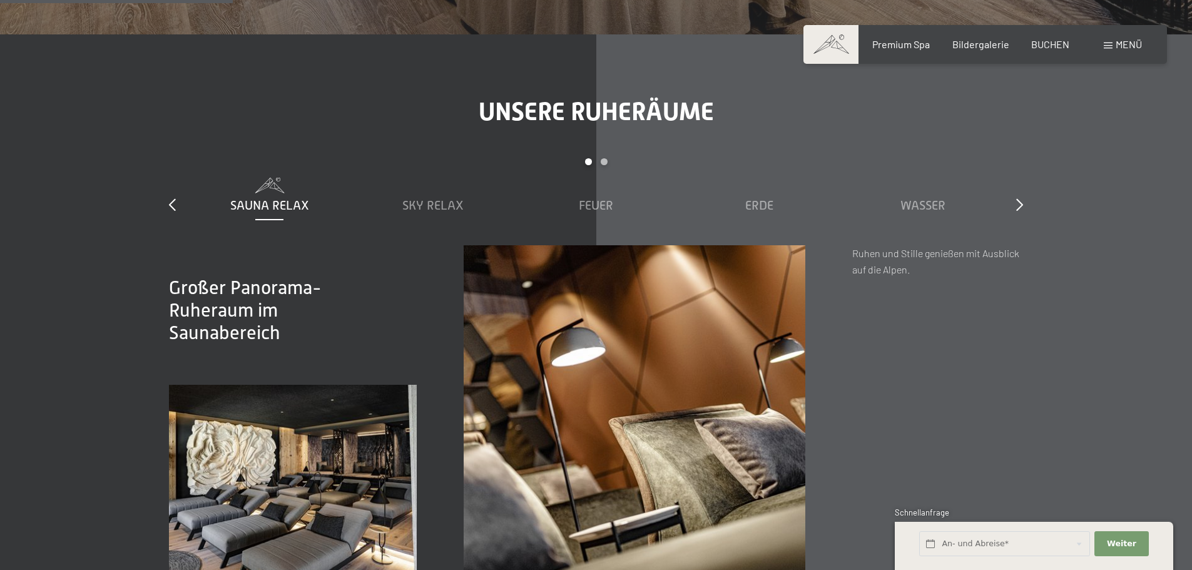
click at [603, 163] on div "Carousel Page 2" at bounding box center [604, 161] width 7 height 7
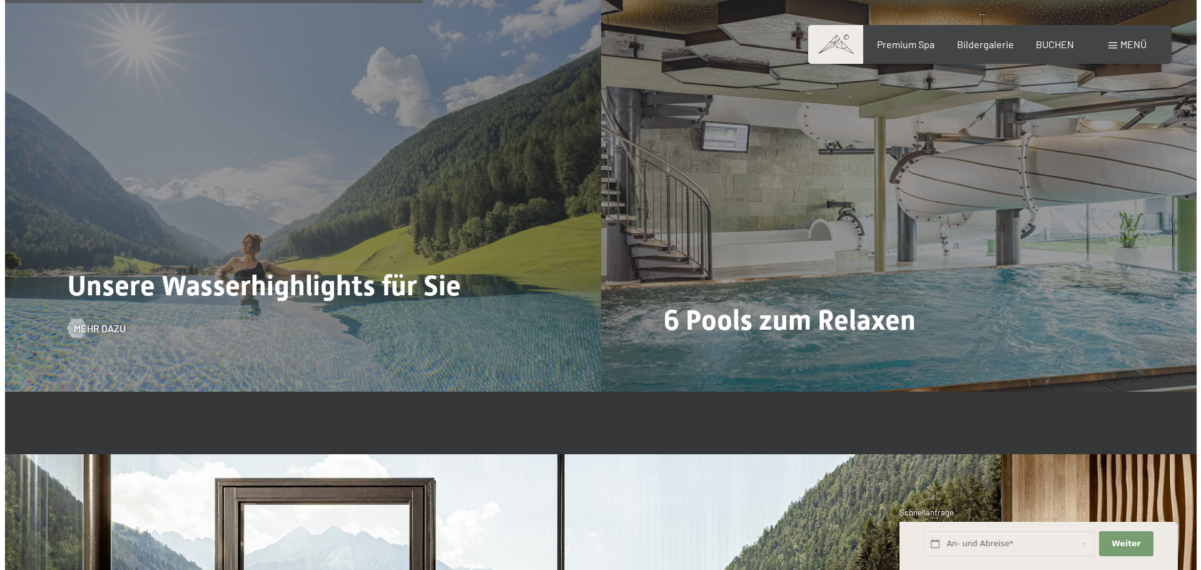
scroll to position [3254, 0]
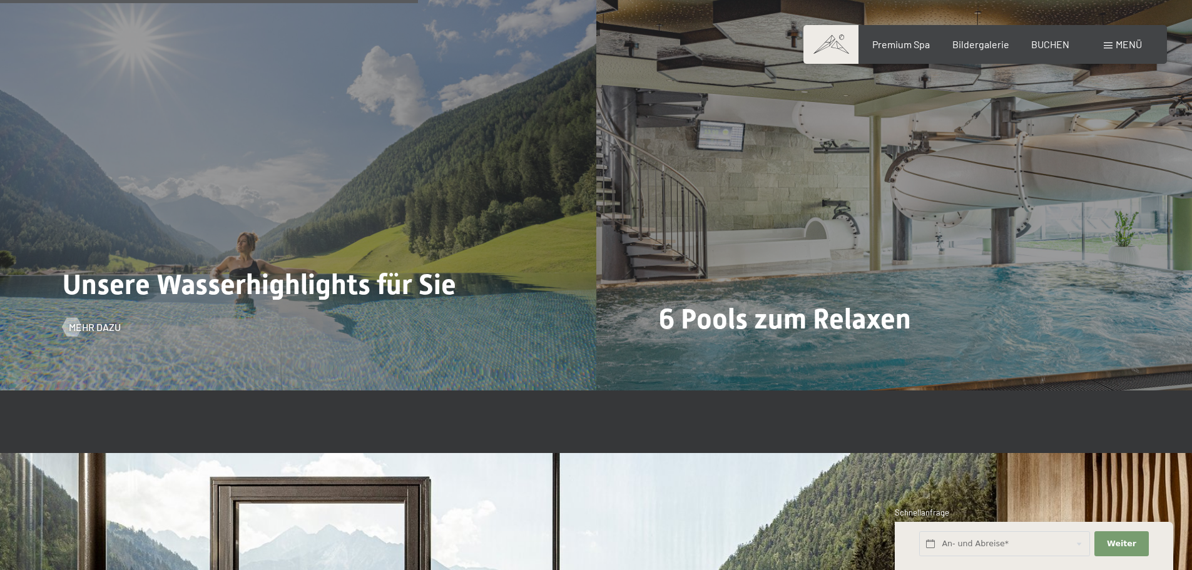
click at [285, 273] on span "Unsere Wasserhighlights für Sie" at bounding box center [260, 284] width 394 height 33
click at [100, 330] on span "Mehr dazu" at bounding box center [107, 327] width 52 height 14
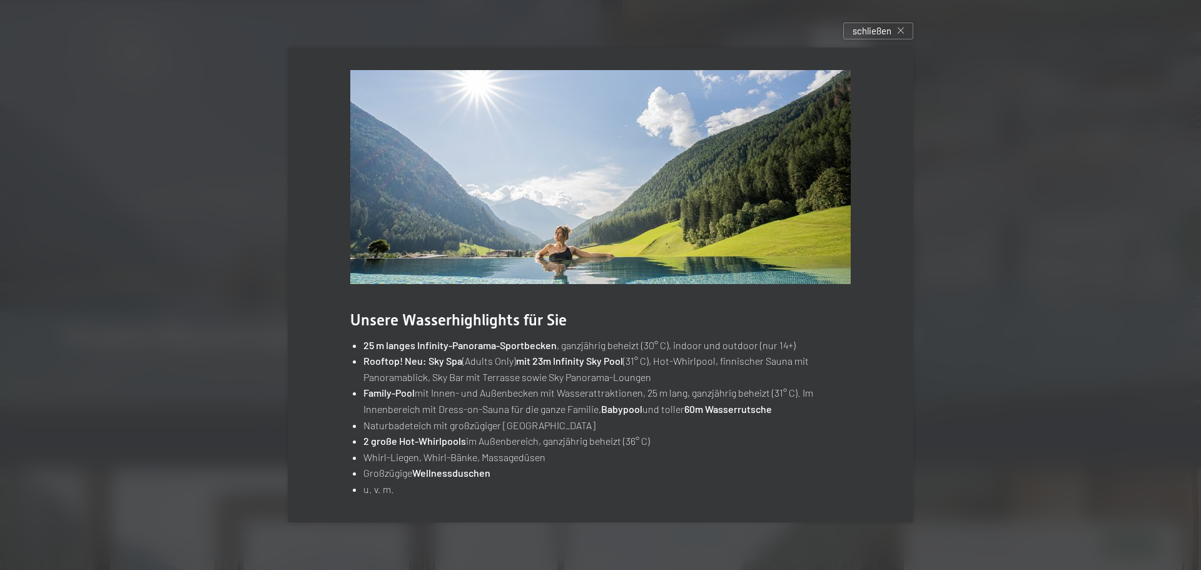
scroll to position [8, 0]
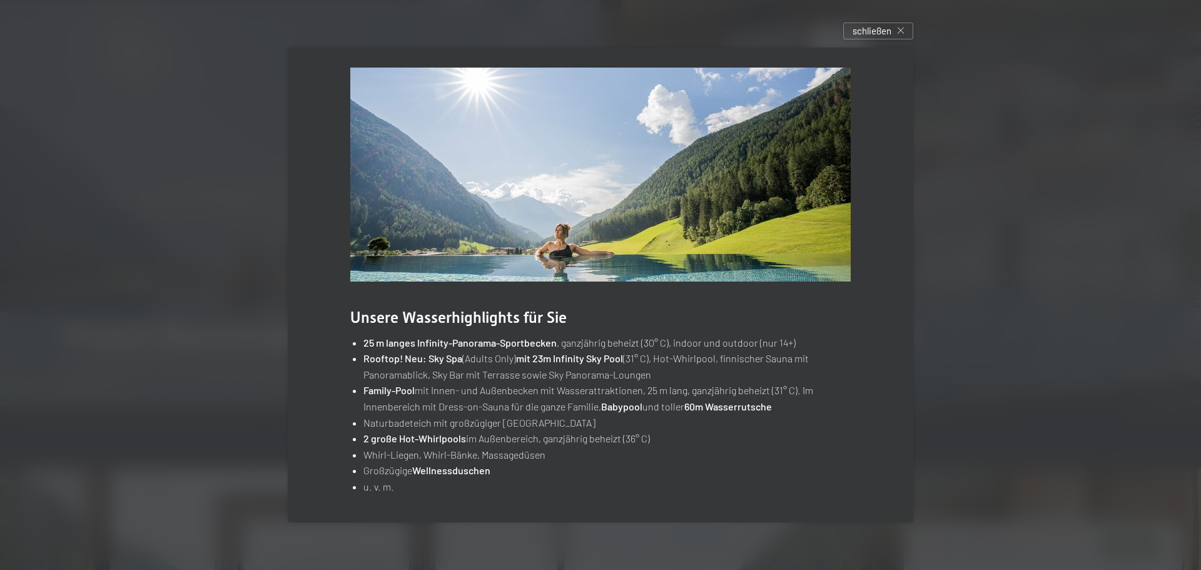
click at [1099, 283] on div at bounding box center [600, 285] width 1201 height 570
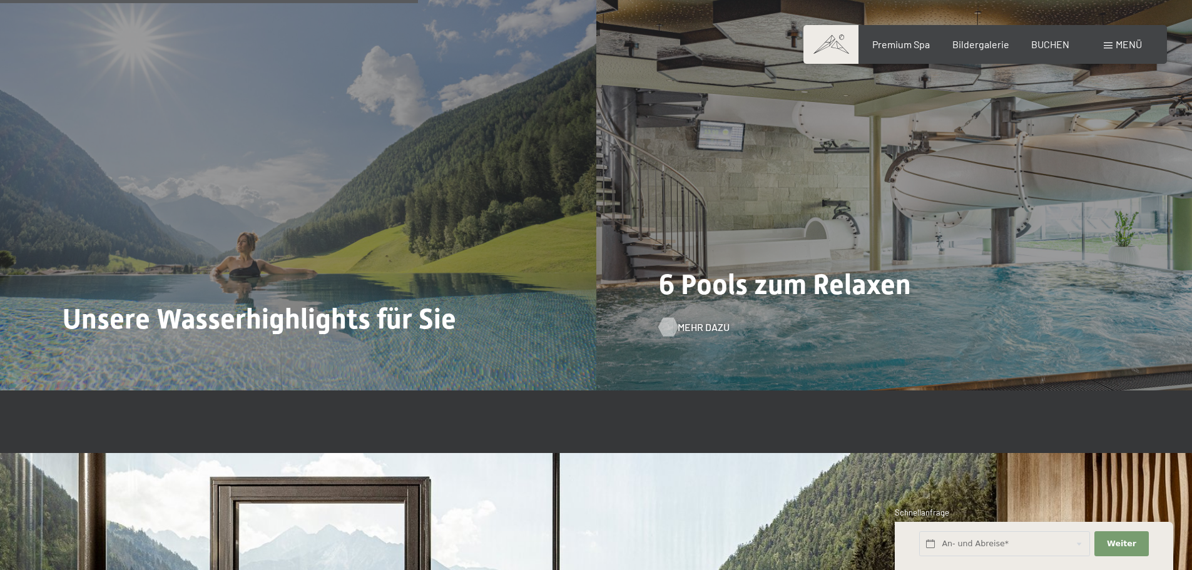
click at [698, 324] on span "Mehr dazu" at bounding box center [704, 327] width 52 height 14
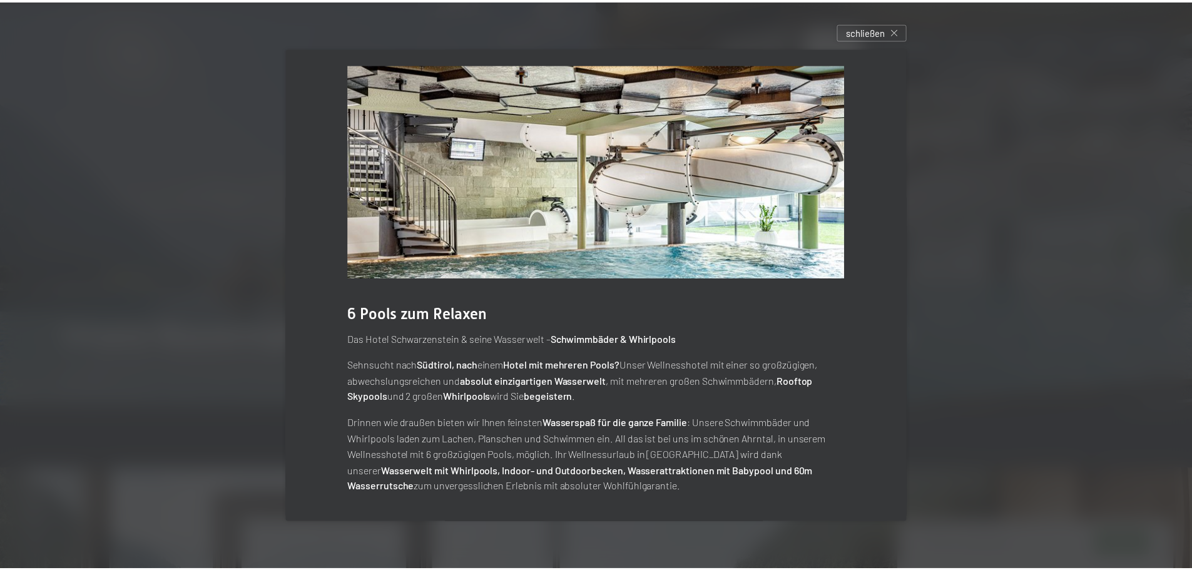
scroll to position [0, 0]
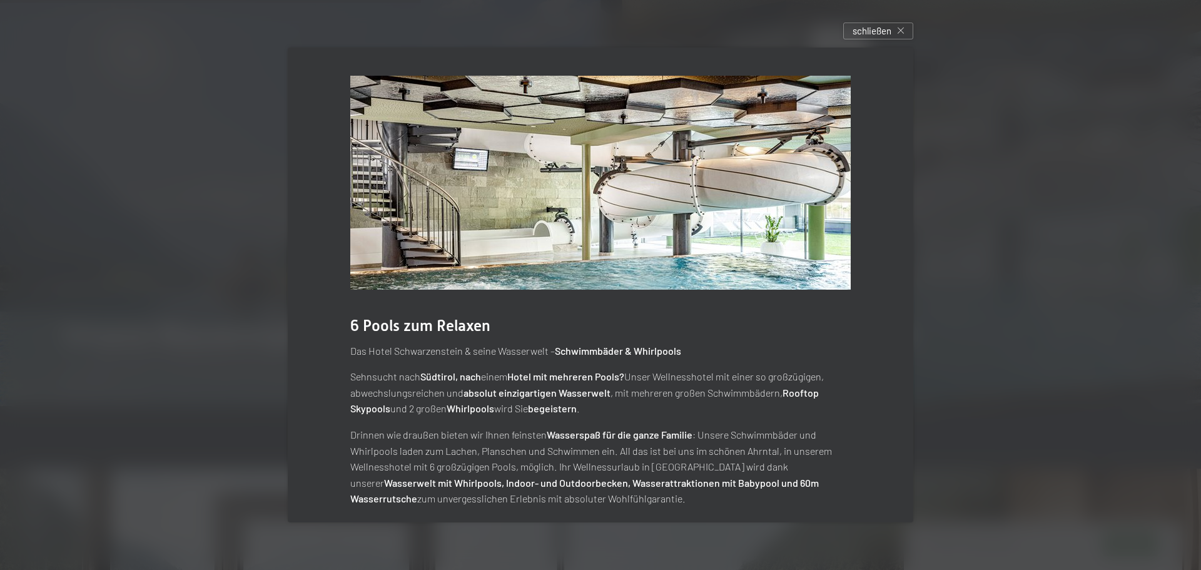
drag, startPoint x: 1129, startPoint y: 290, endPoint x: 1114, endPoint y: 180, distance: 111.1
click at [1129, 290] on div at bounding box center [600, 285] width 1201 height 570
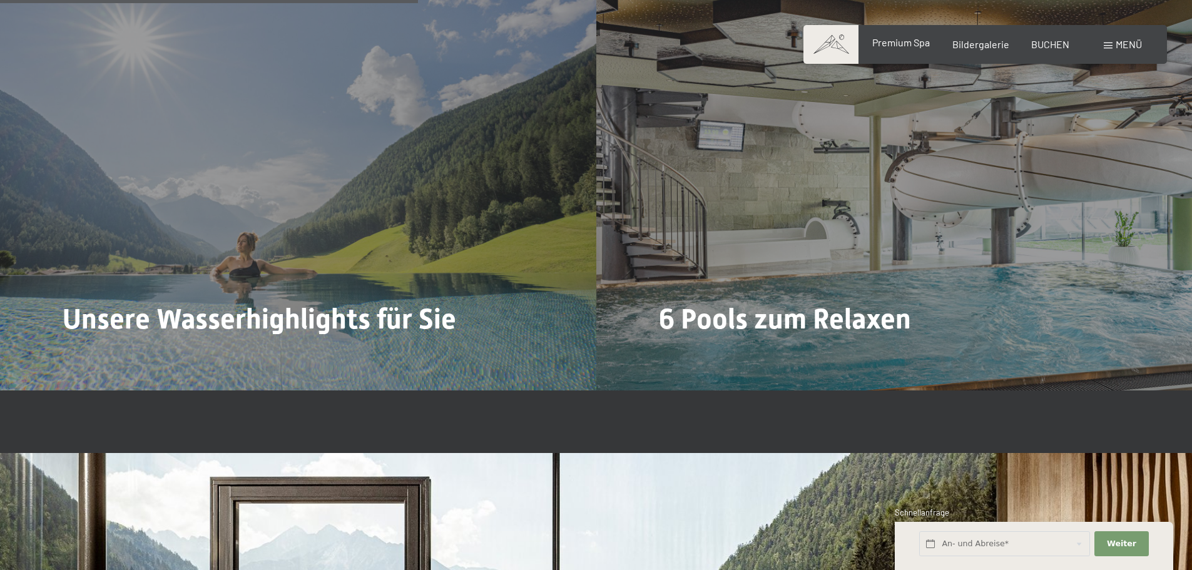
click at [906, 48] on div "Premium Spa" at bounding box center [901, 43] width 58 height 14
click at [991, 51] on div "Buchen Anfragen Premium Spa Bildergalerie BUCHEN Menü DE IT EN Gutschein Bilder…" at bounding box center [984, 45] width 313 height 14
click at [985, 38] on div "Buchen Anfragen Premium Spa Bildergalerie BUCHEN Menü DE IT EN Gutschein Bilder…" at bounding box center [984, 45] width 313 height 14
click at [982, 41] on span "Bildergalerie" at bounding box center [980, 42] width 57 height 12
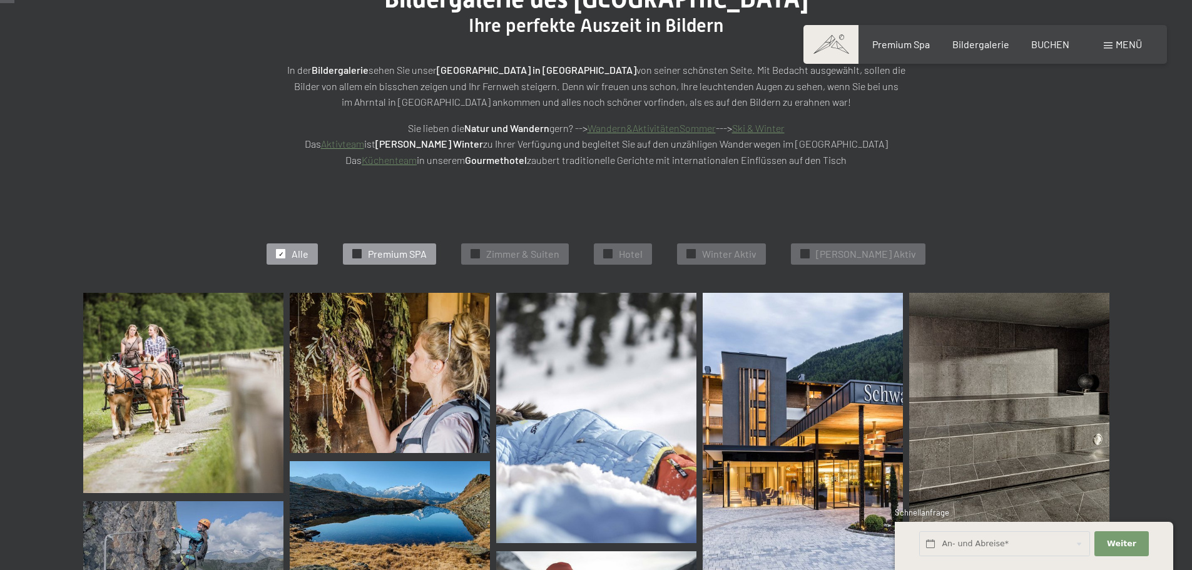
click at [427, 250] on span "Premium SPA" at bounding box center [397, 254] width 59 height 14
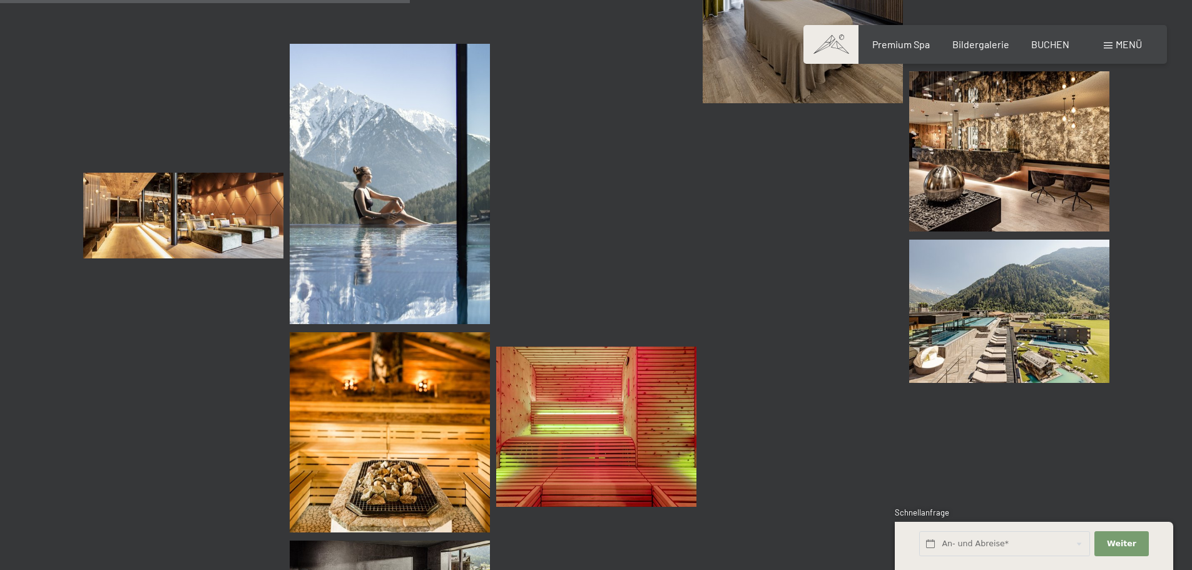
scroll to position [878, 0]
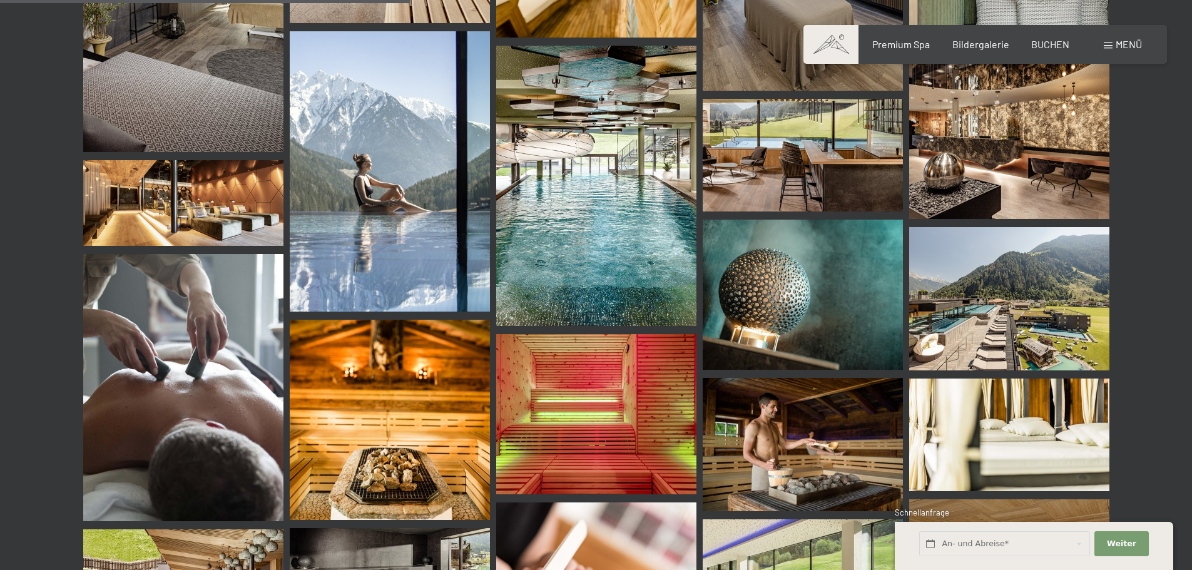
click at [238, 199] on img at bounding box center [183, 203] width 200 height 86
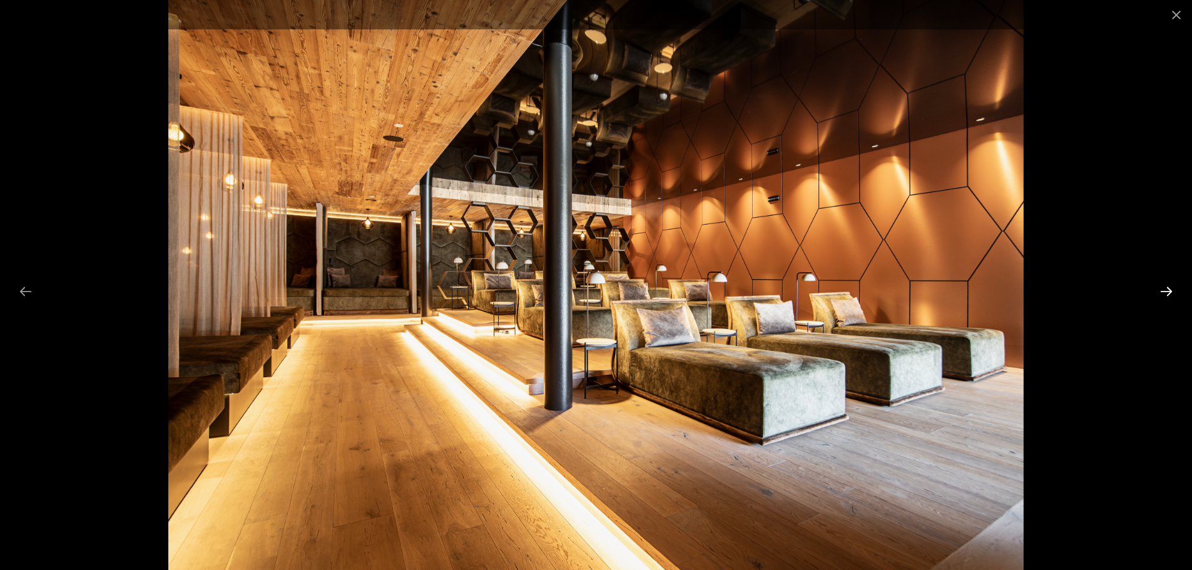
click at [1169, 279] on button "Next slide" at bounding box center [1166, 291] width 26 height 24
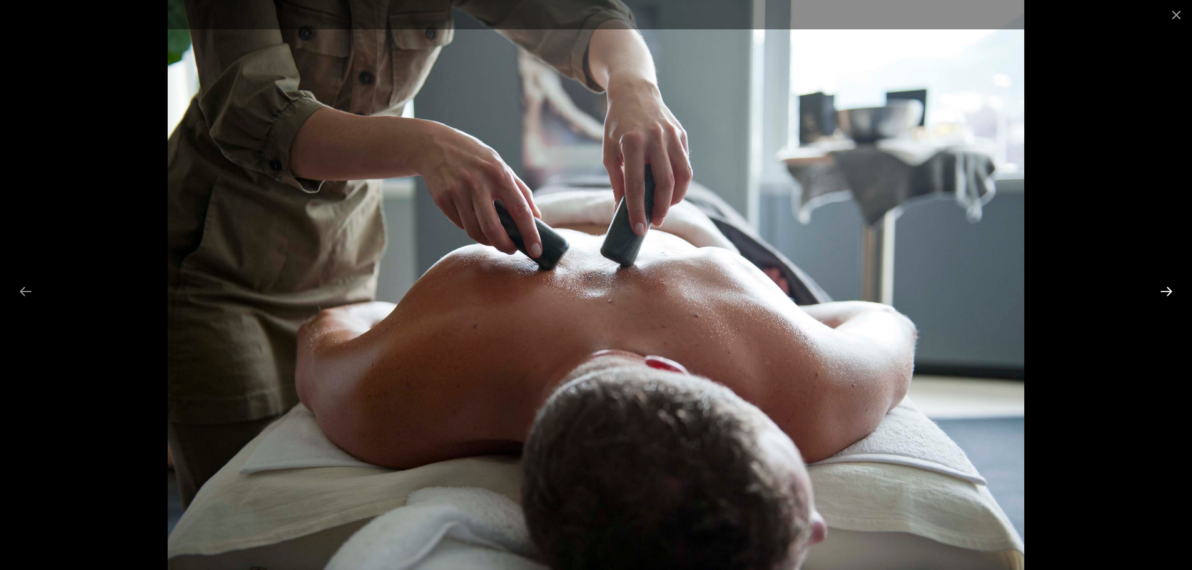
click at [1169, 279] on button "Next slide" at bounding box center [1166, 291] width 26 height 24
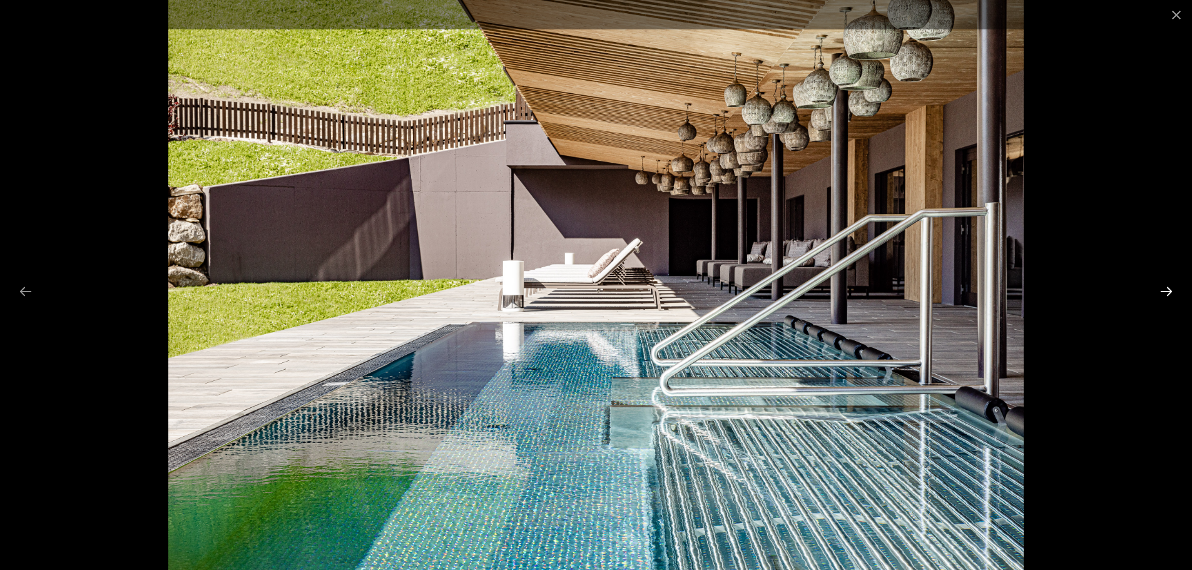
click at [1165, 281] on button "Next slide" at bounding box center [1166, 291] width 26 height 24
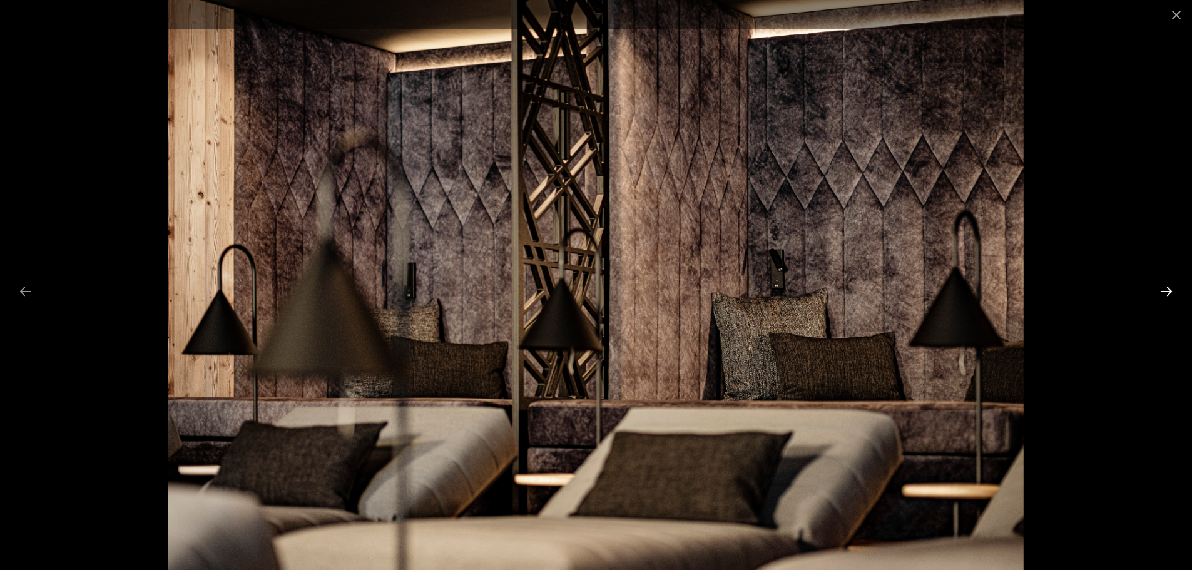
click at [1163, 283] on button "Next slide" at bounding box center [1166, 291] width 26 height 24
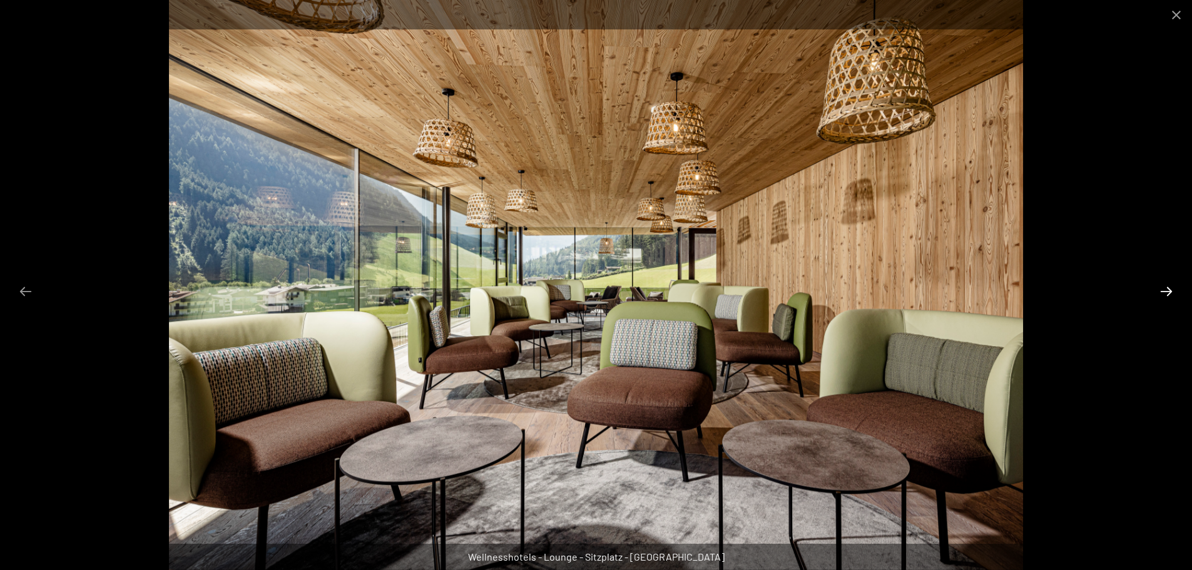
click at [1163, 283] on button "Next slide" at bounding box center [1166, 291] width 26 height 24
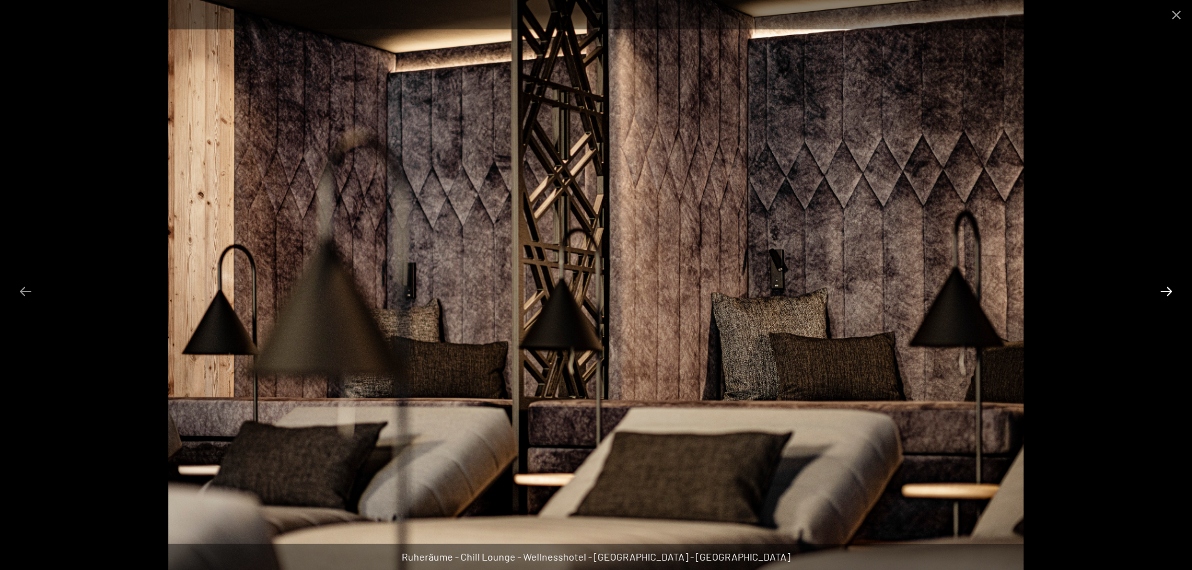
click at [1163, 283] on button "Next slide" at bounding box center [1166, 291] width 26 height 24
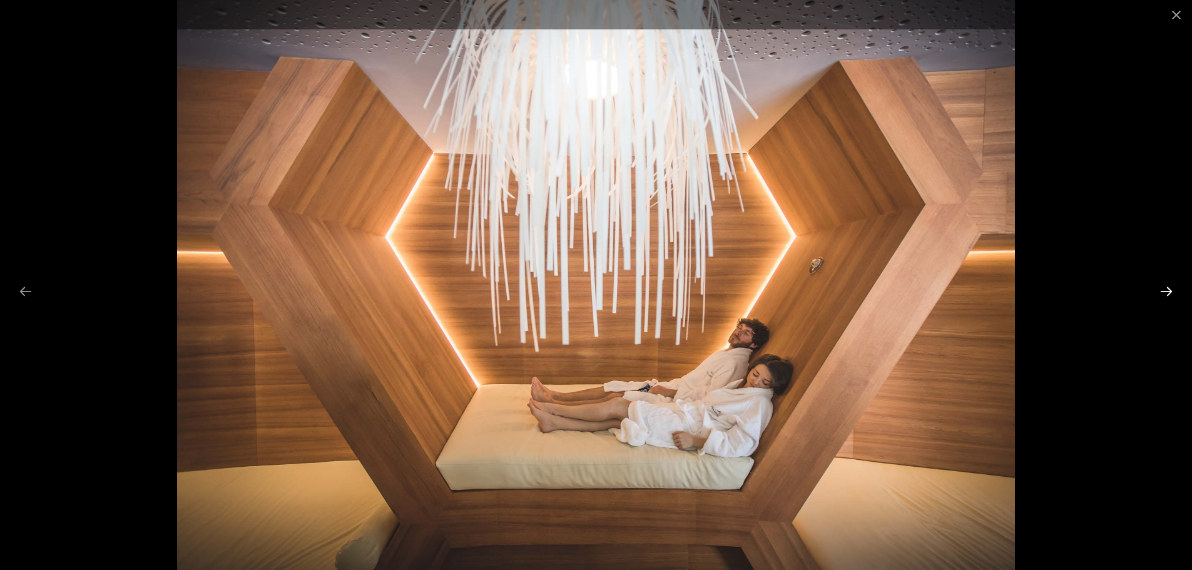
click at [1163, 283] on button "Next slide" at bounding box center [1166, 291] width 26 height 24
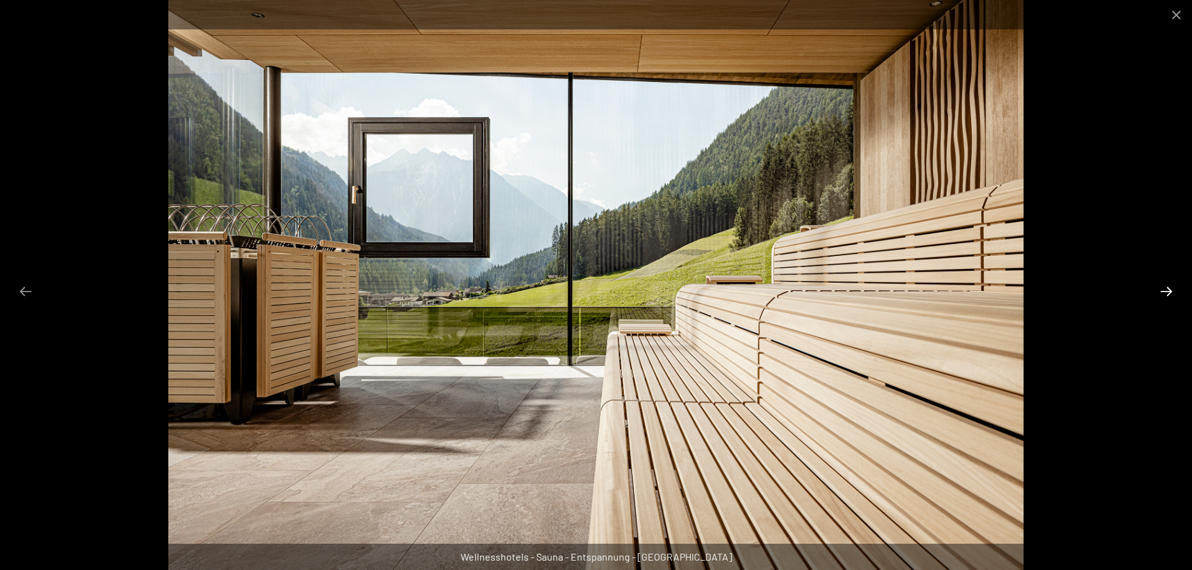
click at [1163, 283] on button "Next slide" at bounding box center [1166, 291] width 26 height 24
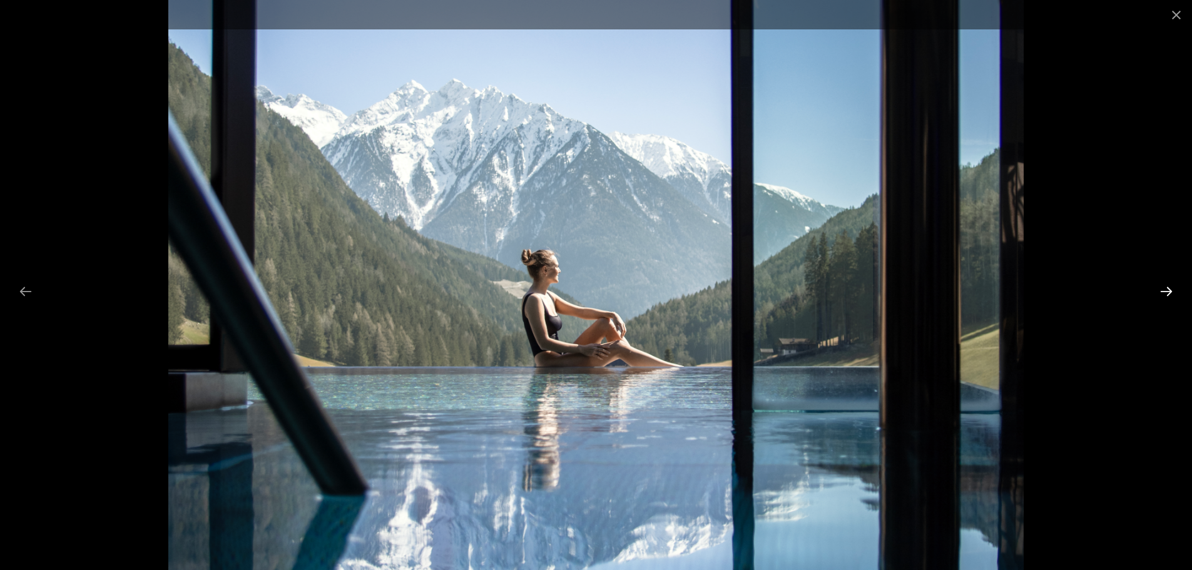
click at [1163, 283] on button "Next slide" at bounding box center [1166, 291] width 26 height 24
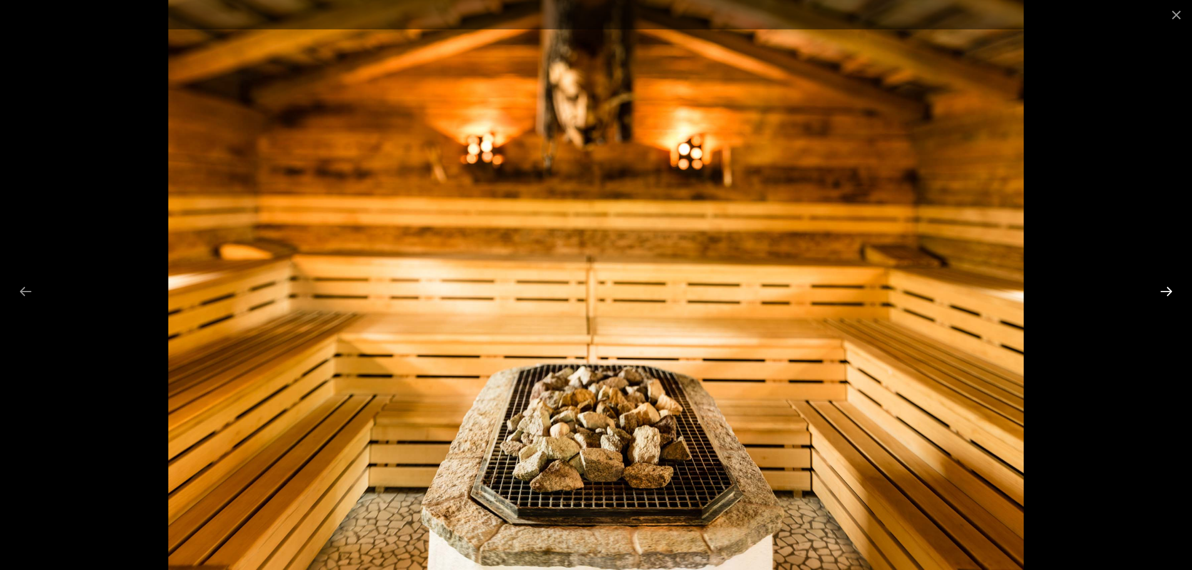
click at [1163, 283] on button "Next slide" at bounding box center [1166, 291] width 26 height 24
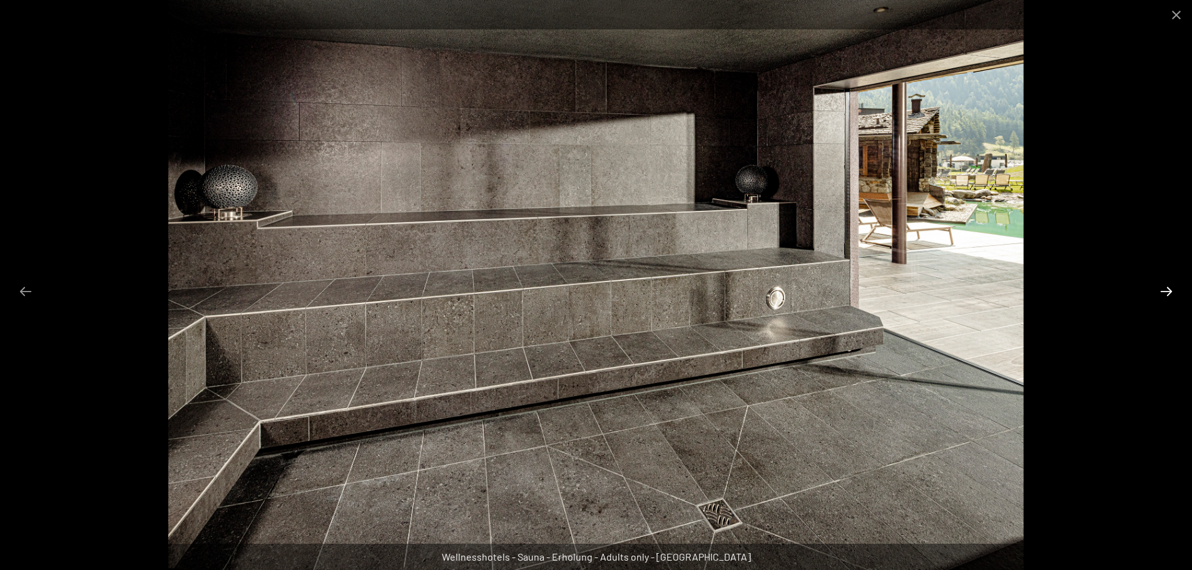
click at [1163, 283] on button "Next slide" at bounding box center [1166, 291] width 26 height 24
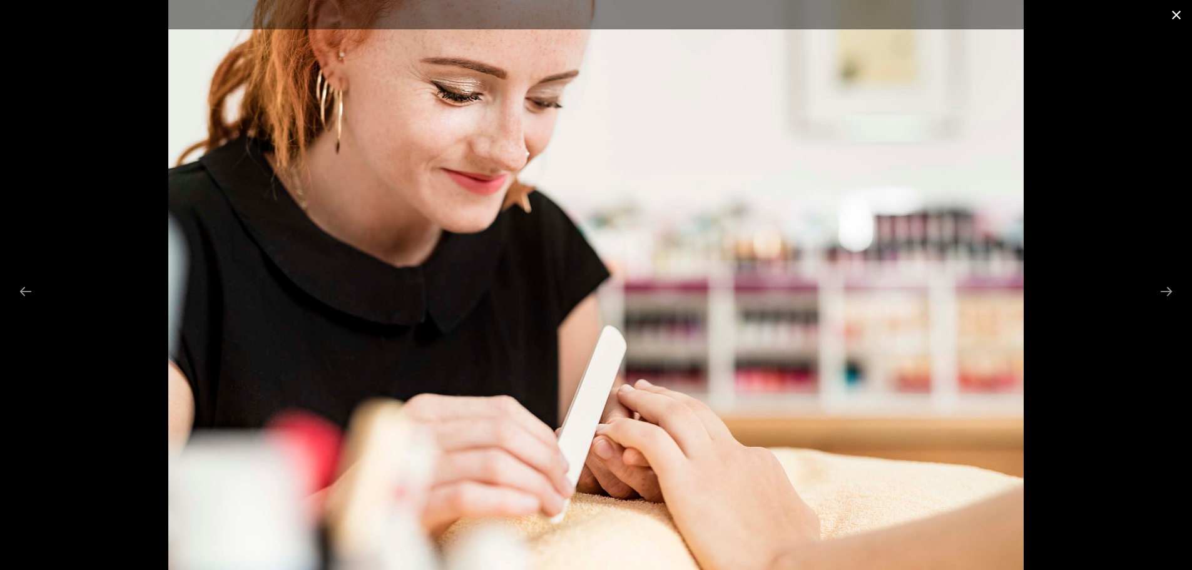
click at [1172, 14] on button "Close gallery" at bounding box center [1176, 14] width 31 height 29
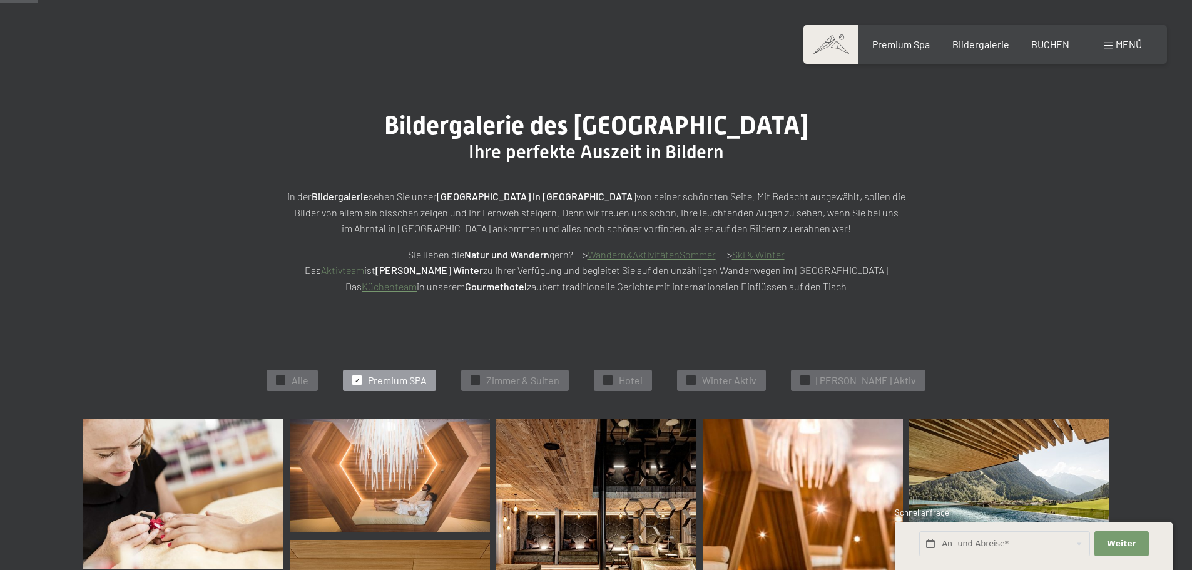
scroll to position [0, 0]
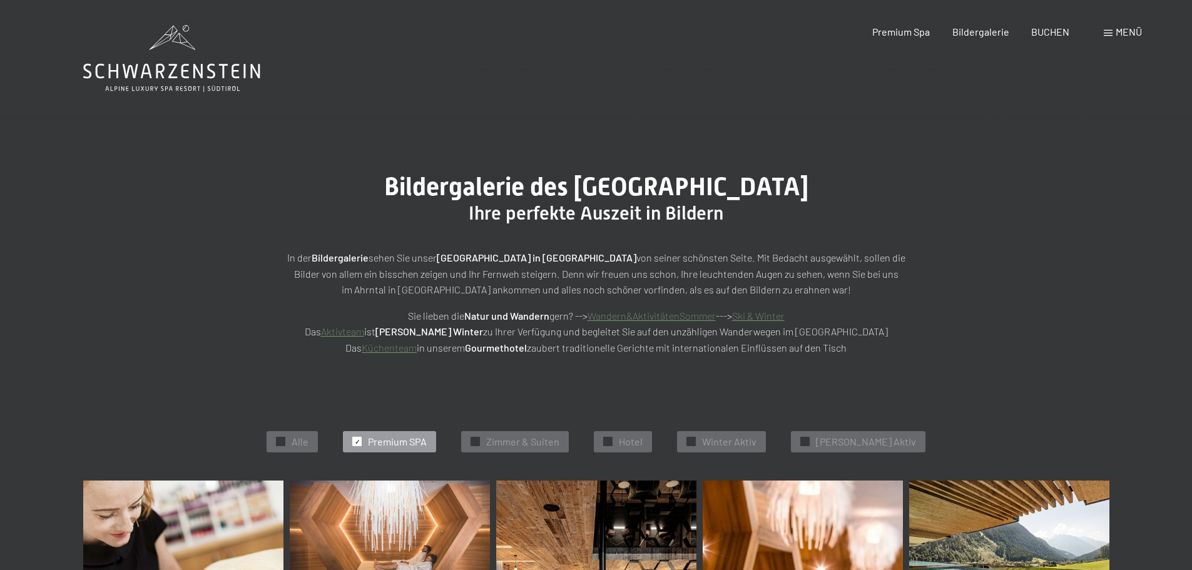
click at [205, 63] on icon at bounding box center [171, 58] width 177 height 67
